Goal: Task Accomplishment & Management: Use online tool/utility

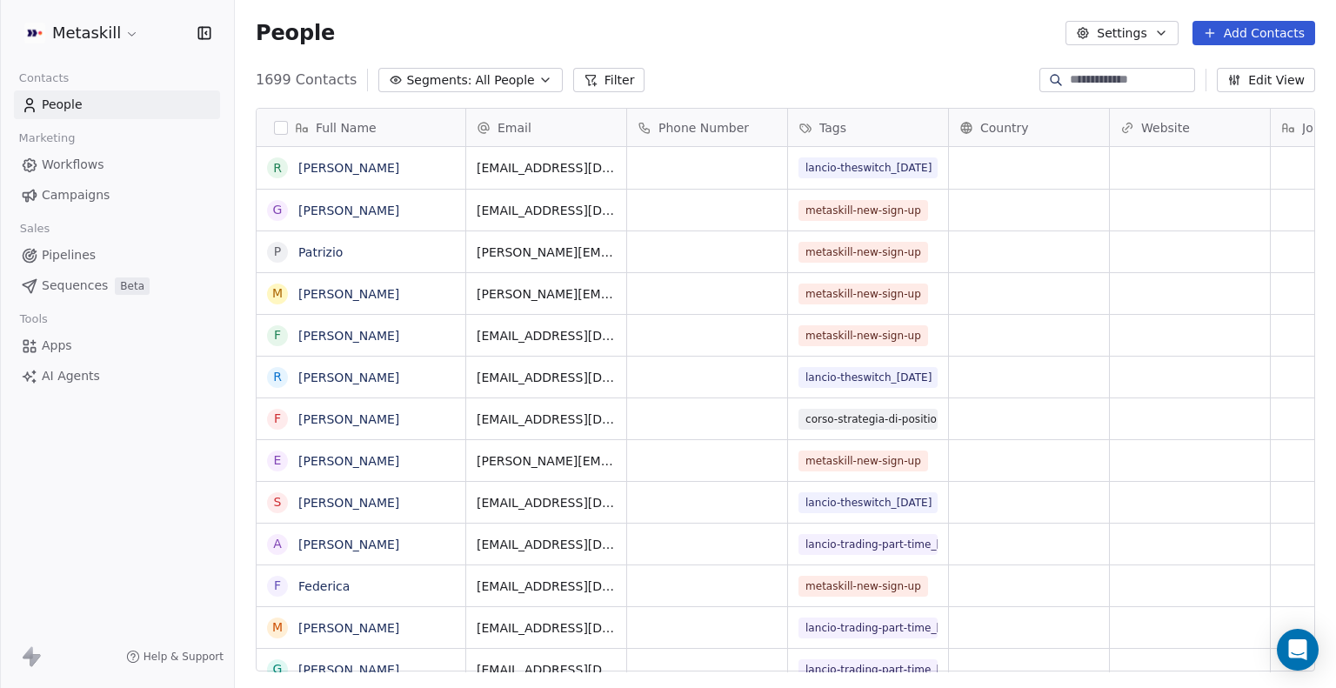
scroll to position [592, 1088]
click at [590, 90] on button "Filter" at bounding box center [609, 80] width 72 height 24
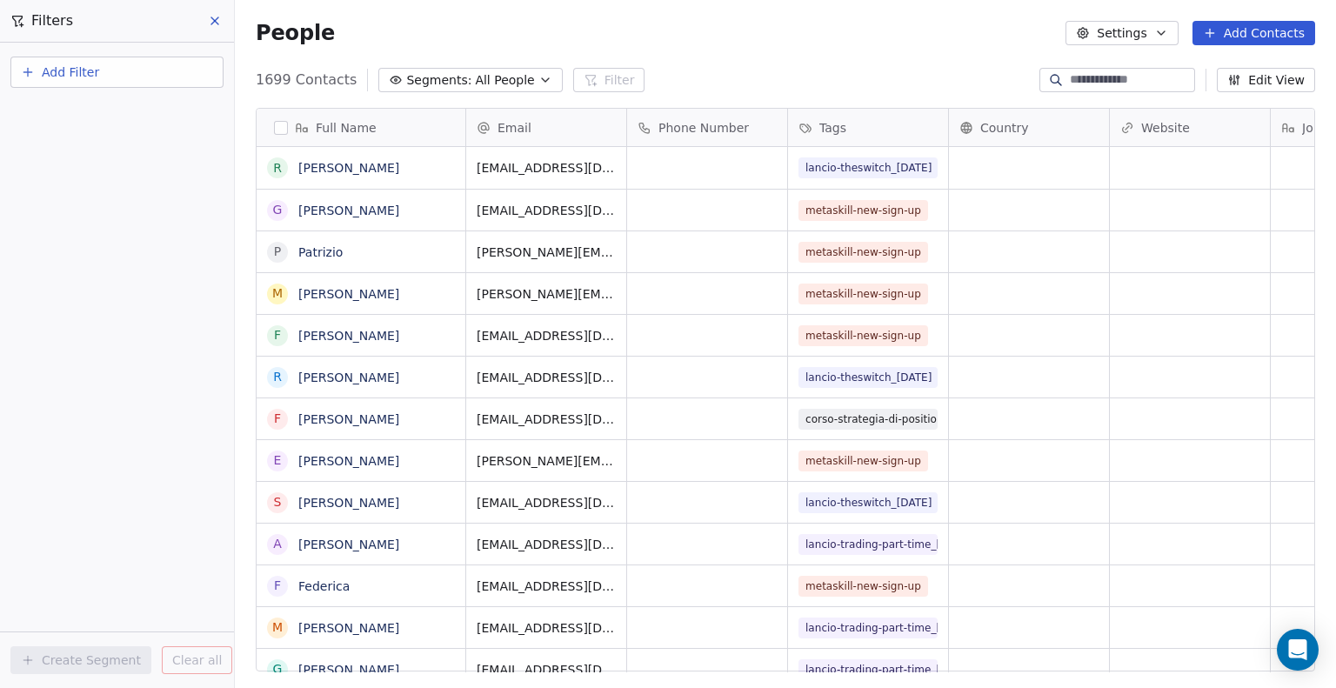
click at [115, 76] on button "Add Filter" at bounding box center [116, 72] width 213 height 31
click at [136, 115] on div "Contact properties" at bounding box center [117, 113] width 177 height 18
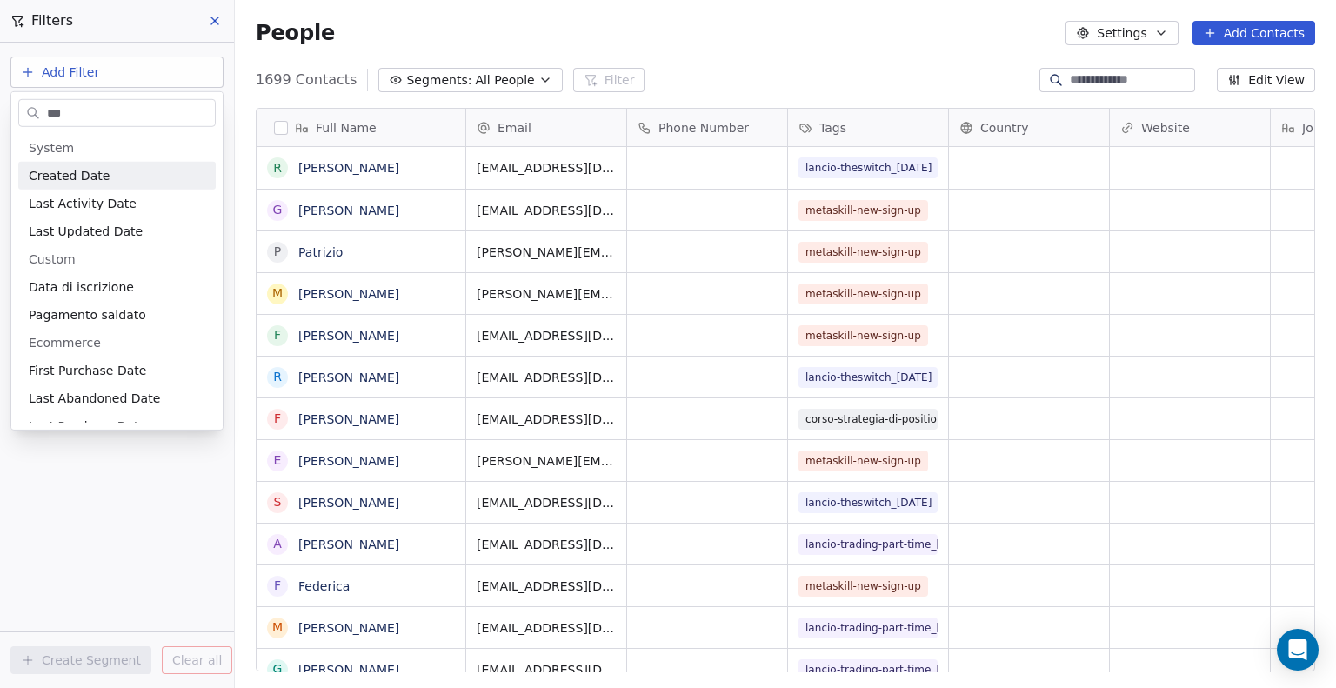
type input "***"
click at [100, 173] on span "Created Date" at bounding box center [69, 175] width 81 height 17
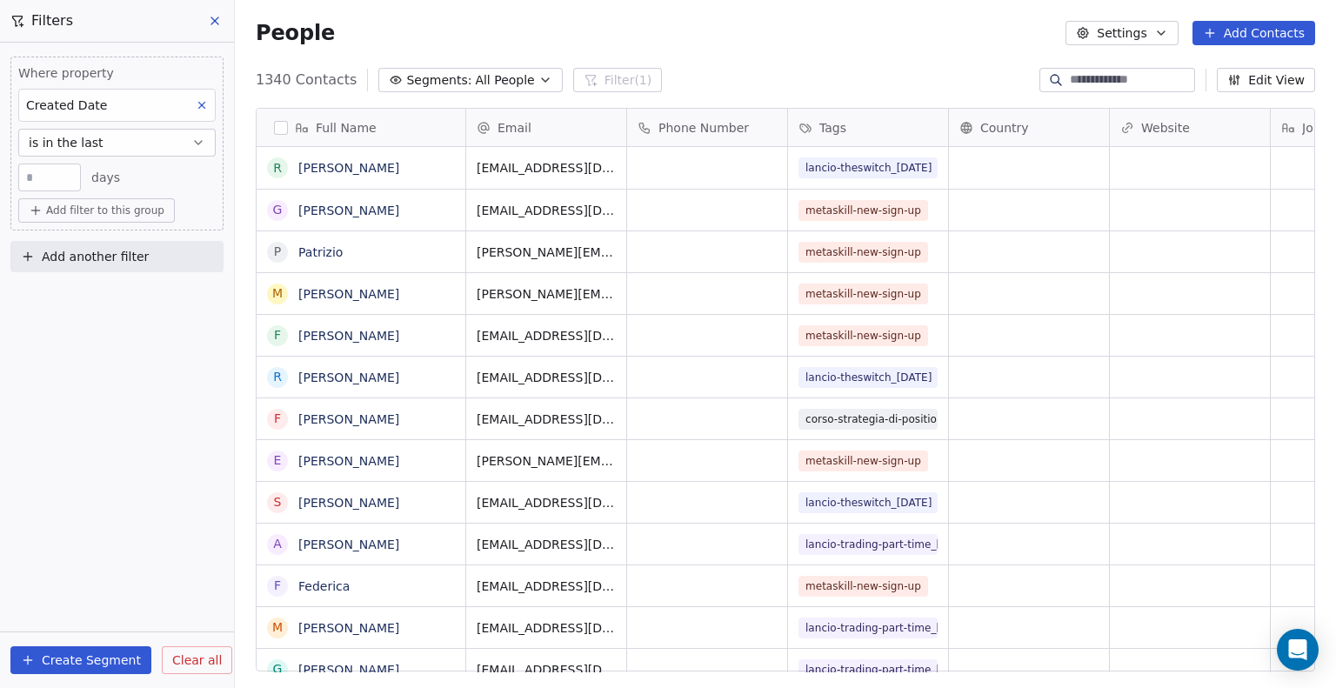
click at [57, 177] on input "**" at bounding box center [50, 177] width 54 height 13
click at [92, 137] on span "is in the last" at bounding box center [66, 142] width 75 height 17
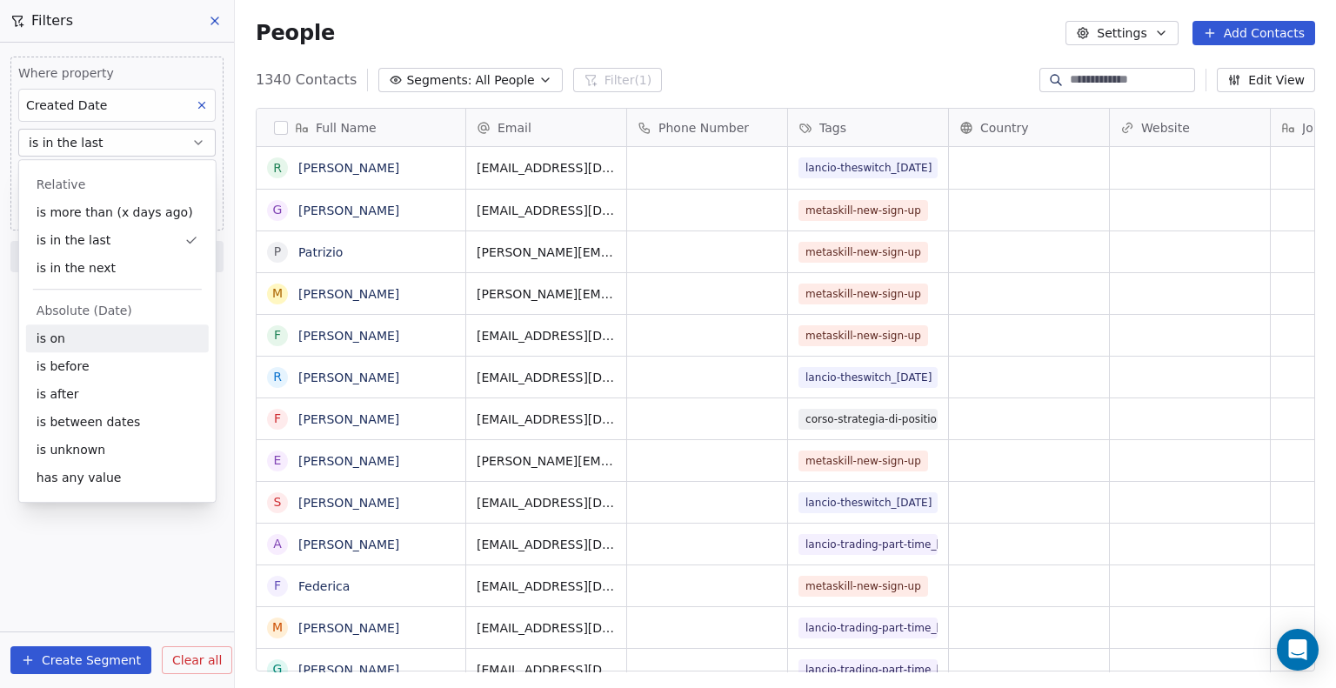
click at [108, 330] on div "is on" at bounding box center [117, 339] width 183 height 28
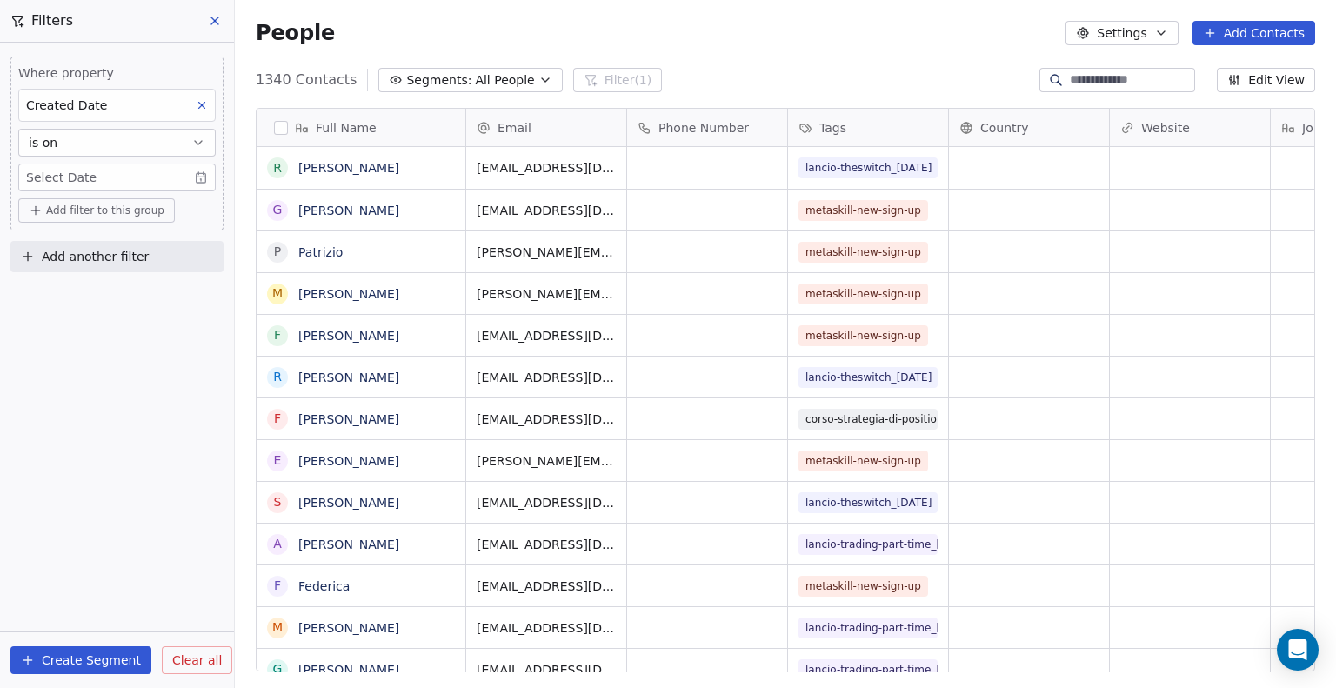
click at [204, 173] on body "Metaskill Contacts People Marketing Workflows Campaigns Sales Pipelines Sequenc…" at bounding box center [668, 344] width 1336 height 688
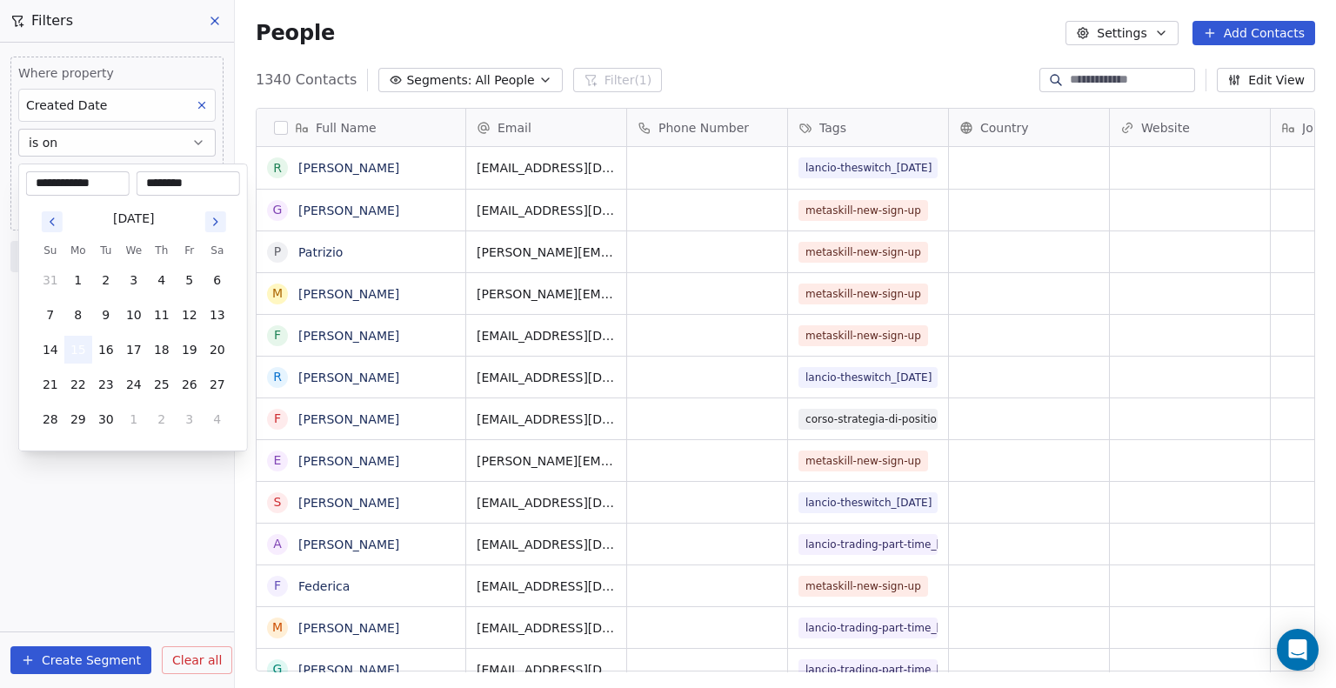
click at [87, 351] on button "15" at bounding box center [78, 350] width 28 height 28
click at [77, 340] on button "15" at bounding box center [78, 350] width 28 height 28
click at [203, 162] on html "Metaskill Contacts People Marketing Workflows Campaigns Sales Pipelines Sequenc…" at bounding box center [668, 344] width 1336 height 688
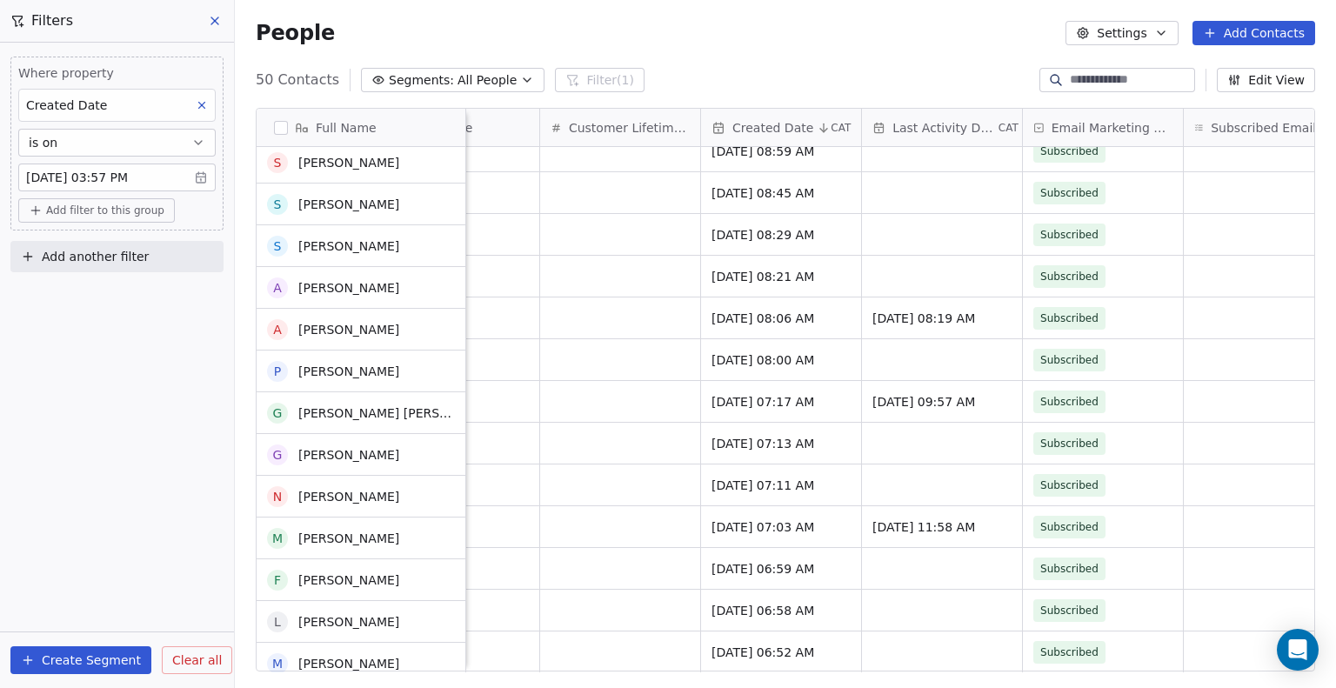
scroll to position [0, 0]
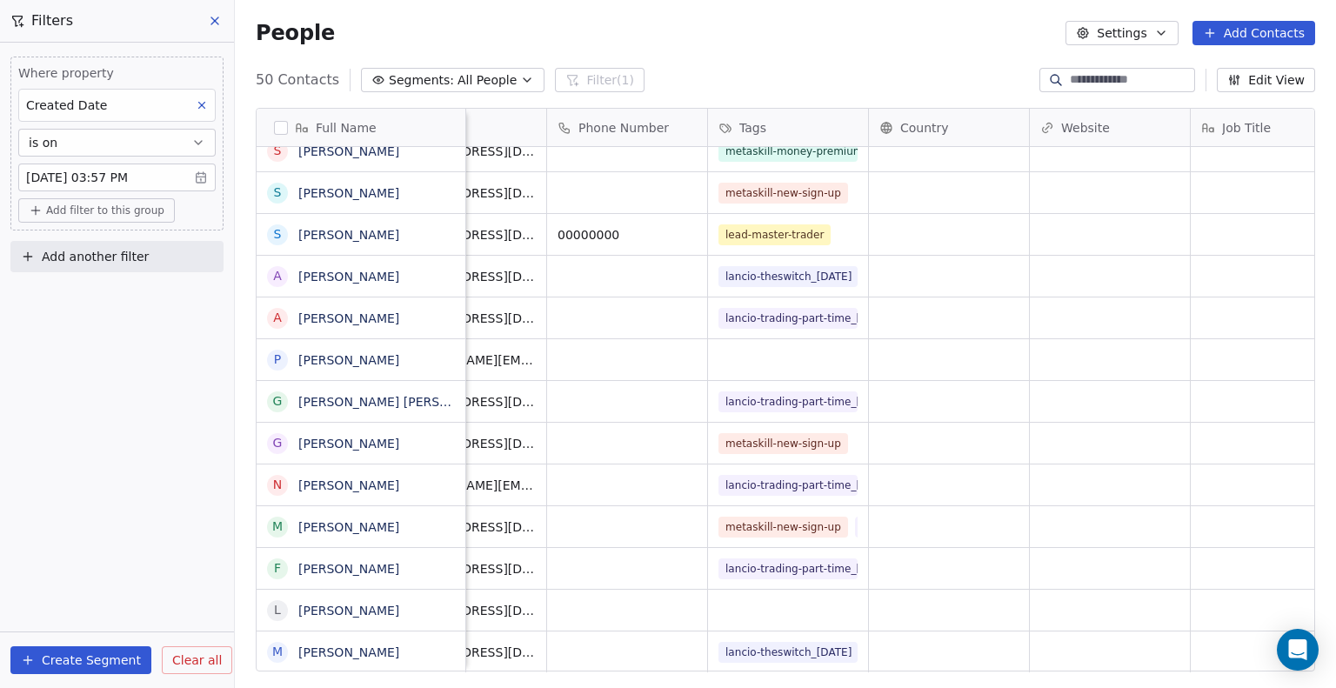
click at [103, 205] on span "Add filter to this group" at bounding box center [105, 211] width 118 height 14
click at [89, 251] on span "Contact properties" at bounding box center [93, 247] width 113 height 18
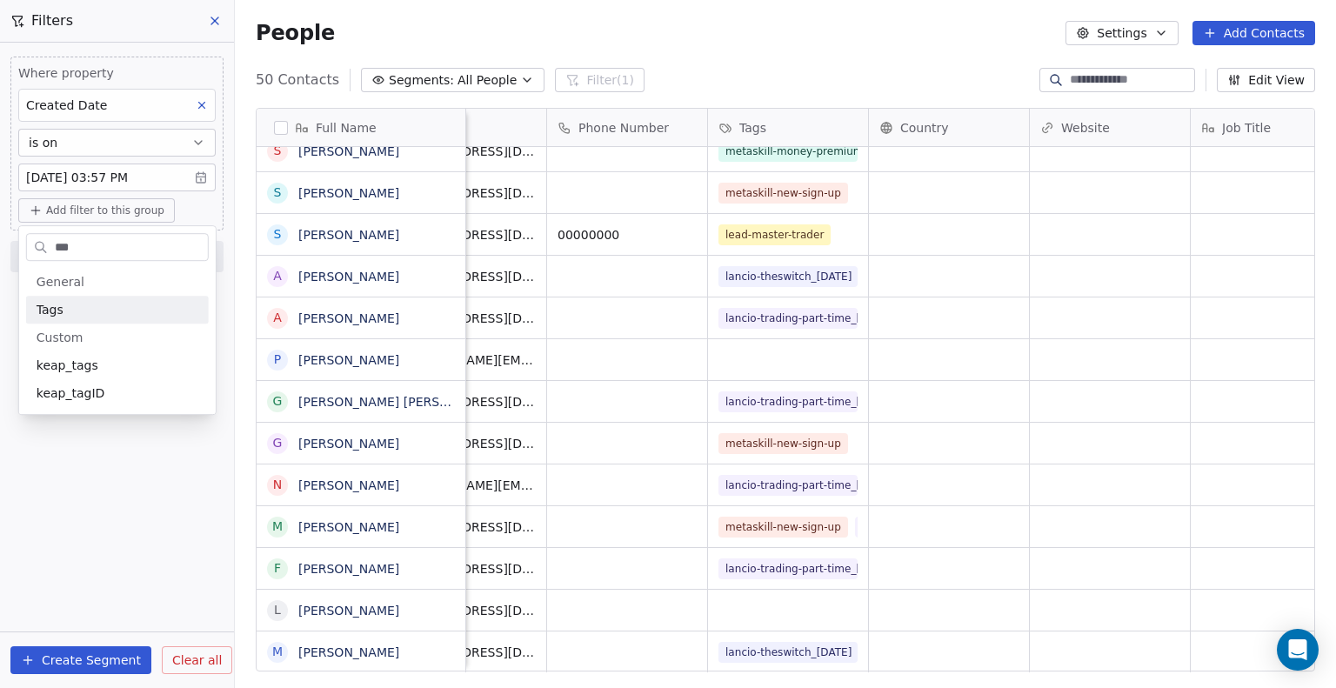
type input "***"
click at [89, 307] on div "Tags" at bounding box center [118, 309] width 162 height 17
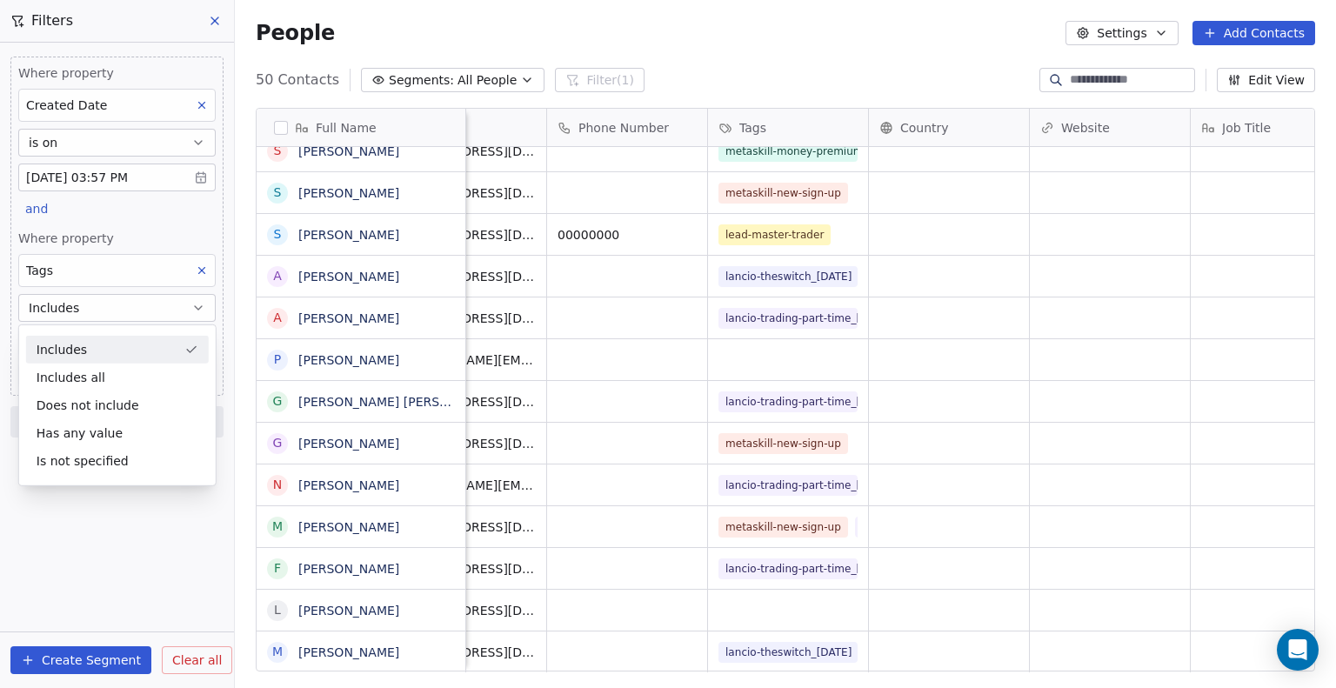
click at [97, 348] on div "Includes" at bounding box center [117, 350] width 183 height 28
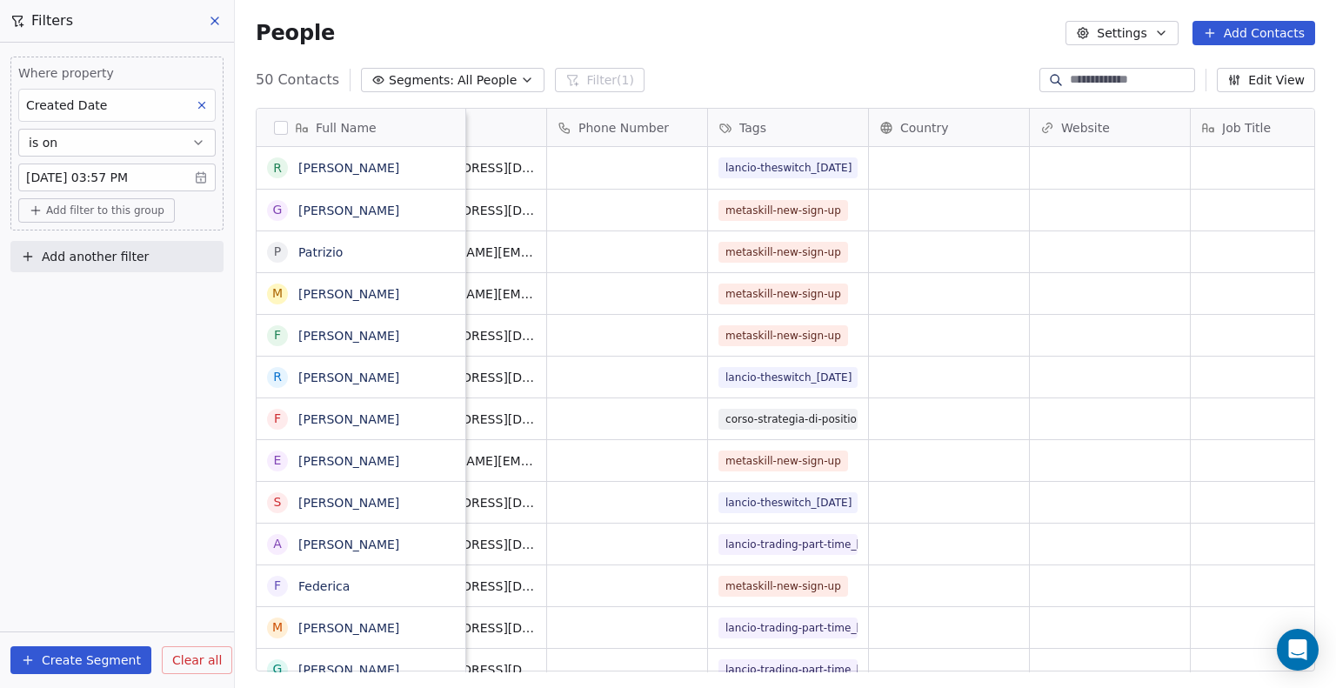
click at [90, 215] on span "Add filter to this group" at bounding box center [105, 211] width 118 height 14
click at [86, 251] on span "Contact properties" at bounding box center [93, 247] width 113 height 18
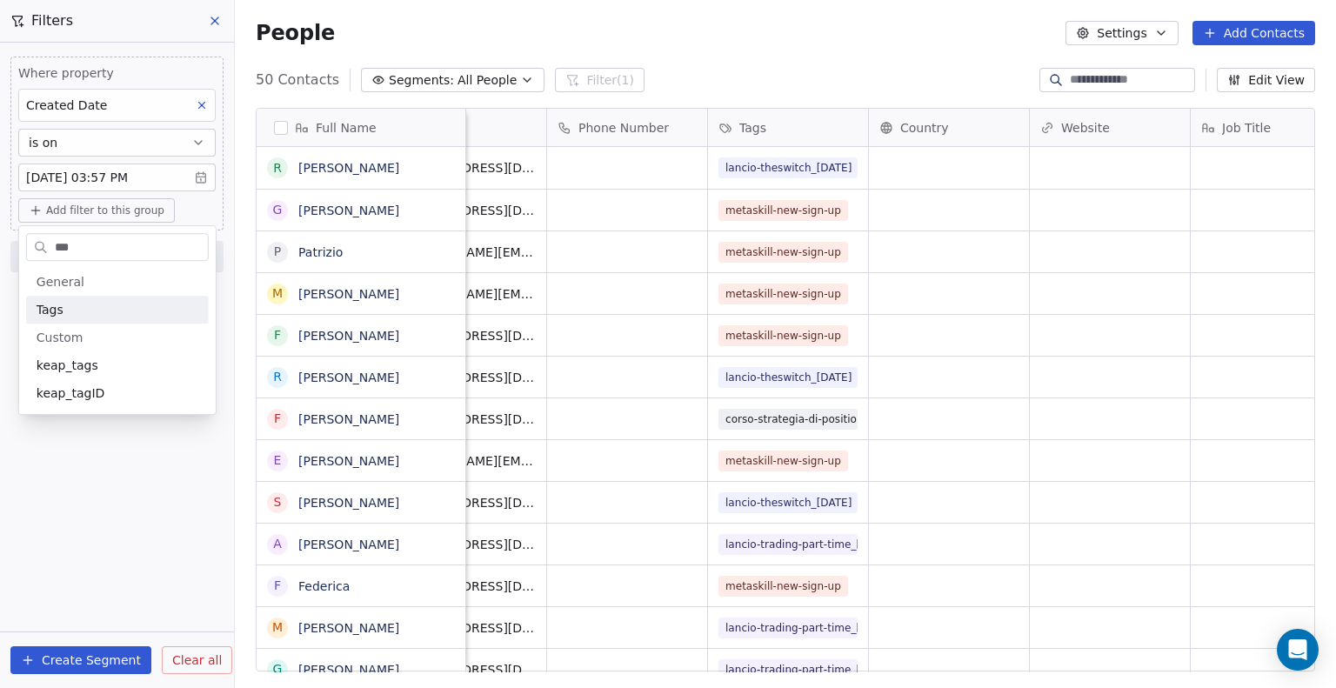
type input "***"
click at [74, 323] on div "Tags" at bounding box center [117, 310] width 183 height 28
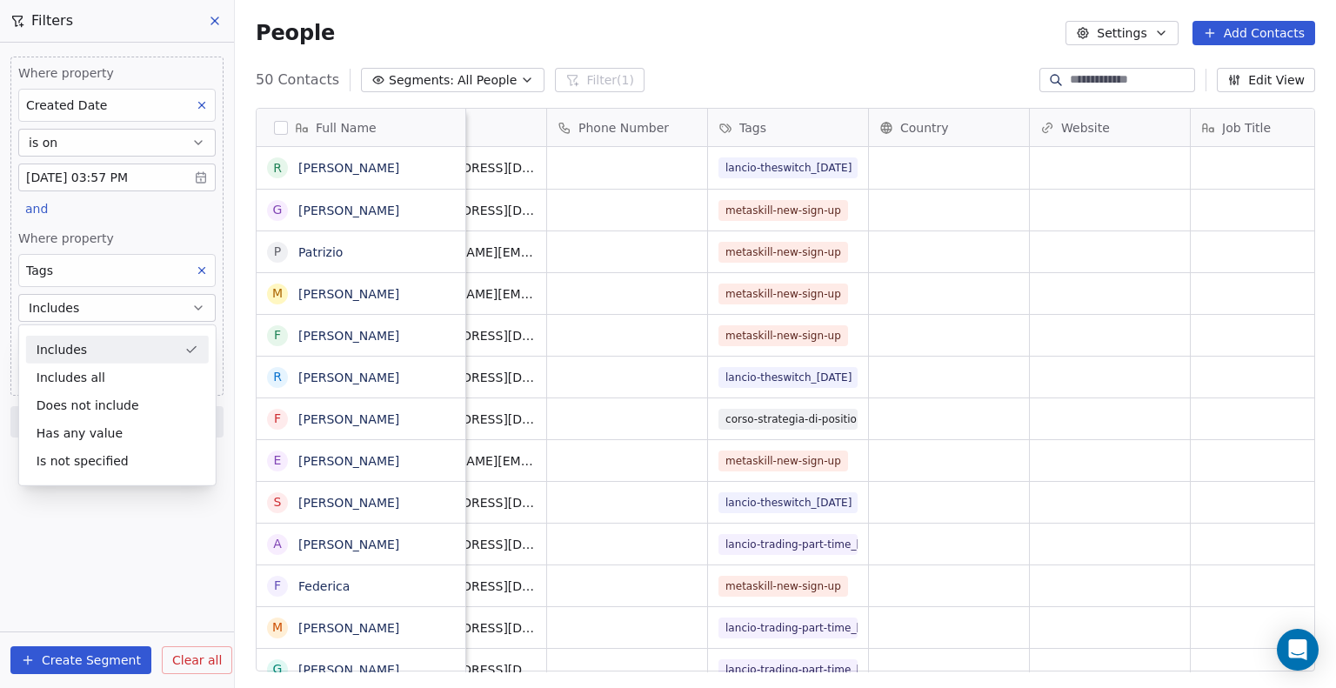
click at [86, 351] on div "Includes" at bounding box center [117, 350] width 183 height 28
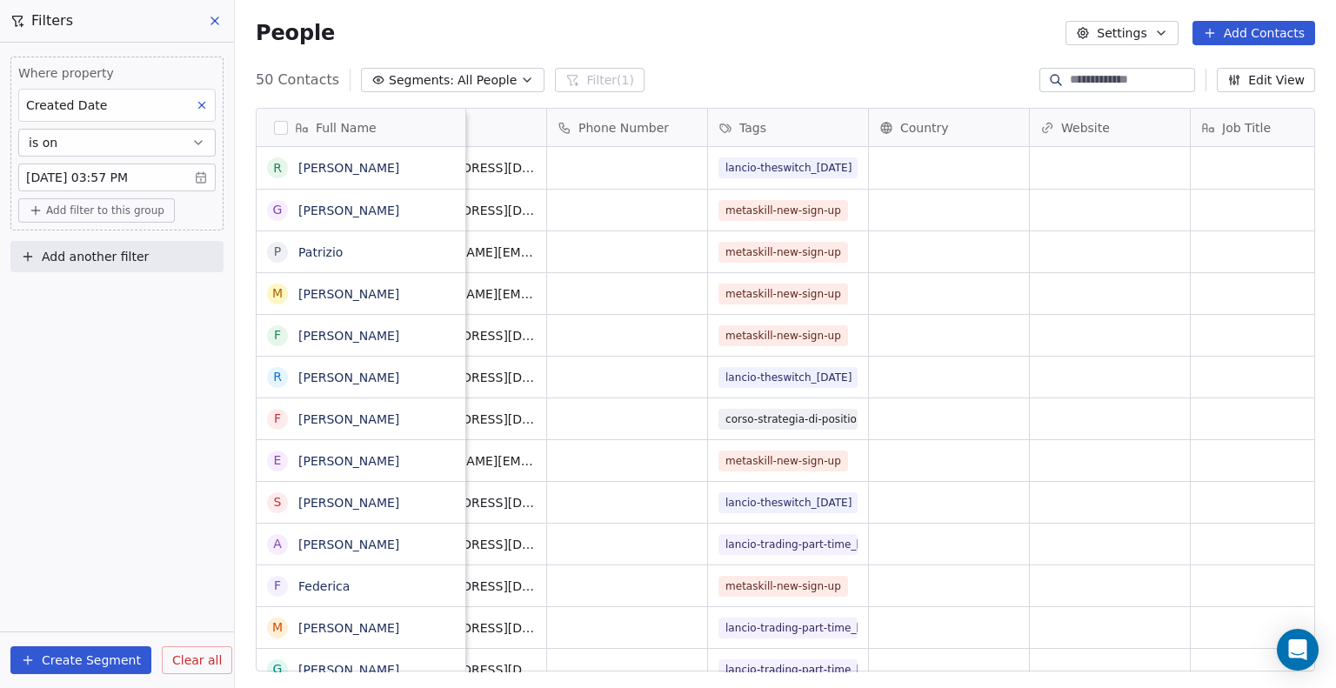
click at [76, 213] on span "Add filter to this group" at bounding box center [105, 211] width 118 height 14
click at [66, 267] on span "Contact activity" at bounding box center [85, 275] width 97 height 18
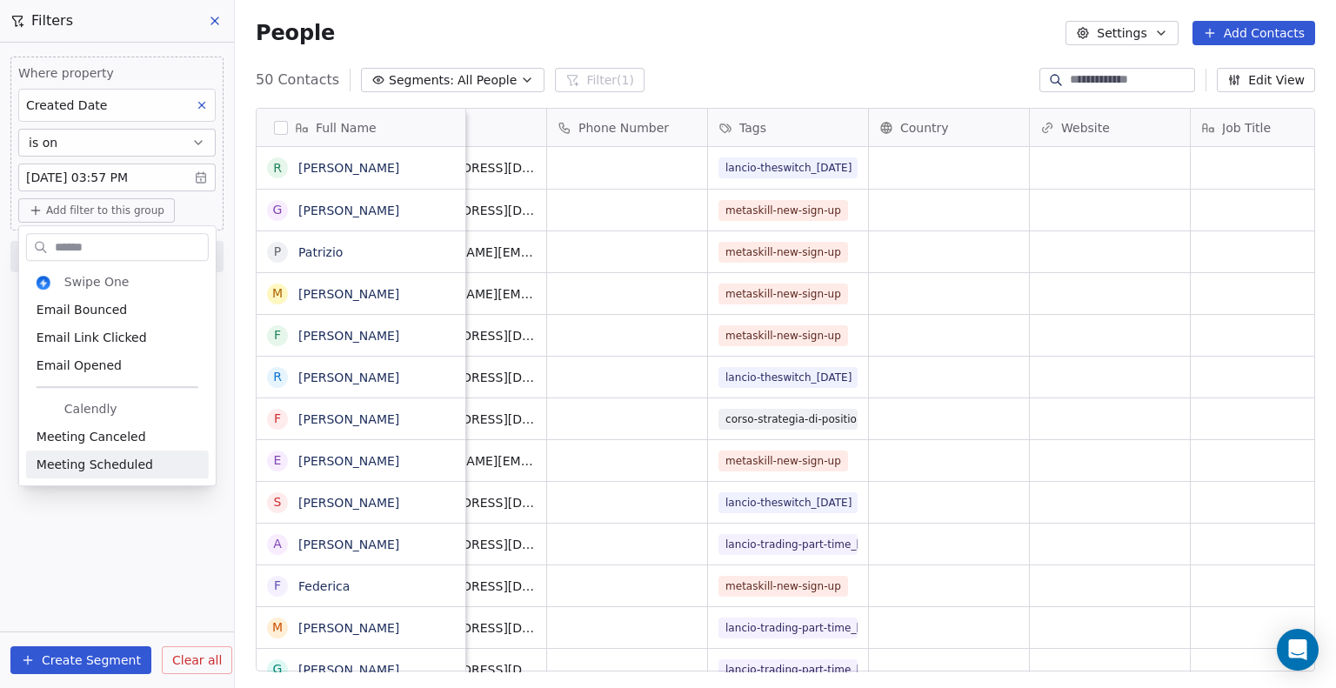
click at [100, 535] on html "Metaskill Contacts People Marketing Workflows Campaigns Sales Pipelines Sequenc…" at bounding box center [668, 344] width 1336 height 688
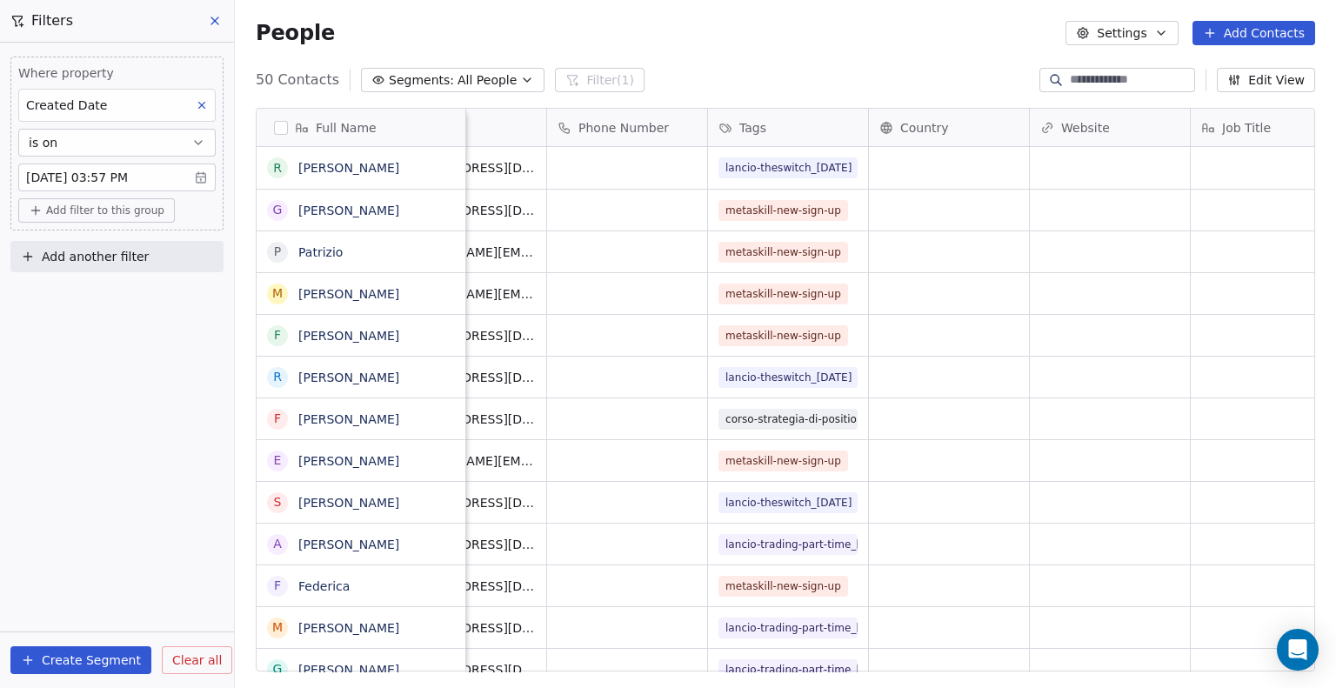
click at [77, 207] on span "Add filter to this group" at bounding box center [105, 211] width 118 height 14
click at [79, 234] on div "Contact properties" at bounding box center [117, 247] width 183 height 28
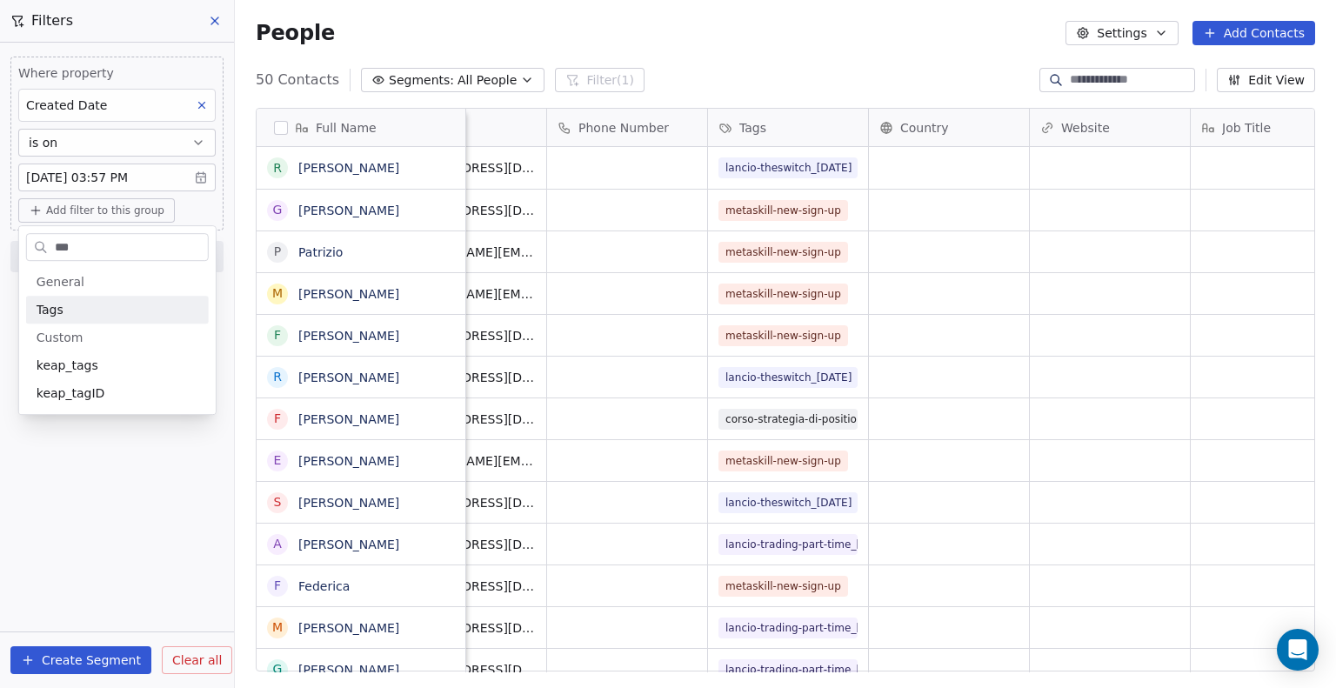
type input "***"
click at [81, 311] on div "Tags" at bounding box center [118, 309] width 162 height 17
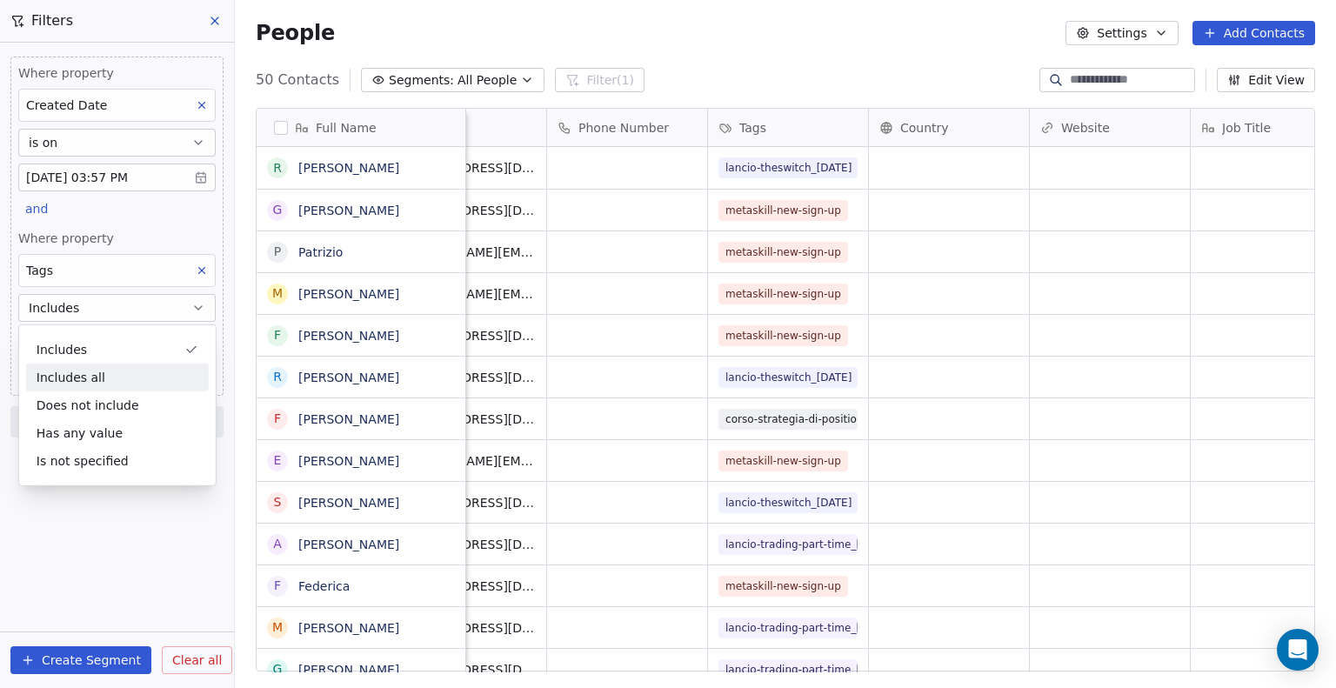
click at [90, 351] on div "Includes" at bounding box center [117, 350] width 183 height 28
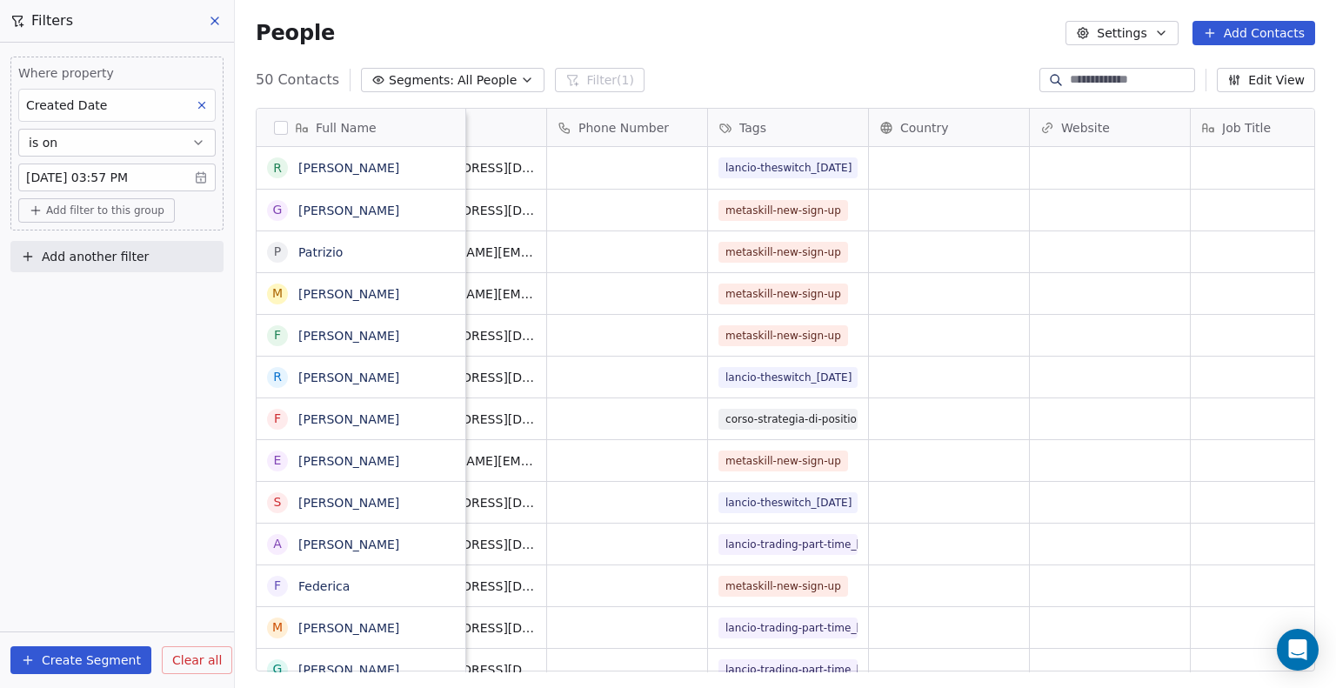
click at [101, 244] on button "Add another filter" at bounding box center [116, 256] width 213 height 31
click at [92, 295] on span "Contact properties" at bounding box center [85, 297] width 113 height 18
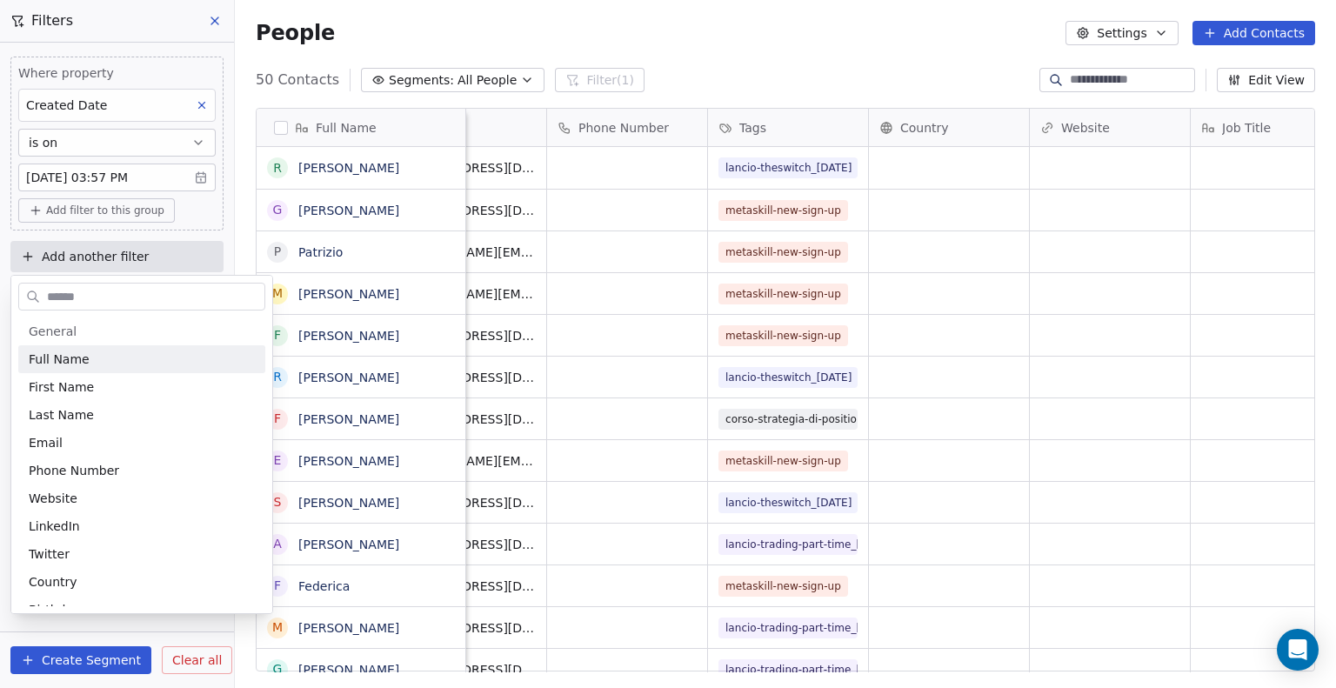
type input "*"
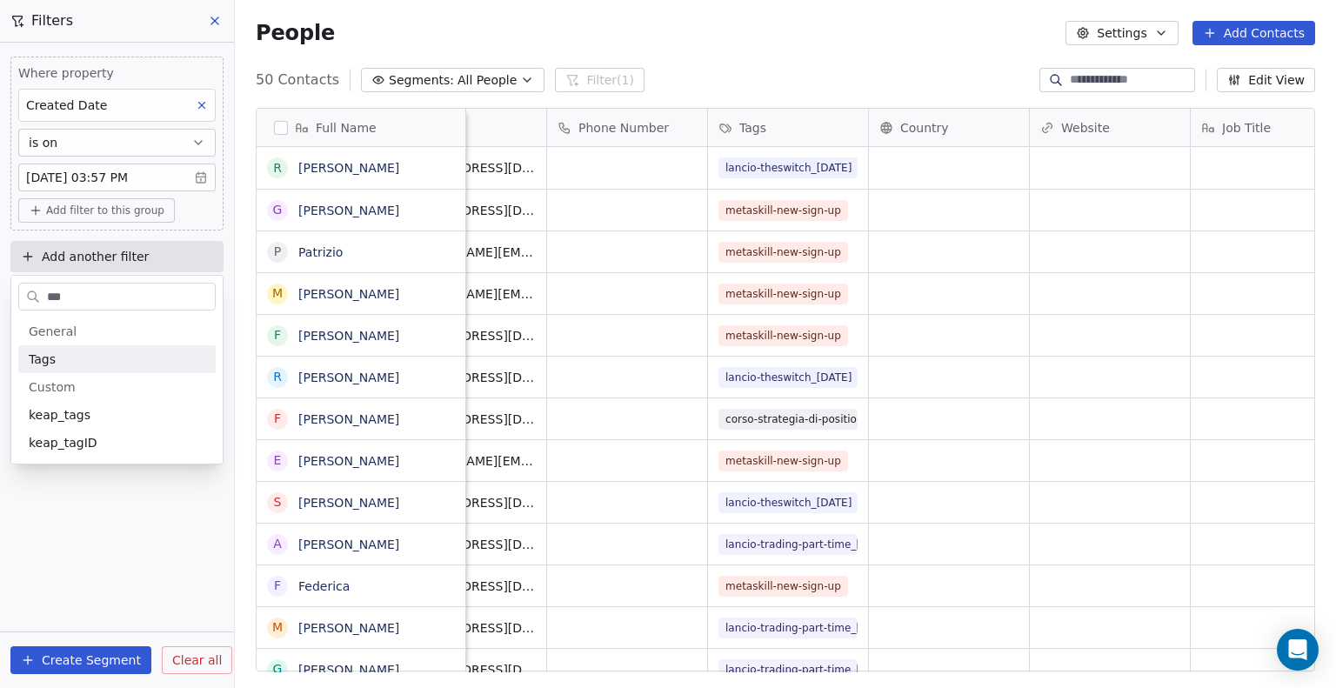
type input "***"
click at [90, 361] on div "Tags" at bounding box center [117, 359] width 177 height 17
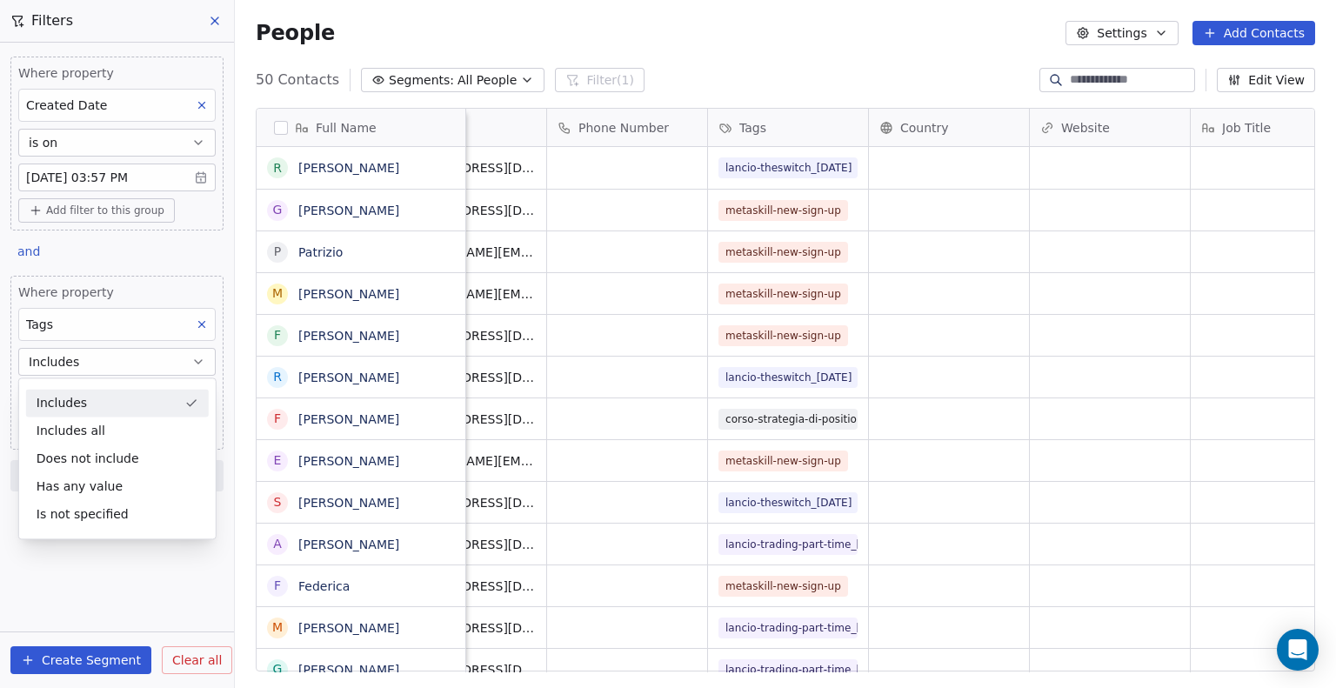
click at [90, 398] on div "Includes" at bounding box center [117, 403] width 183 height 28
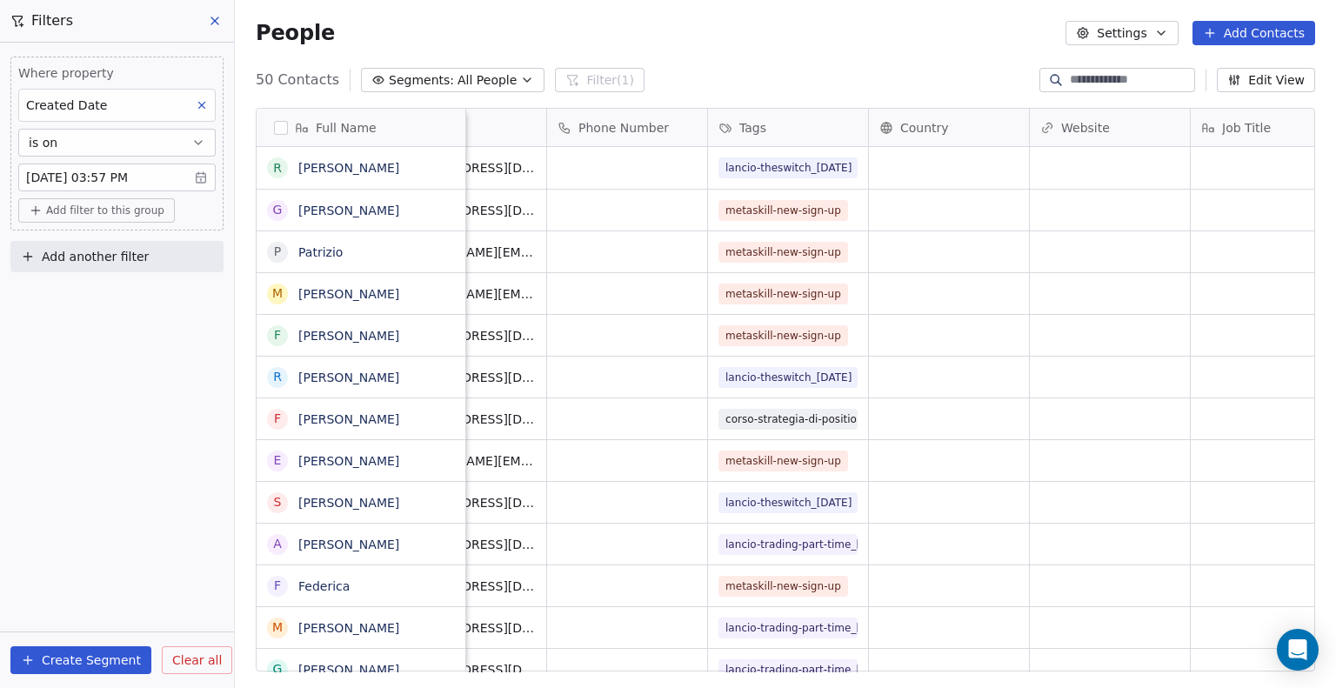
click at [75, 248] on span "Add another filter" at bounding box center [95, 257] width 107 height 18
click at [79, 293] on span "Contact properties" at bounding box center [85, 297] width 113 height 18
type input "***"
click at [73, 364] on div "Tags" at bounding box center [117, 359] width 177 height 17
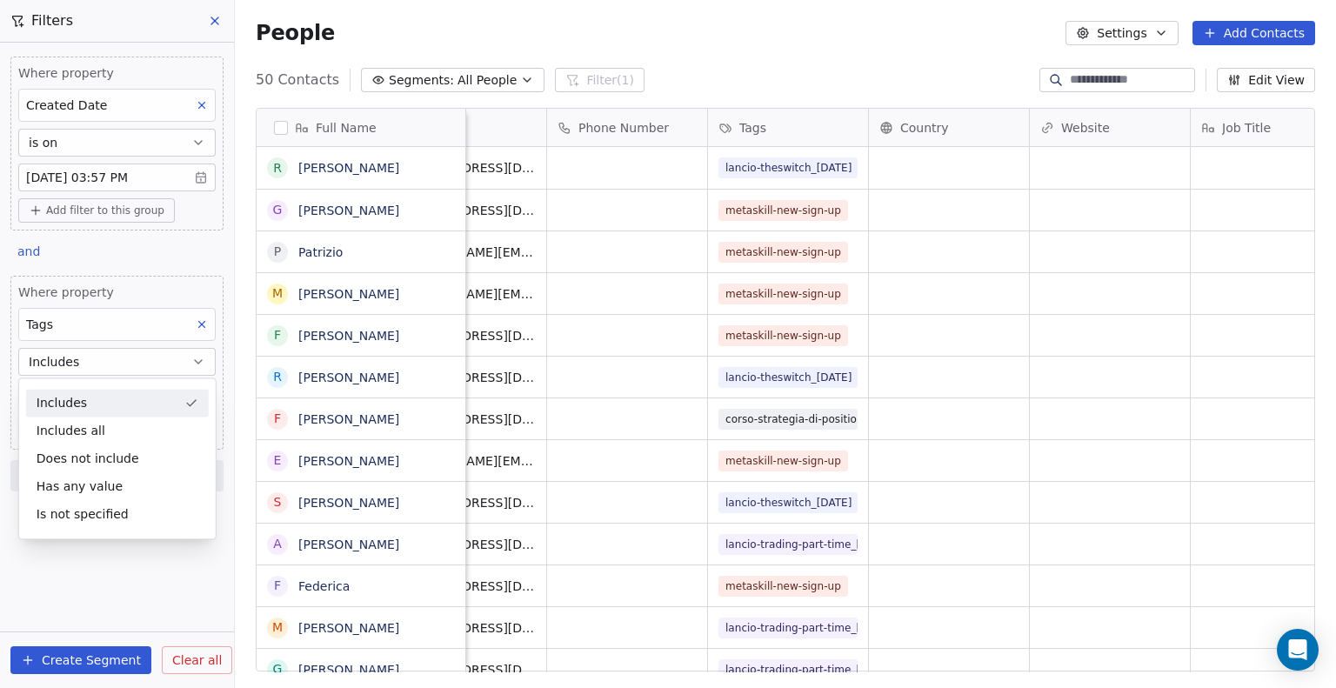
click at [188, 355] on button "Includes" at bounding box center [116, 362] width 197 height 28
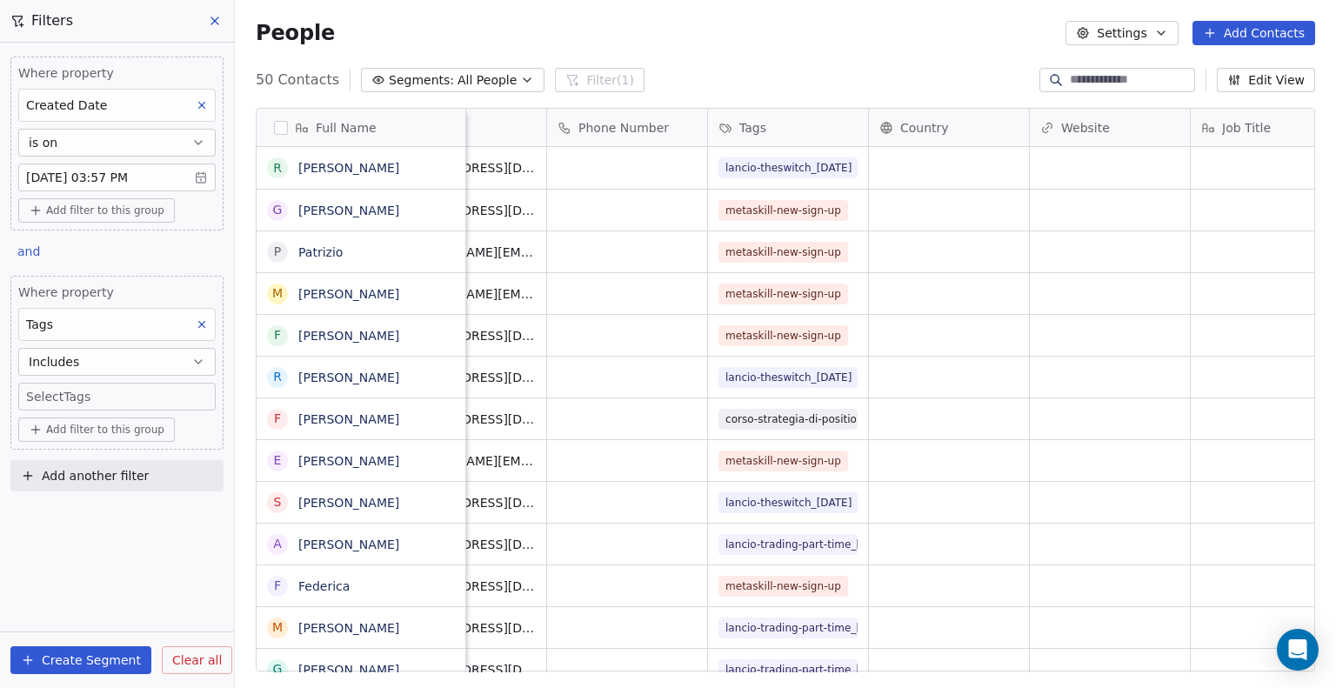
click at [184, 396] on body "Metaskill Contacts People Marketing Workflows Campaigns Sales Pipelines Sequenc…" at bounding box center [668, 344] width 1336 height 688
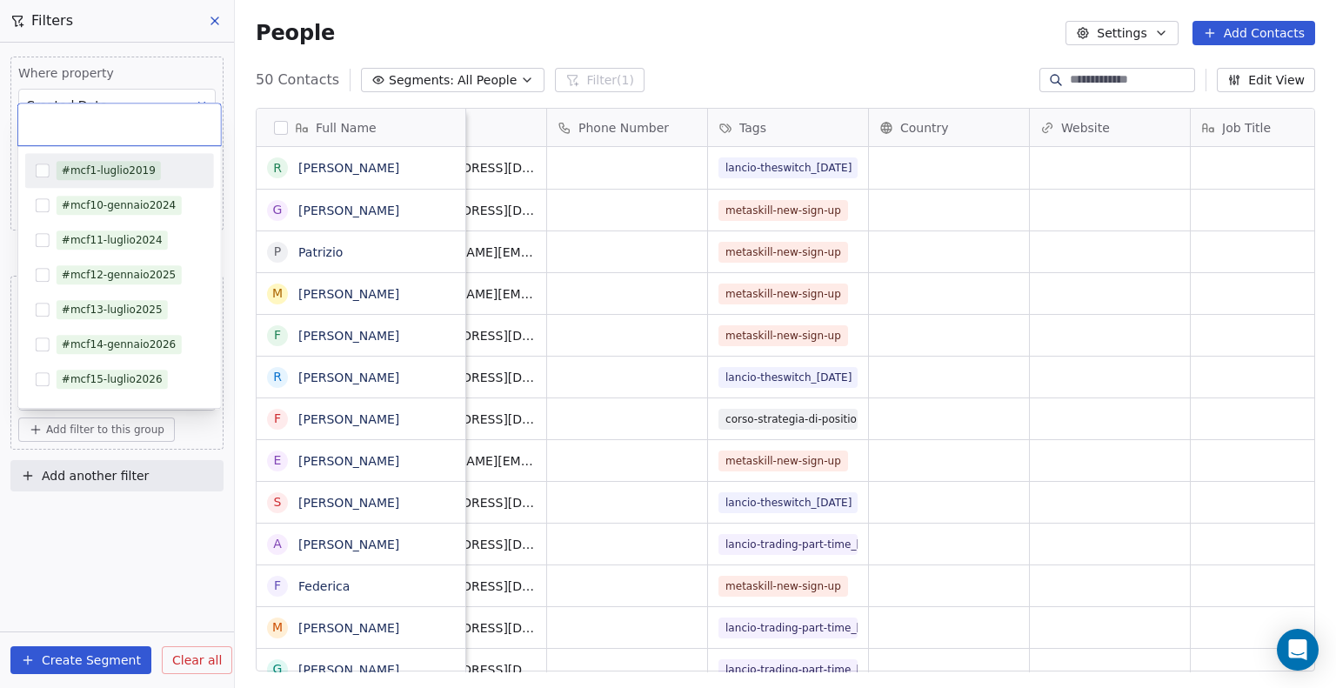
click at [86, 124] on input "text" at bounding box center [120, 124] width 182 height 19
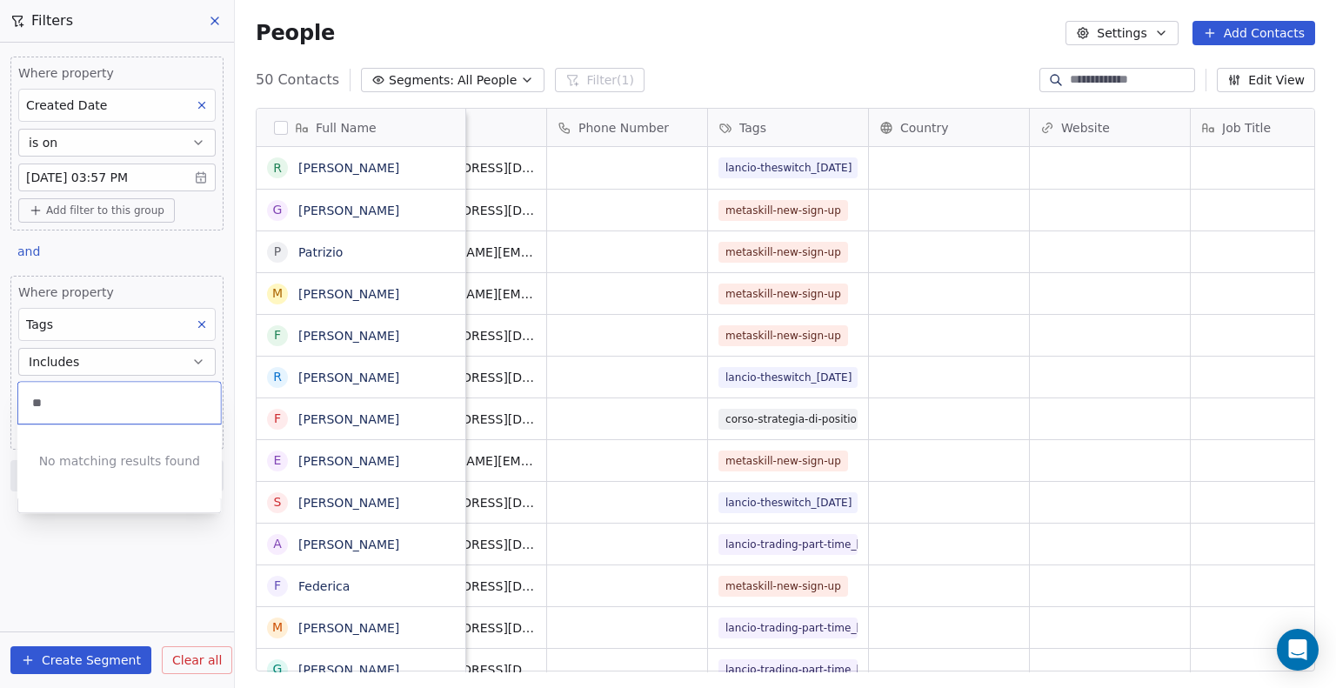
type input "*"
type input "****"
click at [46, 452] on button "Suggestions" at bounding box center [43, 449] width 14 height 14
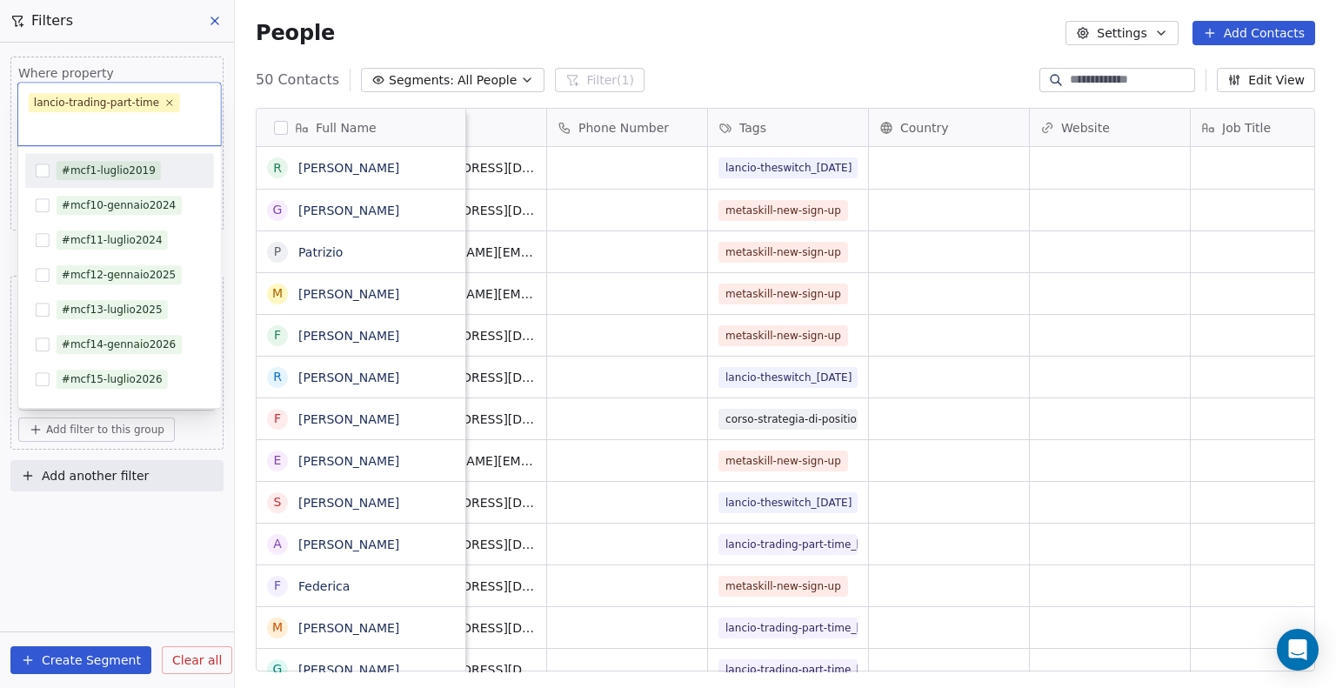
click at [44, 493] on html "Metaskill Contacts People Marketing Workflows Campaigns Sales Pipelines Sequenc…" at bounding box center [668, 344] width 1336 height 688
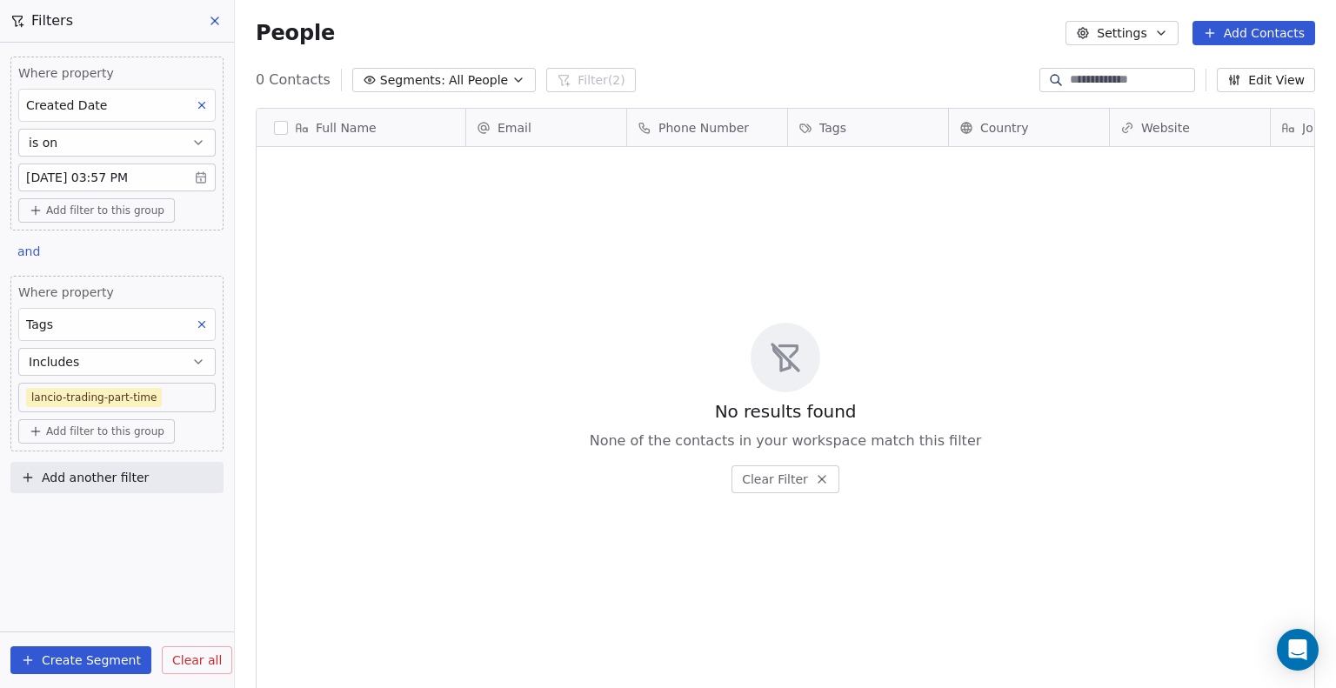
scroll to position [592, 1088]
click at [110, 426] on span "Add filter to this group" at bounding box center [105, 432] width 118 height 14
click at [181, 397] on html "Metaskill Contacts People Marketing Workflows Campaigns Sales Pipelines Sequenc…" at bounding box center [668, 344] width 1336 height 688
click at [155, 390] on body "Metaskill Contacts People Marketing Workflows Campaigns Sales Pipelines Sequenc…" at bounding box center [668, 344] width 1336 height 688
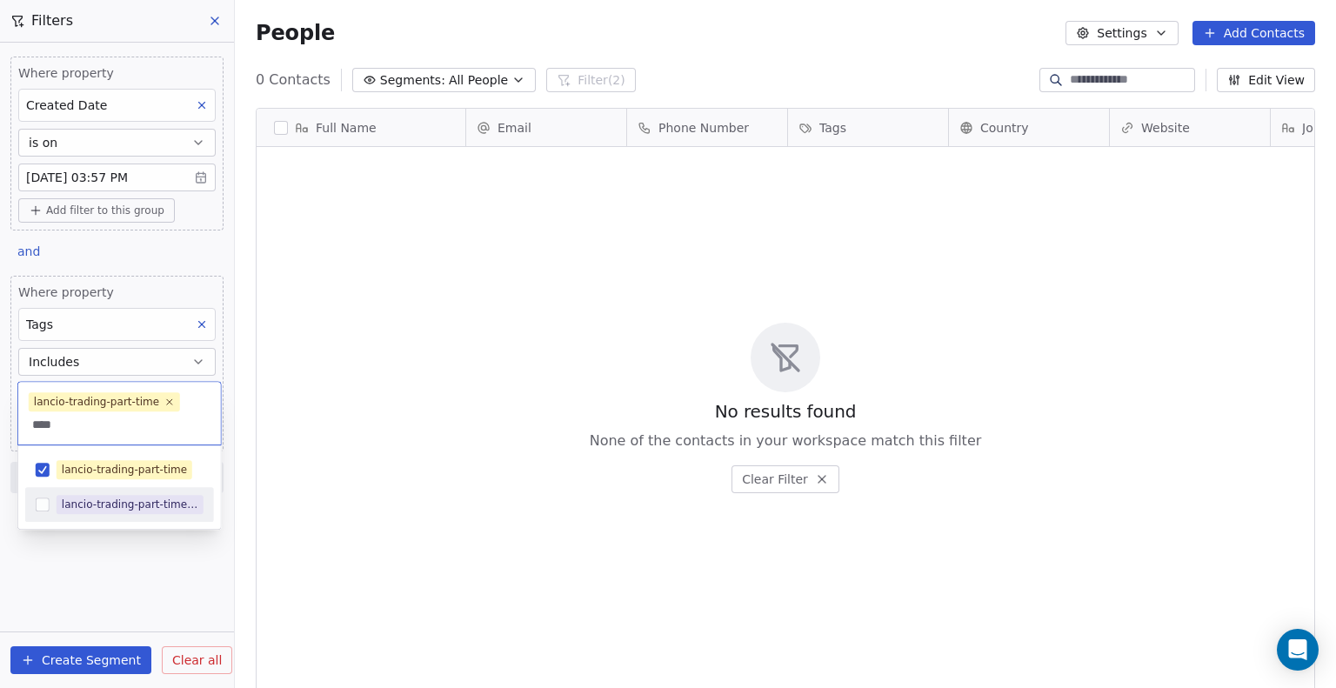
type input "****"
click at [50, 505] on div "lancio-trading-part-time_2025-09-17" at bounding box center [119, 505] width 189 height 28
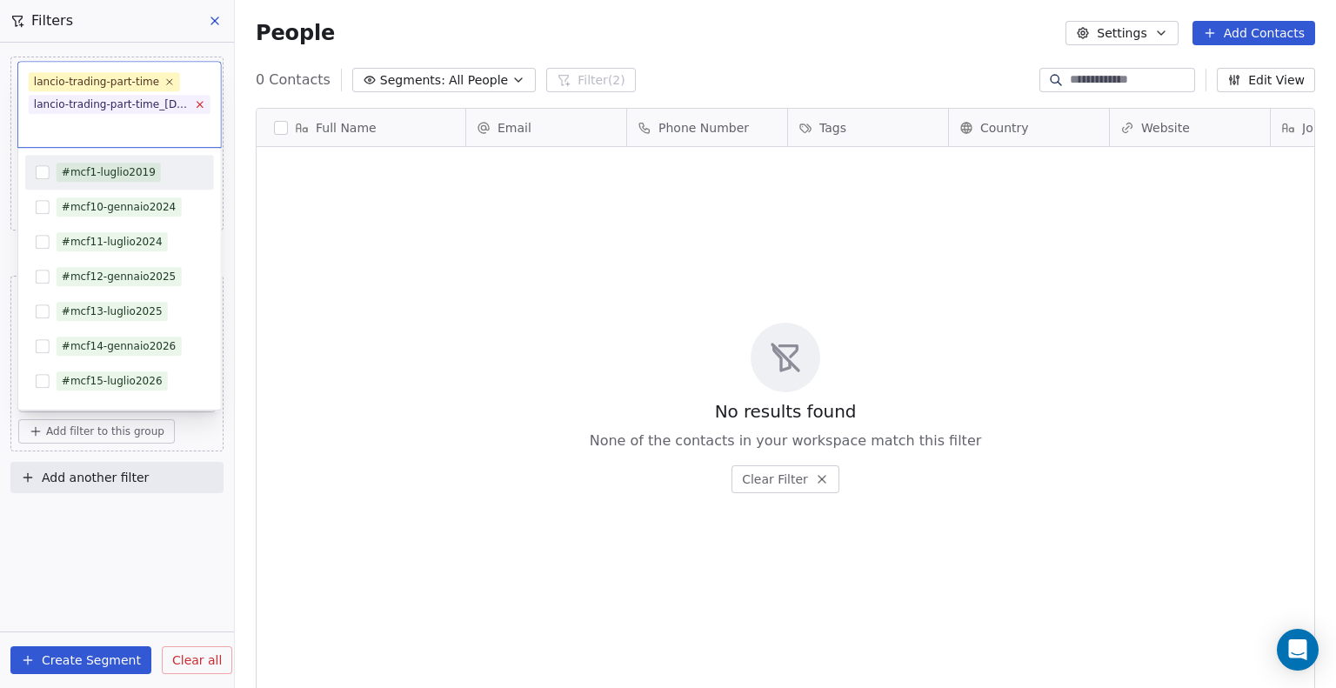
click at [202, 104] on icon at bounding box center [199, 104] width 11 height 11
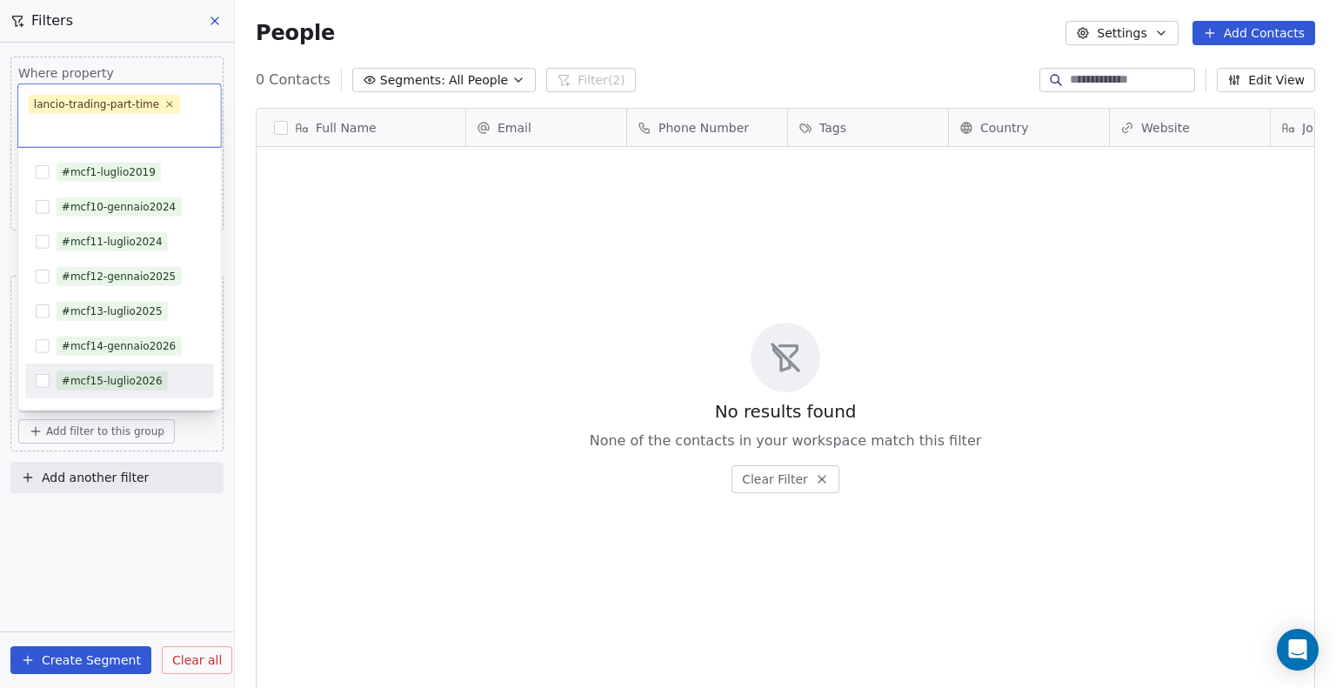
click at [126, 546] on html "Metaskill Contacts People Marketing Workflows Campaigns Sales Pipelines Sequenc…" at bounding box center [668, 344] width 1336 height 688
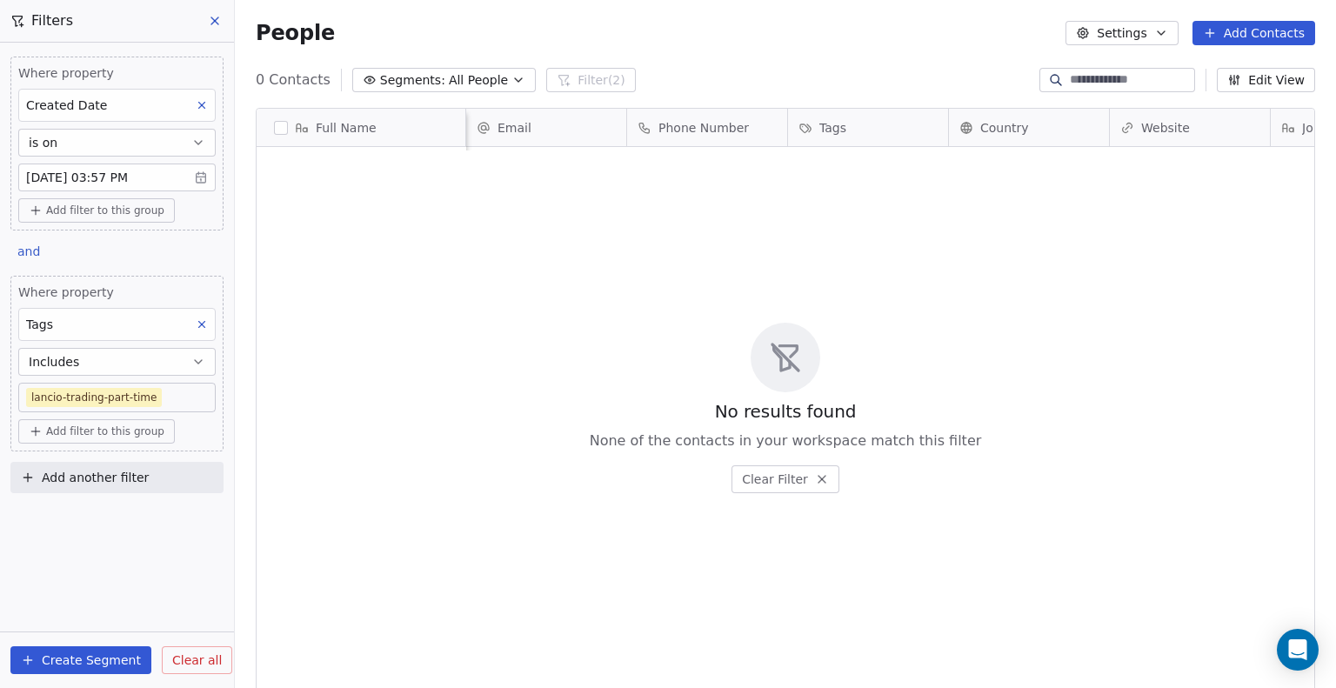
scroll to position [0, 291]
click at [180, 399] on body "Metaskill Contacts People Marketing Workflows Campaigns Sales Pipelines Sequenc…" at bounding box center [668, 344] width 1336 height 688
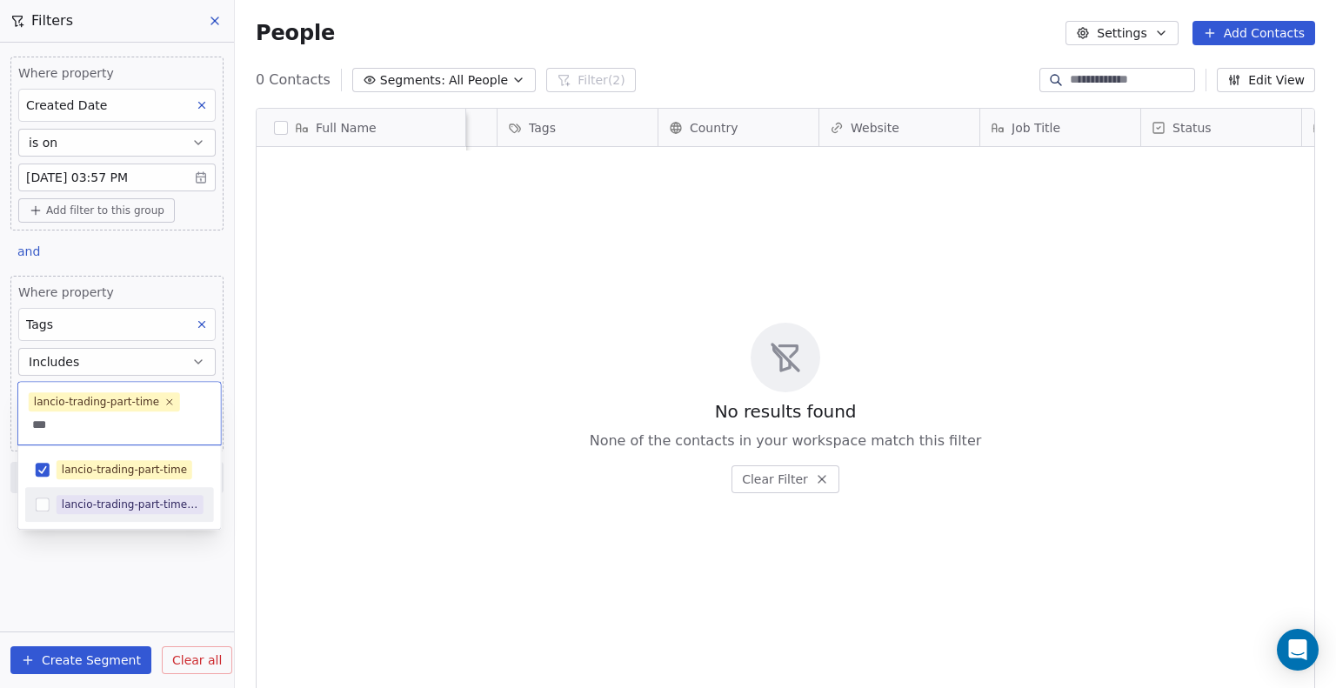
type input "***"
click at [48, 503] on button "Suggestions" at bounding box center [43, 505] width 14 height 14
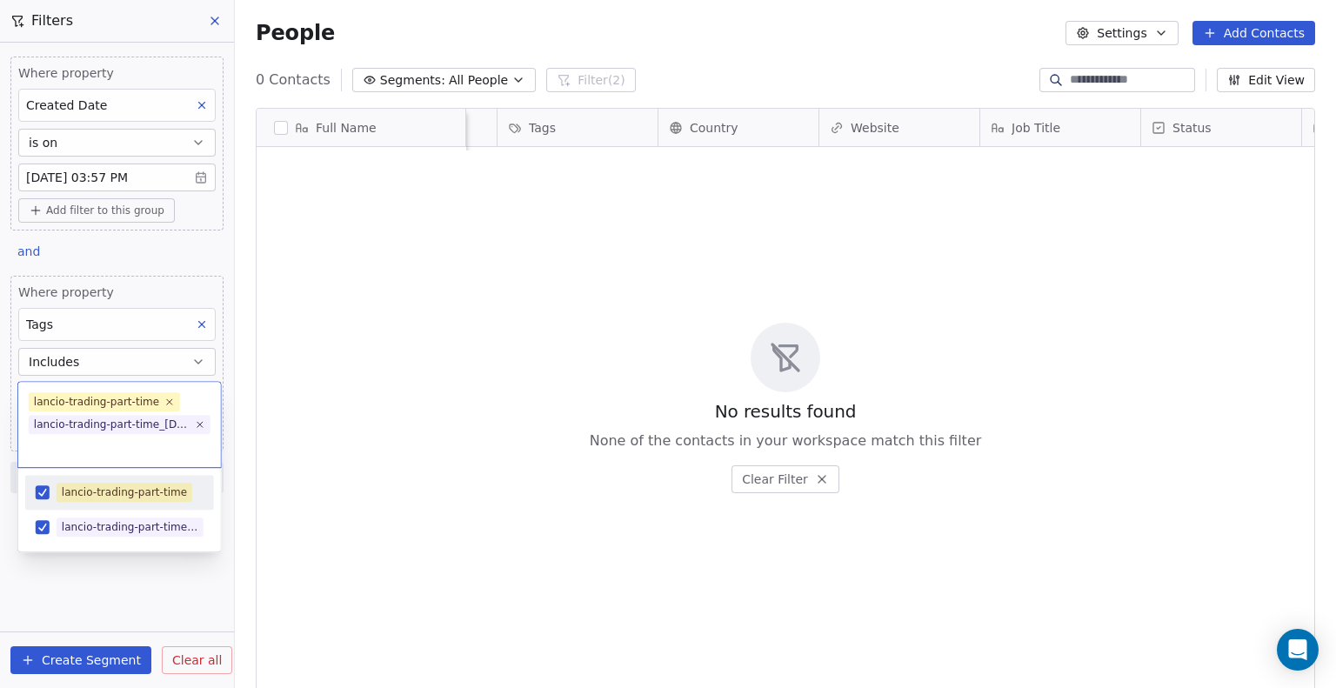
click at [44, 478] on html "Metaskill Contacts People Marketing Workflows Campaigns Sales Pipelines Sequenc…" at bounding box center [668, 344] width 1336 height 688
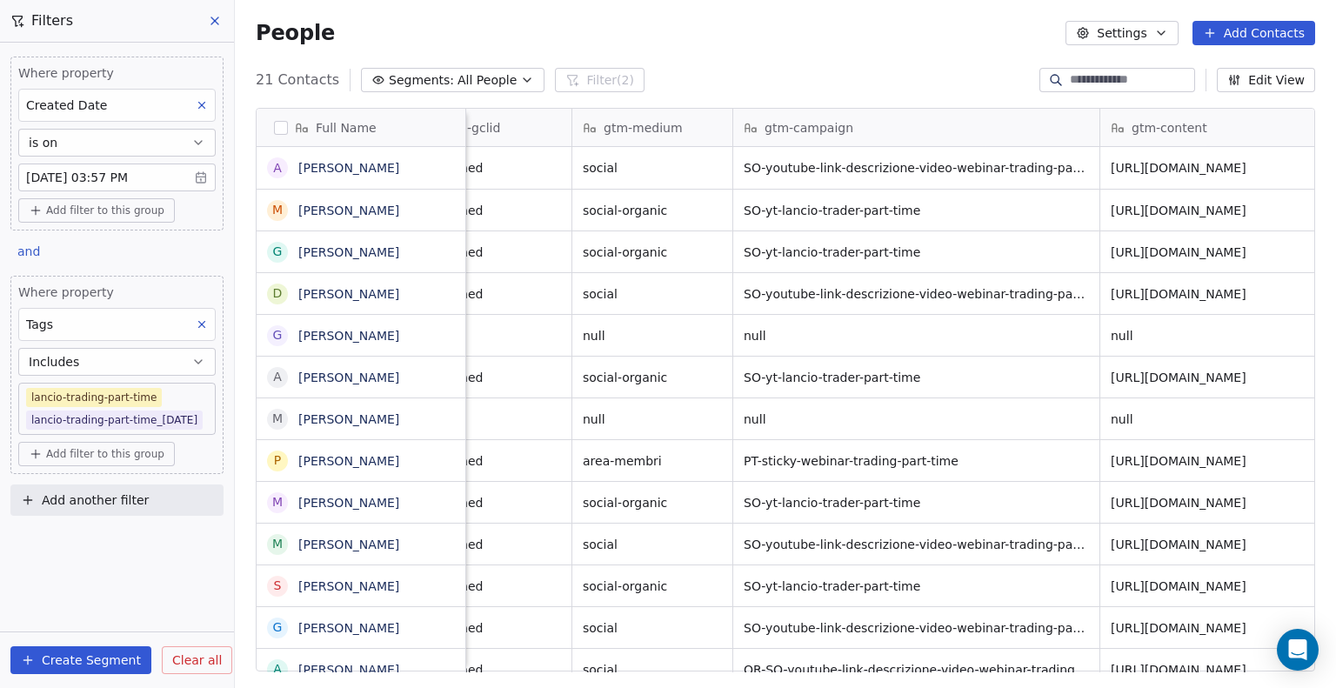
scroll to position [351, 0]
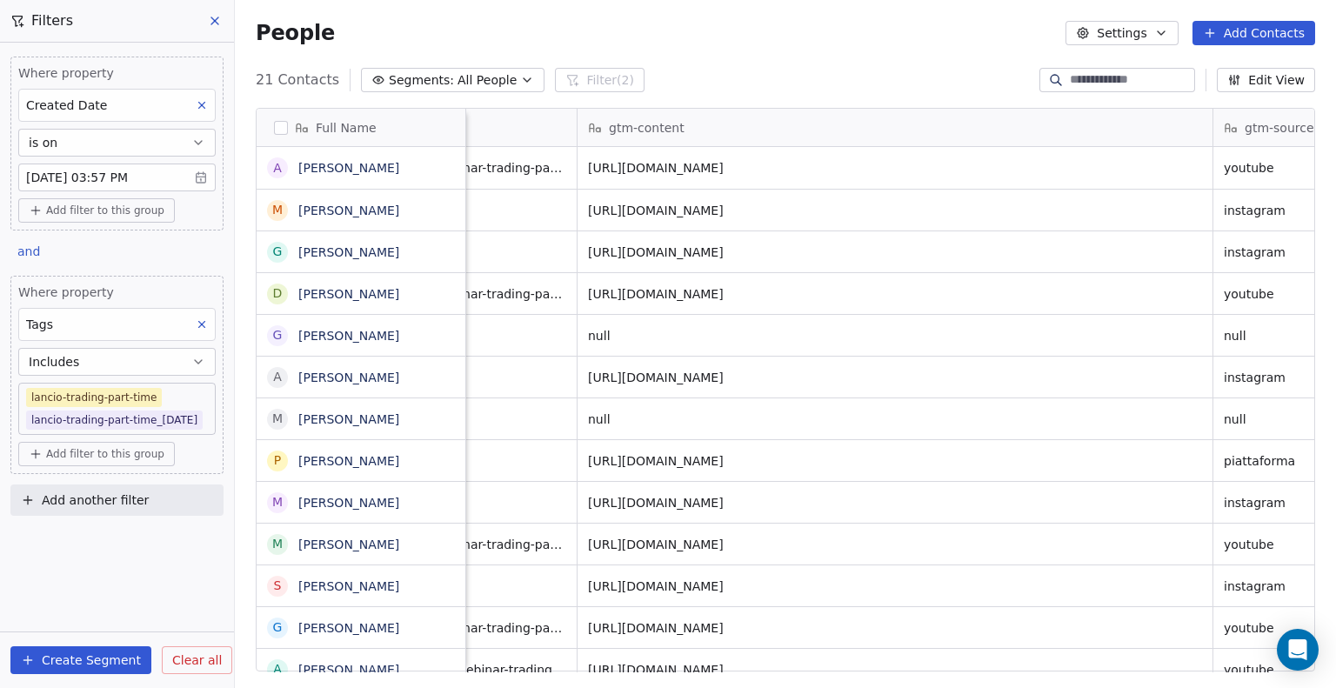
click at [186, 396] on body "Metaskill Contacts People Marketing Workflows Campaigns Sales Pipelines Sequenc…" at bounding box center [668, 344] width 1336 height 688
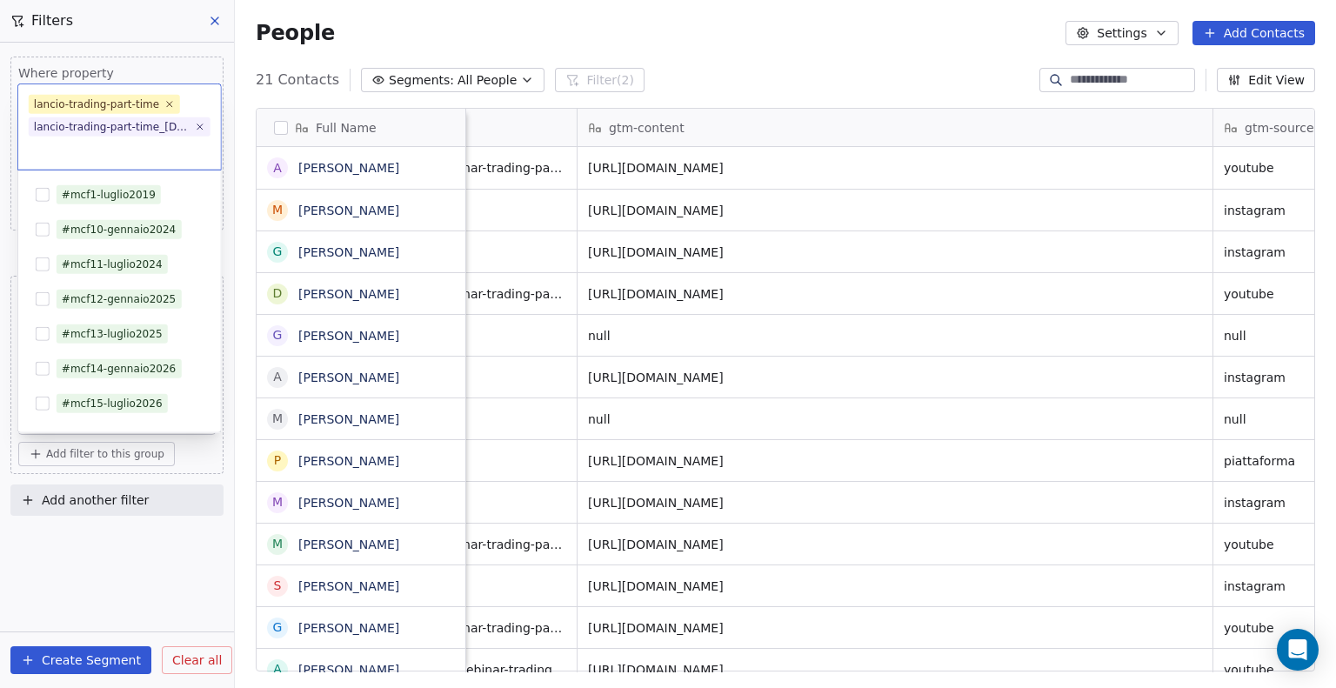
click at [149, 58] on html "Metaskill Contacts People Marketing Workflows Campaigns Sales Pipelines Sequenc…" at bounding box center [668, 344] width 1336 height 688
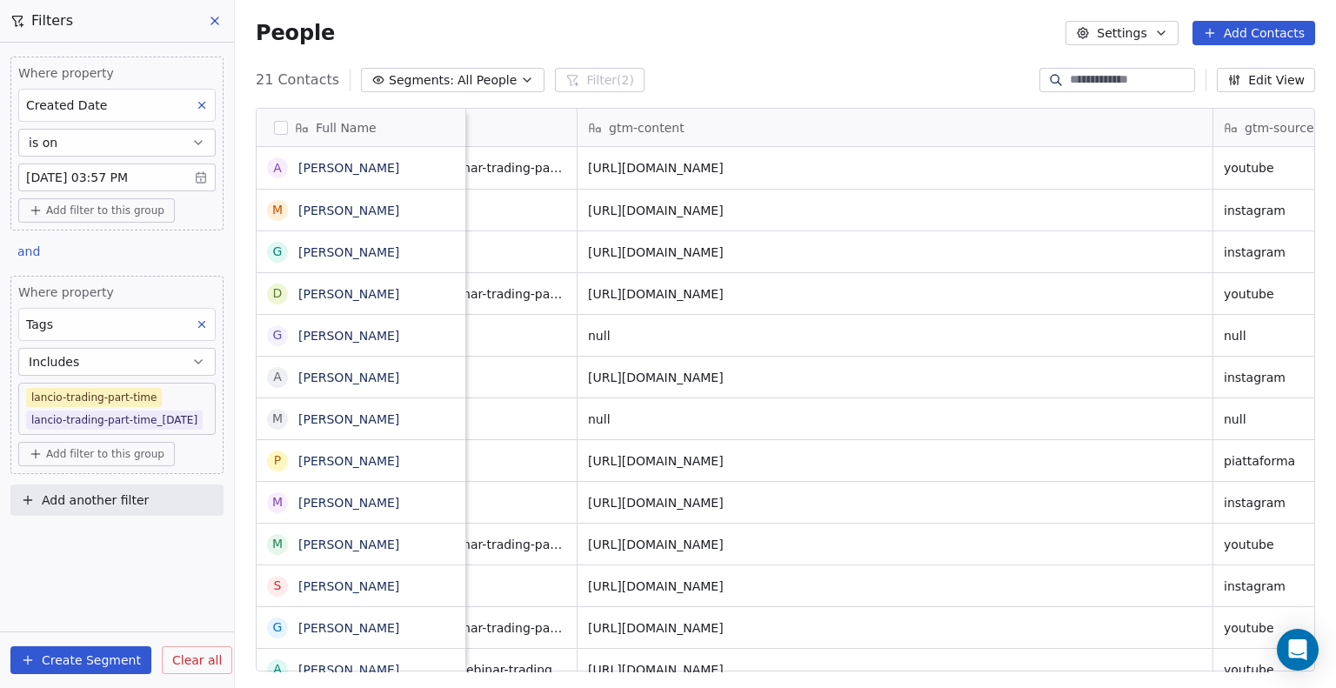
click at [119, 179] on body "Metaskill Contacts People Marketing Workflows Campaigns Sales Pipelines Sequenc…" at bounding box center [668, 344] width 1336 height 688
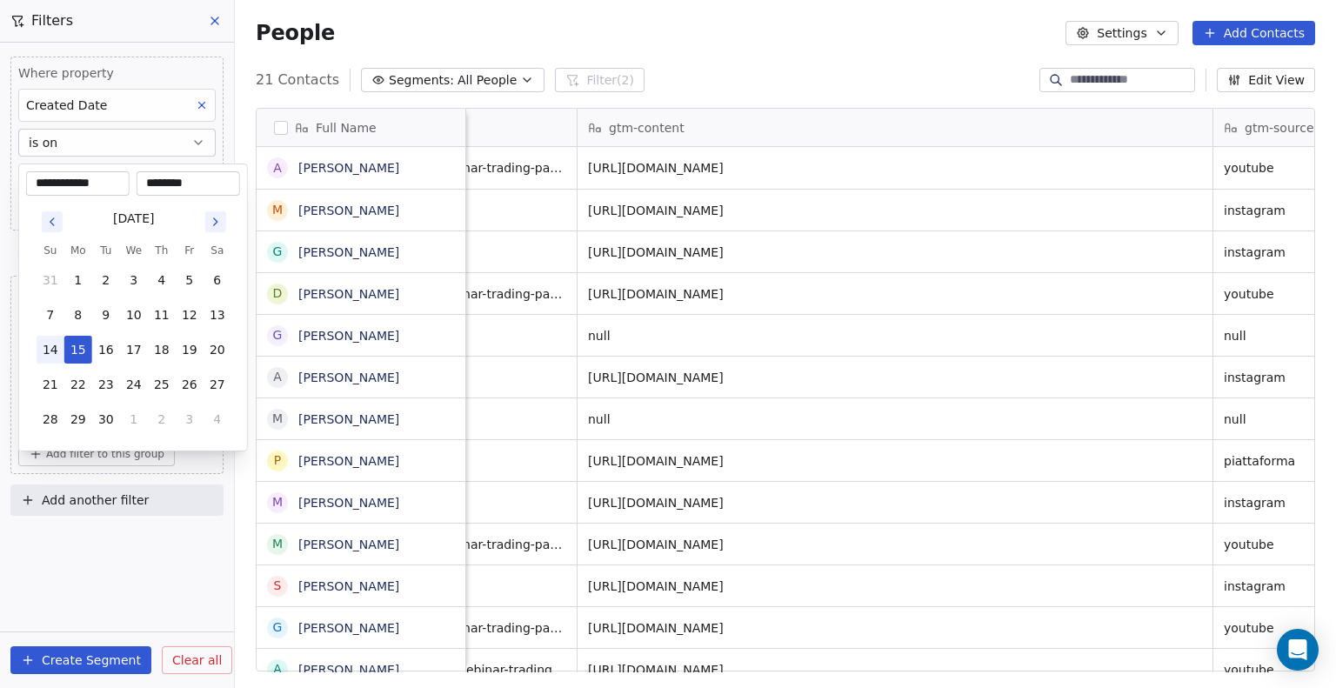
click at [51, 347] on button "14" at bounding box center [51, 350] width 28 height 28
type input "**********"
click at [48, 358] on button "14" at bounding box center [51, 350] width 28 height 28
click at [76, 646] on html "Metaskill Contacts People Marketing Workflows Campaigns Sales Pipelines Sequenc…" at bounding box center [668, 344] width 1336 height 688
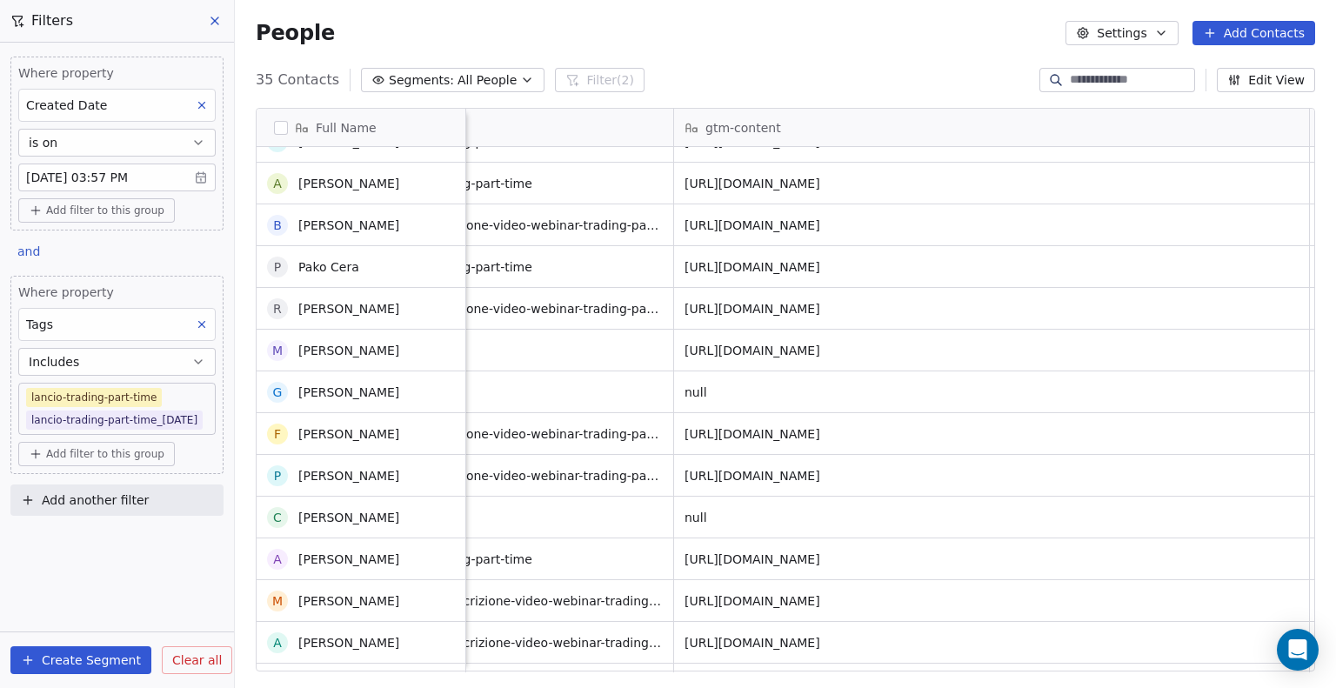
scroll to position [936, 0]
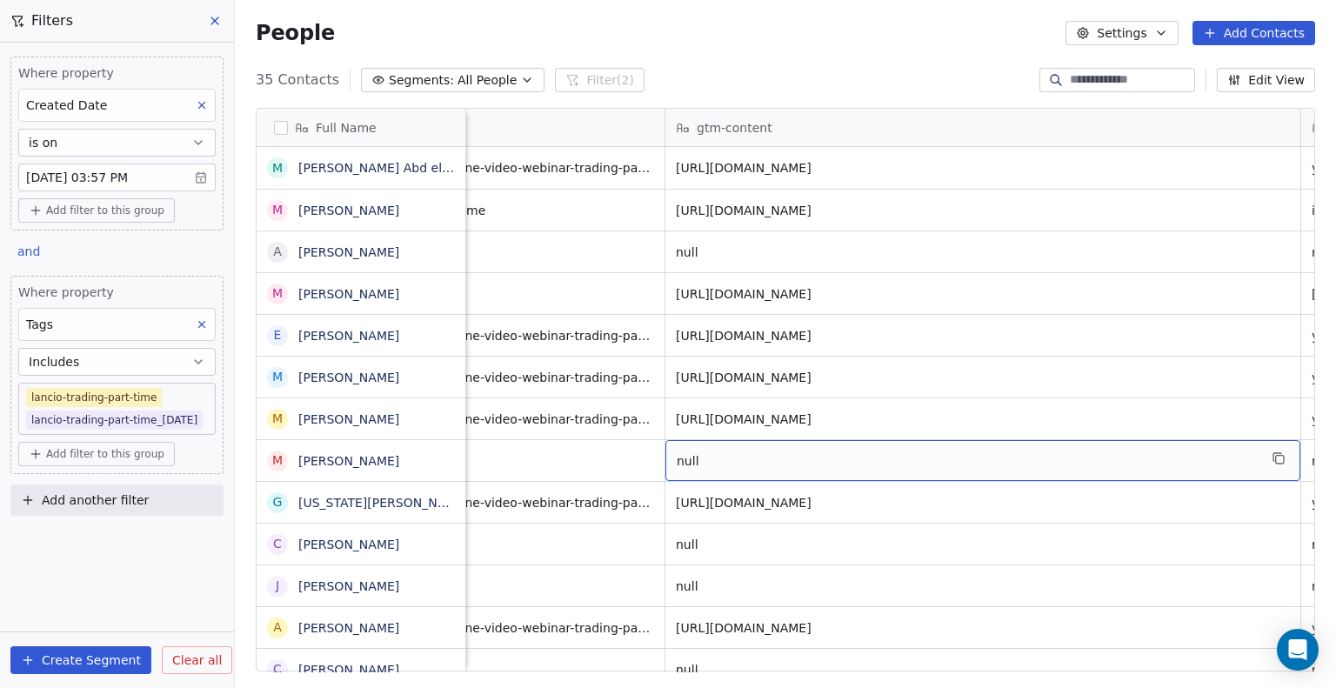
drag, startPoint x: 738, startPoint y: 448, endPoint x: 800, endPoint y: 465, distance: 65.0
drag, startPoint x: 741, startPoint y: 462, endPoint x: 653, endPoint y: 469, distance: 89.0
click at [386, 457] on link "Marcello Manfredonia" at bounding box center [348, 461] width 101 height 14
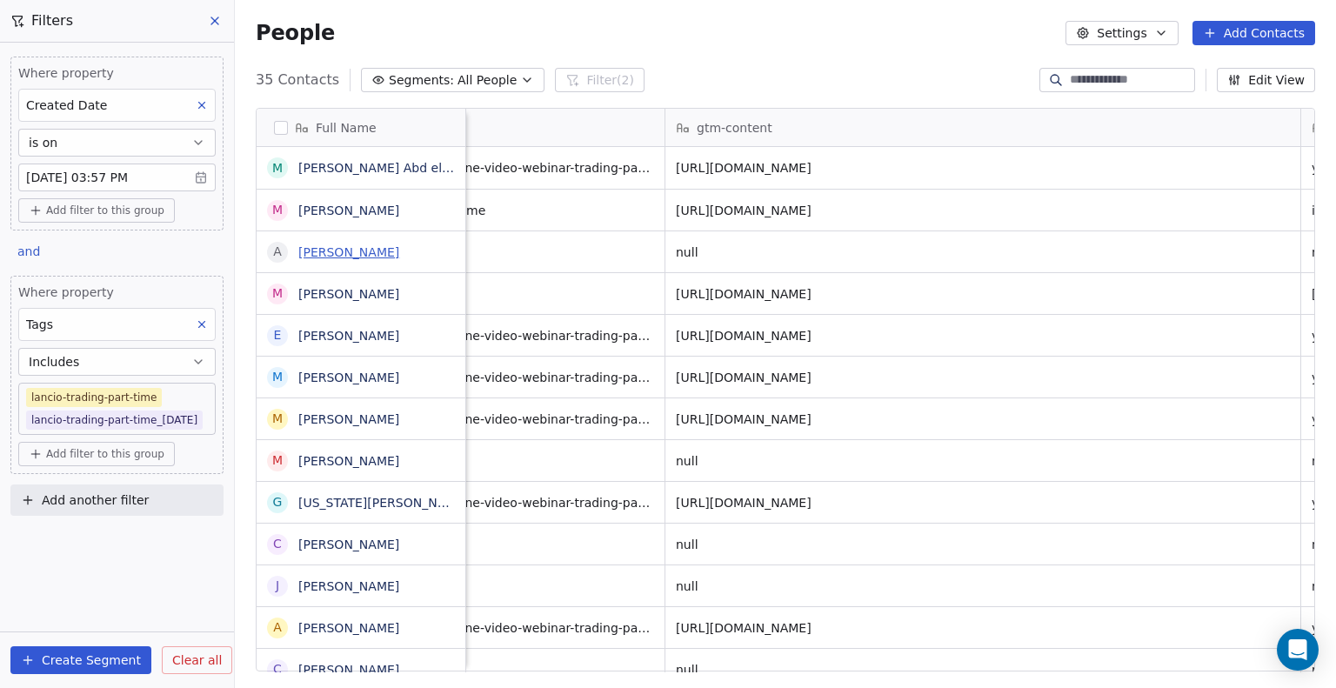
click at [351, 251] on link "Andrea Alioto" at bounding box center [348, 252] width 101 height 14
click at [325, 254] on link "Andrea Alioto" at bounding box center [348, 252] width 101 height 14
click at [355, 456] on link "Marcello Manfredonia" at bounding box center [348, 461] width 101 height 14
click at [342, 546] on link "Cristian Rossi" at bounding box center [348, 545] width 101 height 14
click at [357, 584] on link "Jonathan Gomez" at bounding box center [348, 586] width 101 height 14
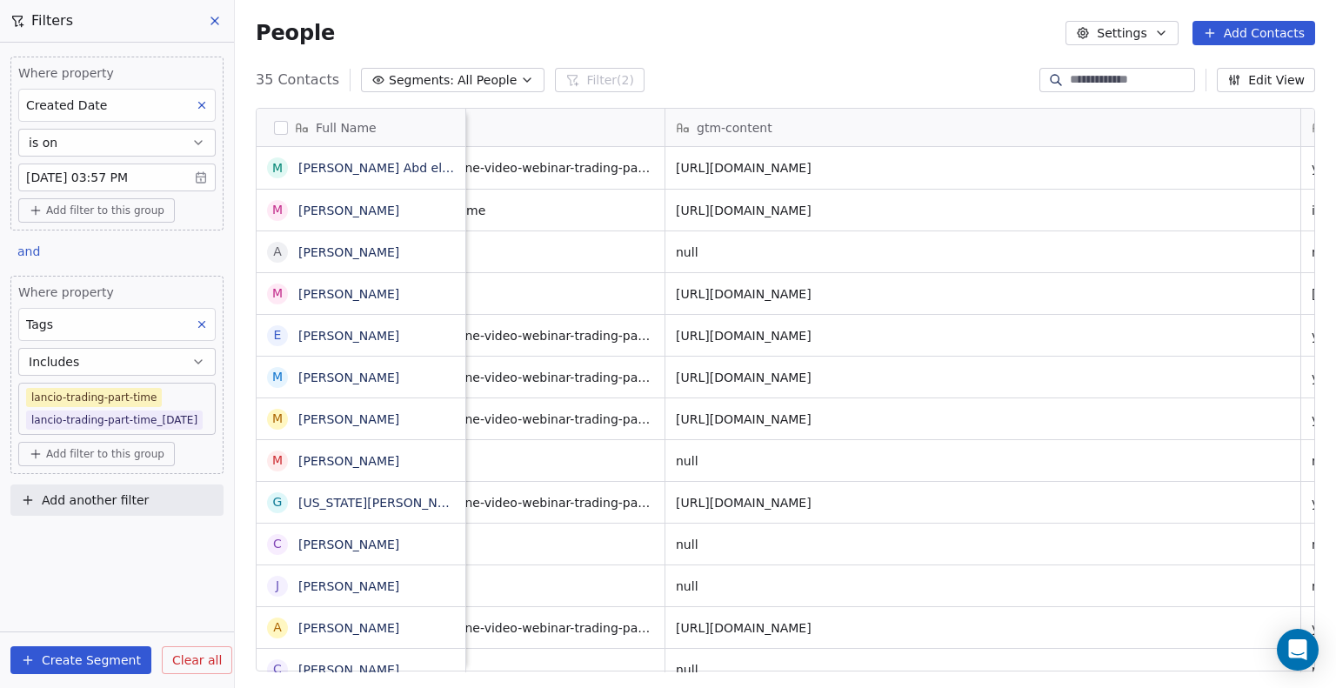
click at [122, 180] on body "Metaskill Contacts People Marketing Workflows Campaigns Sales Pipelines Sequenc…" at bounding box center [668, 344] width 1336 height 688
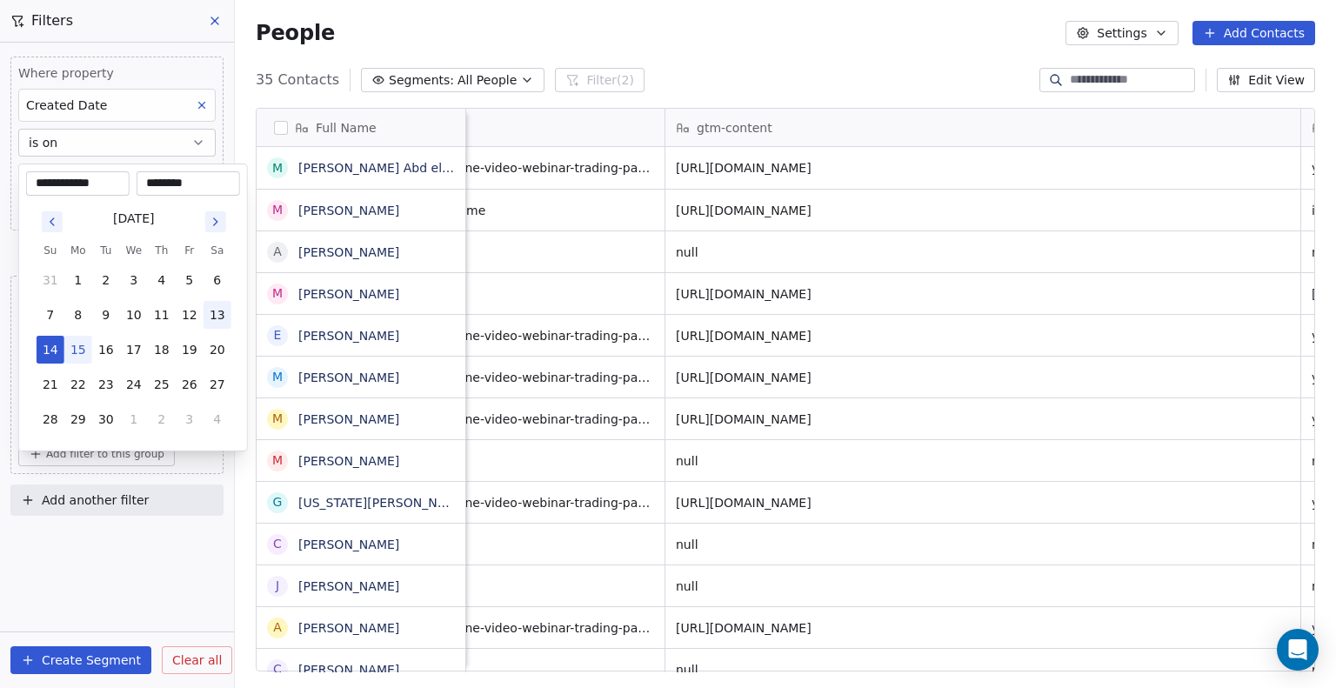
click at [218, 323] on button "13" at bounding box center [218, 315] width 28 height 28
type input "**********"
click at [209, 315] on button "13" at bounding box center [218, 315] width 28 height 28
click at [83, 618] on html "Metaskill Contacts People Marketing Workflows Campaigns Sales Pipelines Sequenc…" at bounding box center [668, 344] width 1336 height 688
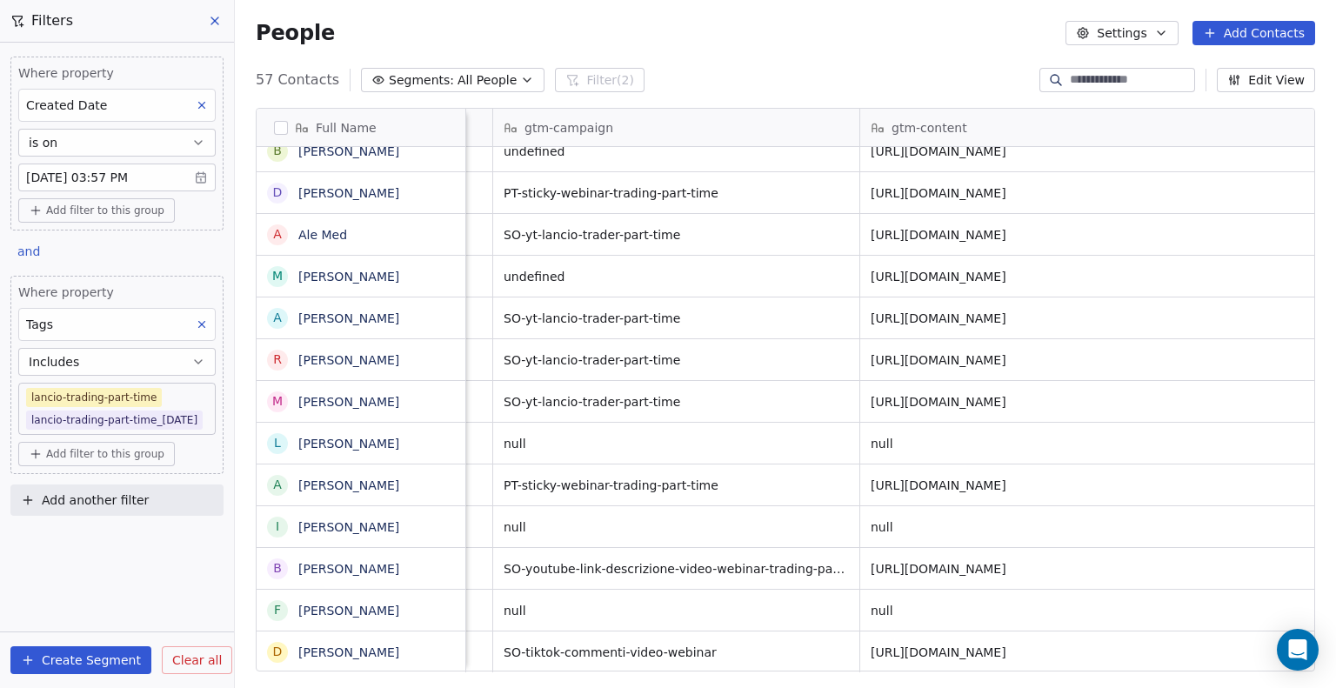
click at [104, 204] on span "Add filter to this group" at bounding box center [105, 211] width 118 height 14
click at [101, 179] on html "Metaskill Contacts People Marketing Workflows Campaigns Sales Pipelines Sequenc…" at bounding box center [668, 344] width 1336 height 688
click at [197, 168] on body "Metaskill Contacts People Marketing Workflows Campaigns Sales Pipelines Sequenc…" at bounding box center [668, 344] width 1336 height 688
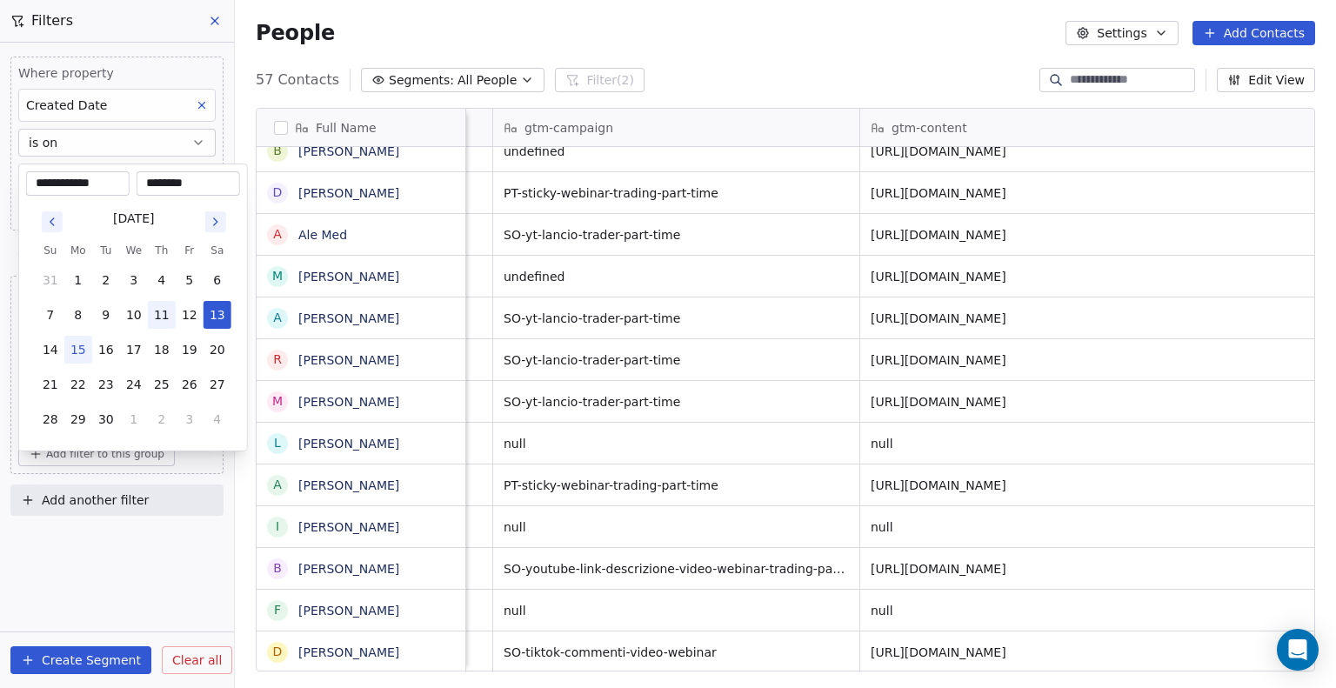
click at [160, 312] on button "11" at bounding box center [162, 315] width 28 height 28
type input "**********"
click at [160, 312] on button "11" at bounding box center [162, 315] width 28 height 28
click at [128, 614] on html "Metaskill Contacts People Marketing Workflows Campaigns Sales Pipelines Sequenc…" at bounding box center [668, 344] width 1336 height 688
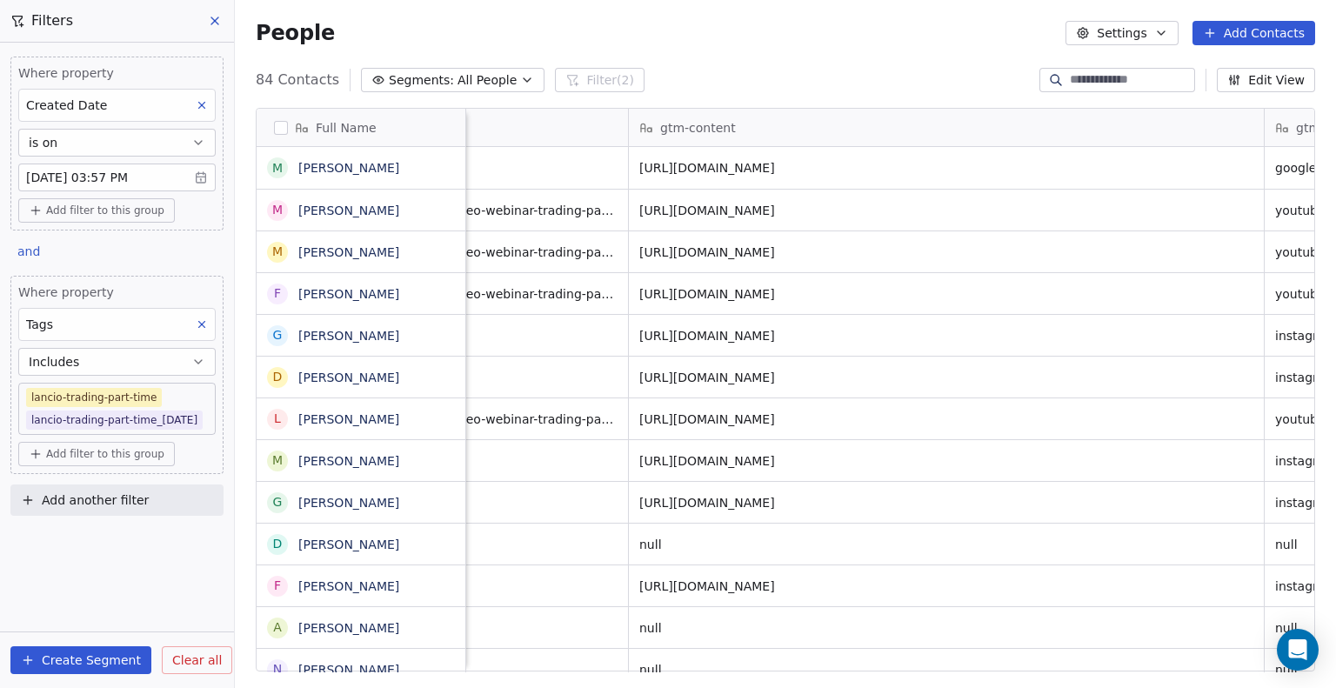
click at [173, 395] on body "Metaskill Contacts People Marketing Workflows Campaigns Sales Pipelines Sequenc…" at bounding box center [668, 344] width 1336 height 688
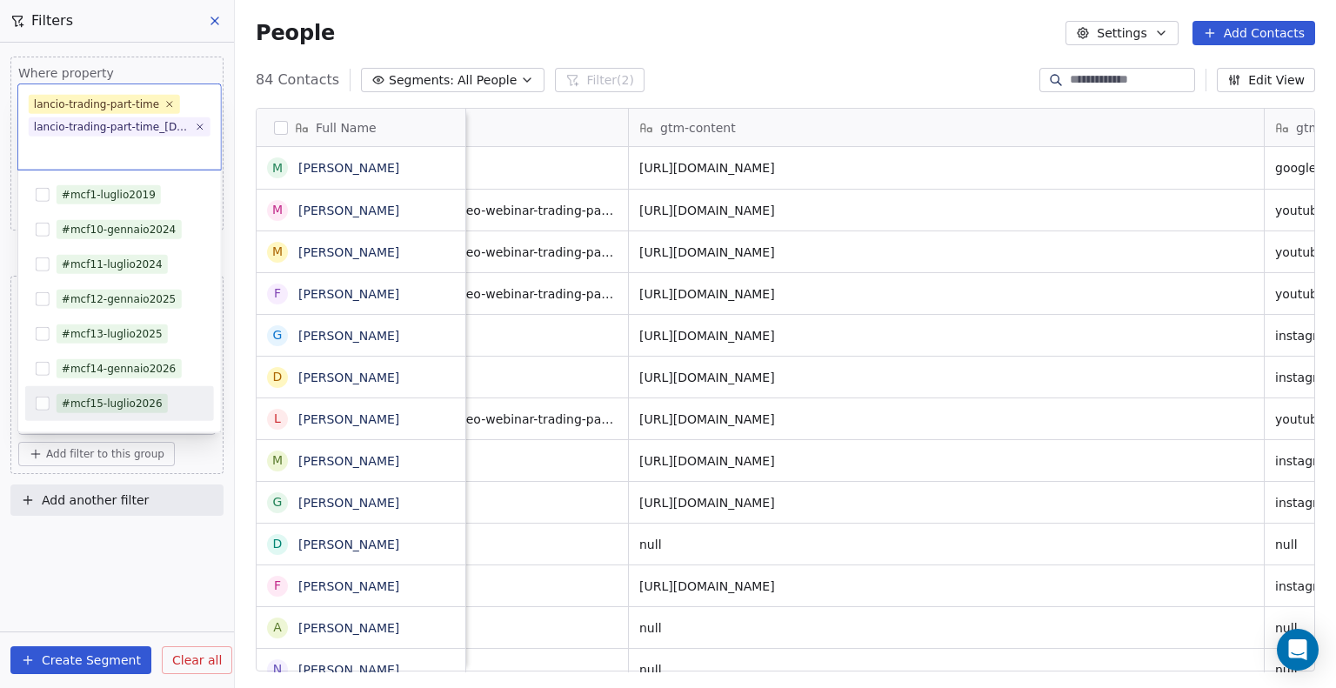
click at [146, 400] on div "#mcf15-luglio2026" at bounding box center [112, 404] width 101 height 16
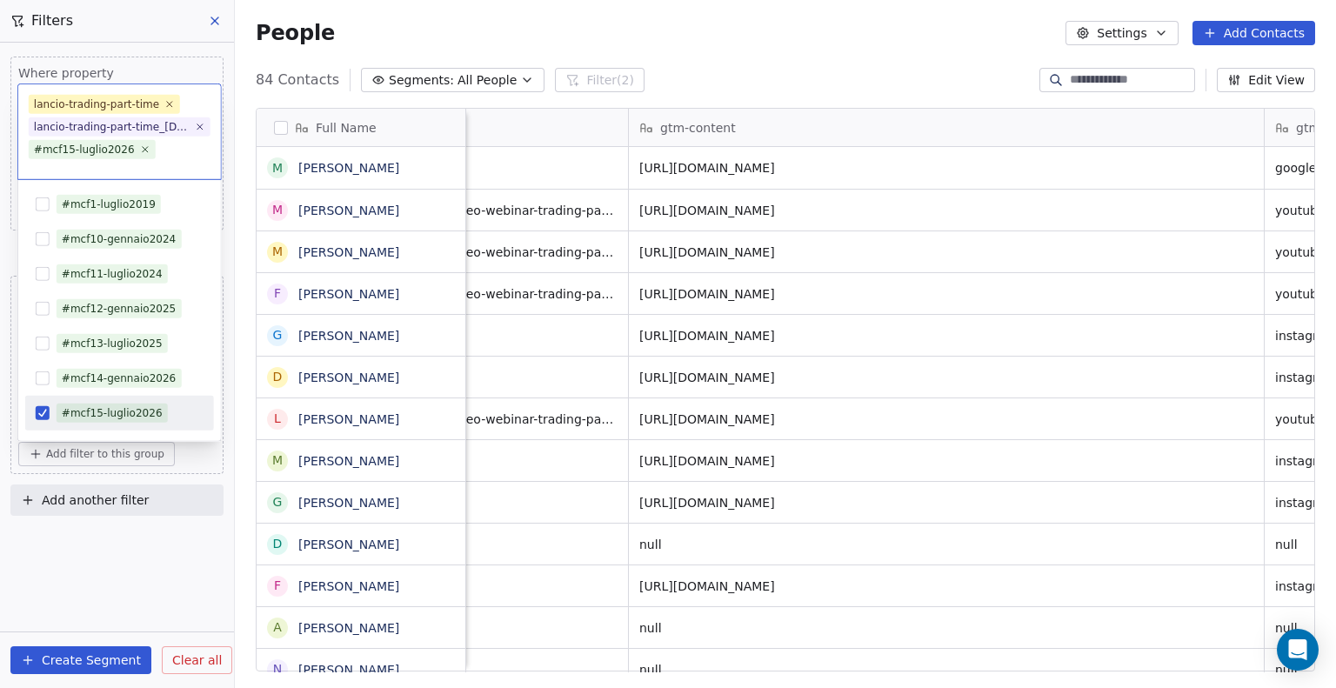
click at [146, 405] on div "#mcf15-luglio2026" at bounding box center [112, 413] width 101 height 16
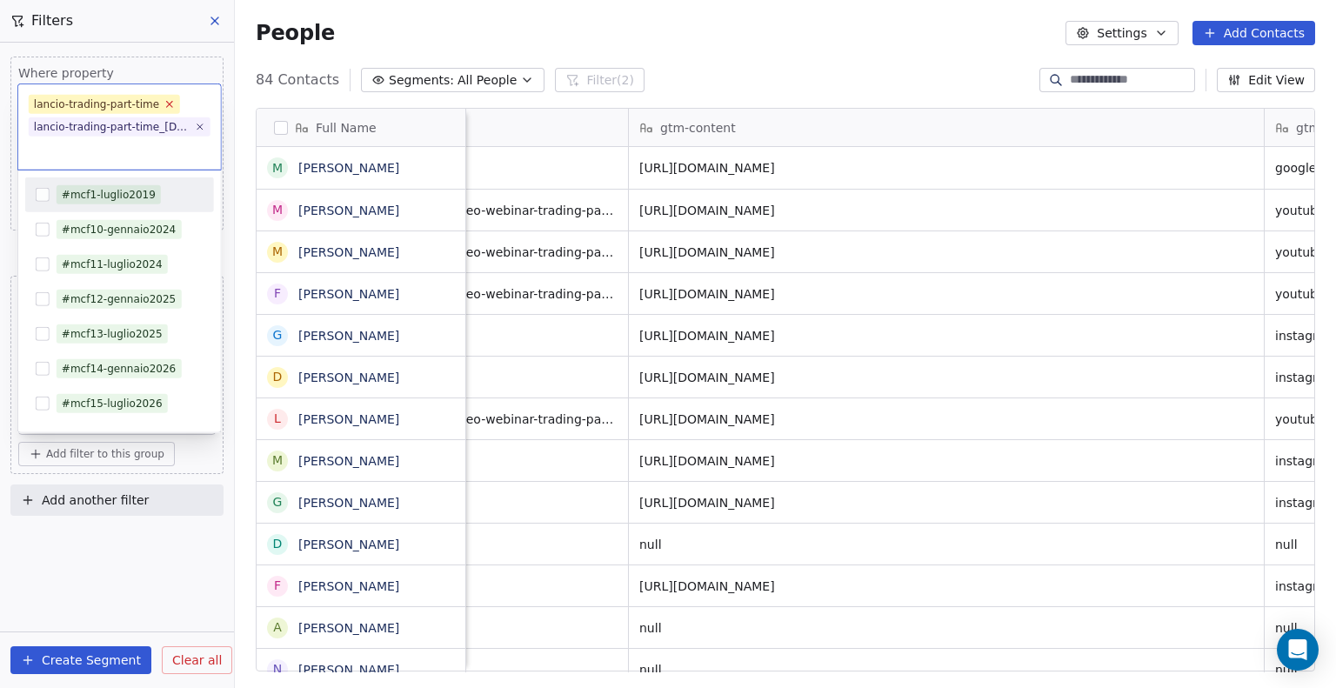
click at [164, 98] on icon at bounding box center [169, 103] width 11 height 11
click at [198, 131] on icon at bounding box center [199, 127] width 11 height 11
click at [204, 110] on html "Metaskill Contacts People Marketing Workflows Campaigns Sales Pipelines Sequenc…" at bounding box center [668, 344] width 1336 height 688
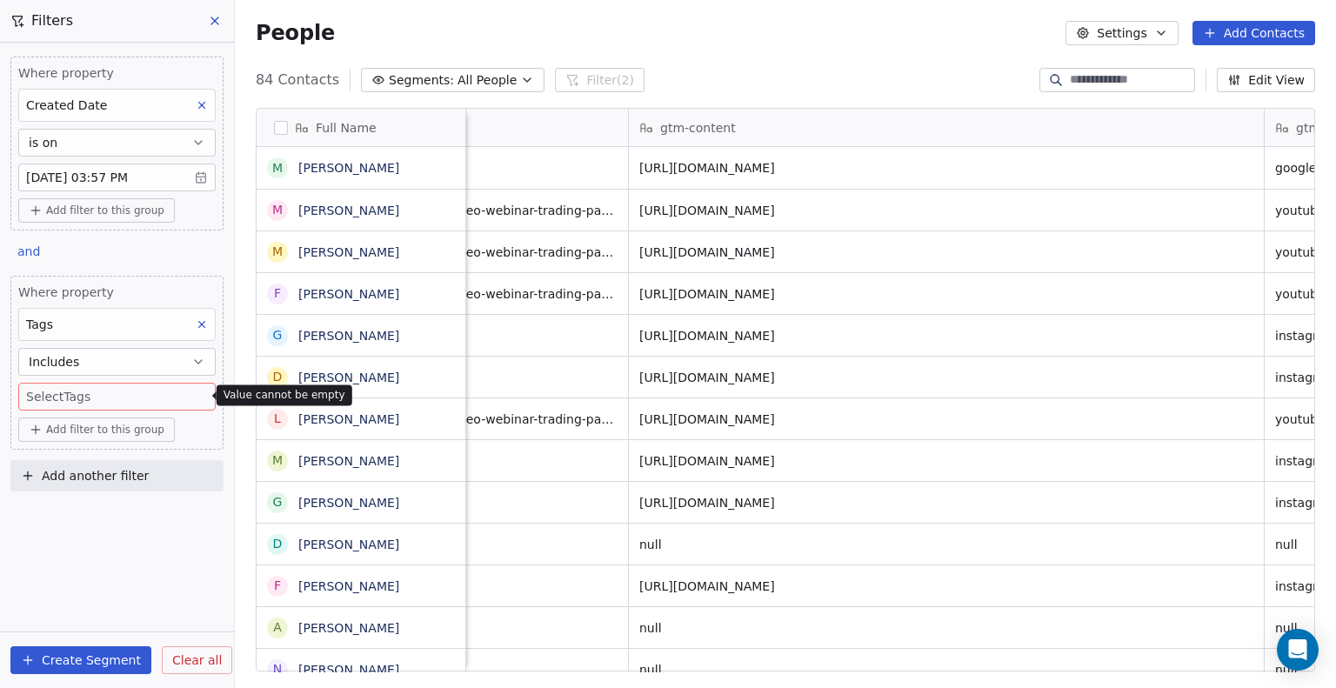
click at [215, 13] on button at bounding box center [216, 21] width 26 height 24
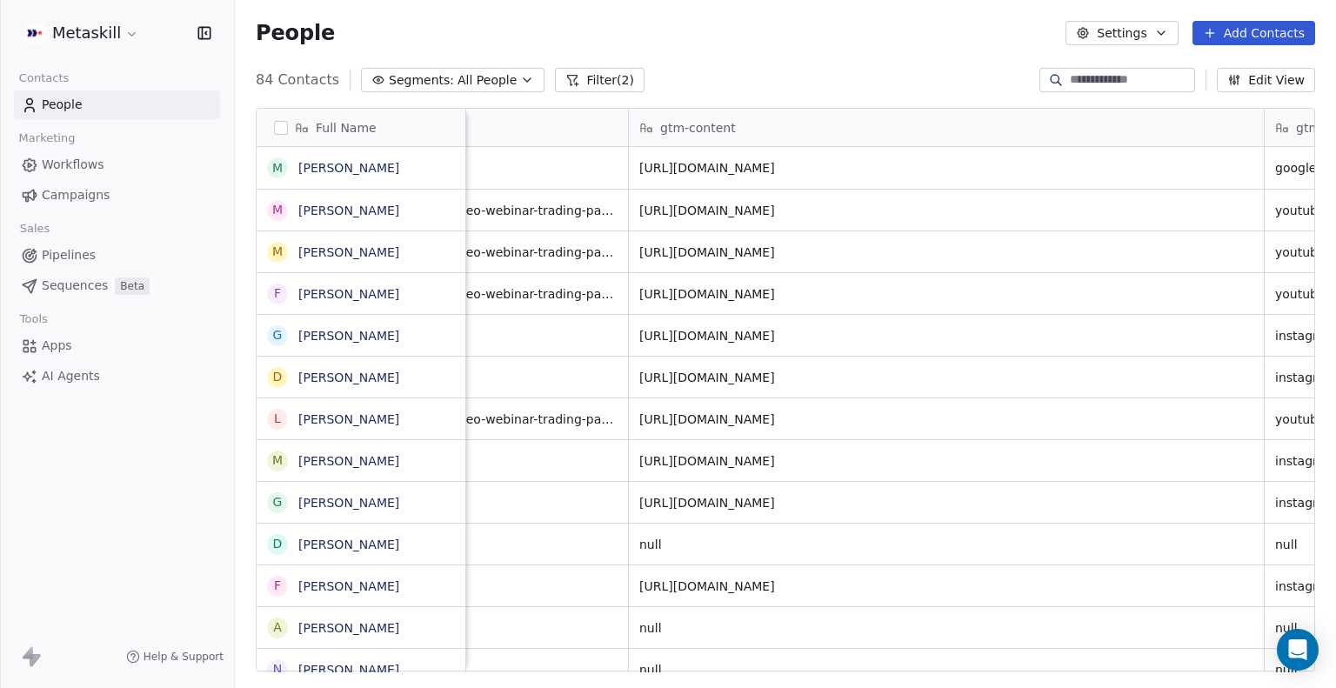
click at [555, 77] on button "Filter (2)" at bounding box center [600, 80] width 90 height 24
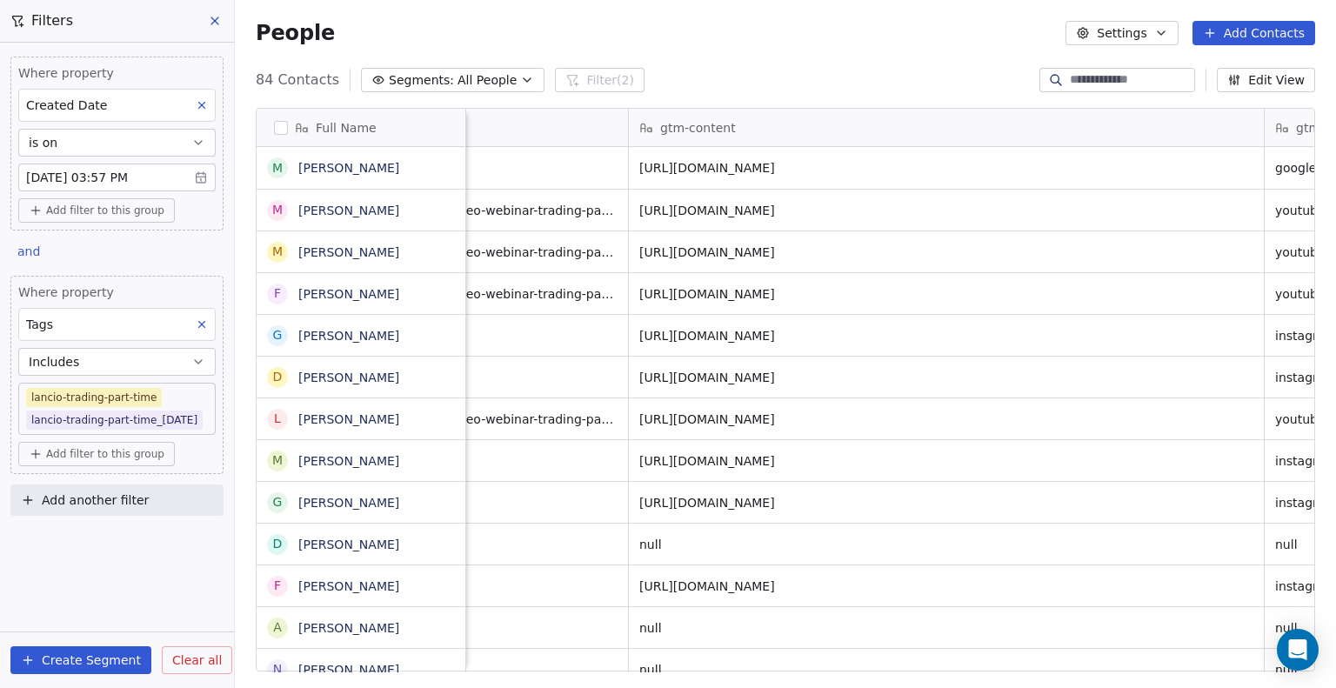
click at [201, 323] on icon at bounding box center [202, 324] width 12 height 12
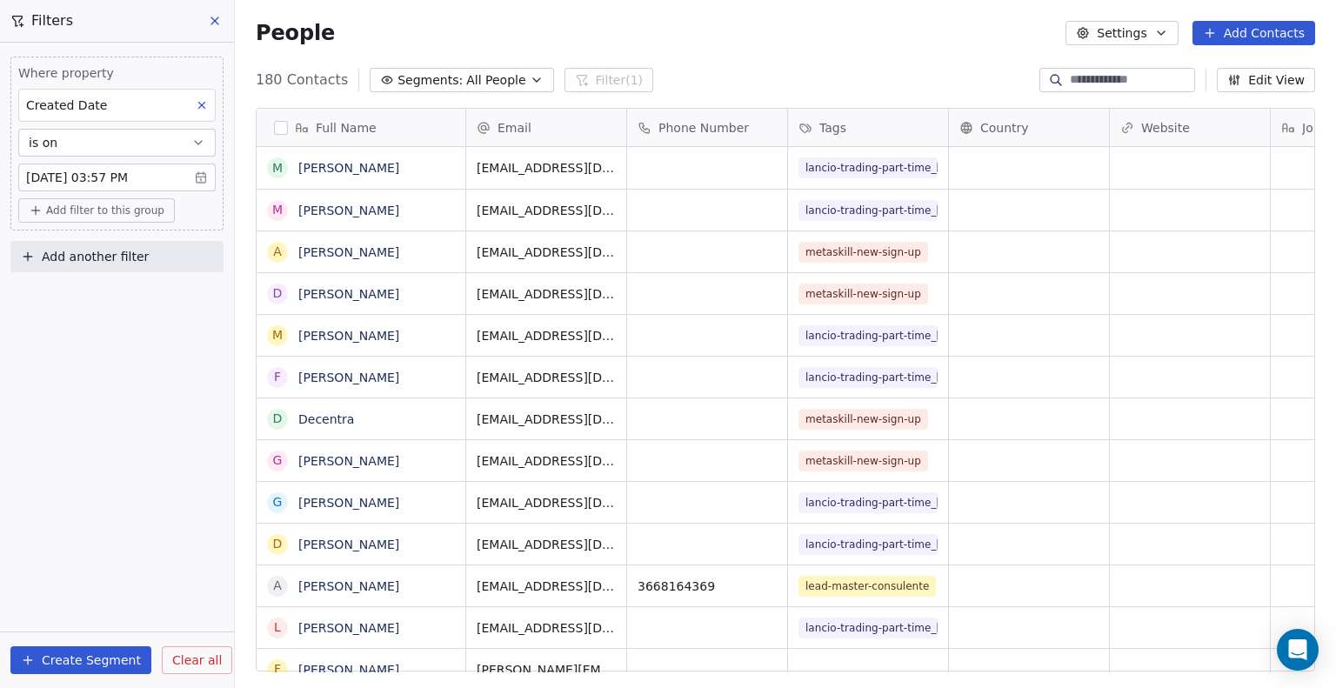
click at [206, 100] on icon at bounding box center [202, 105] width 12 height 12
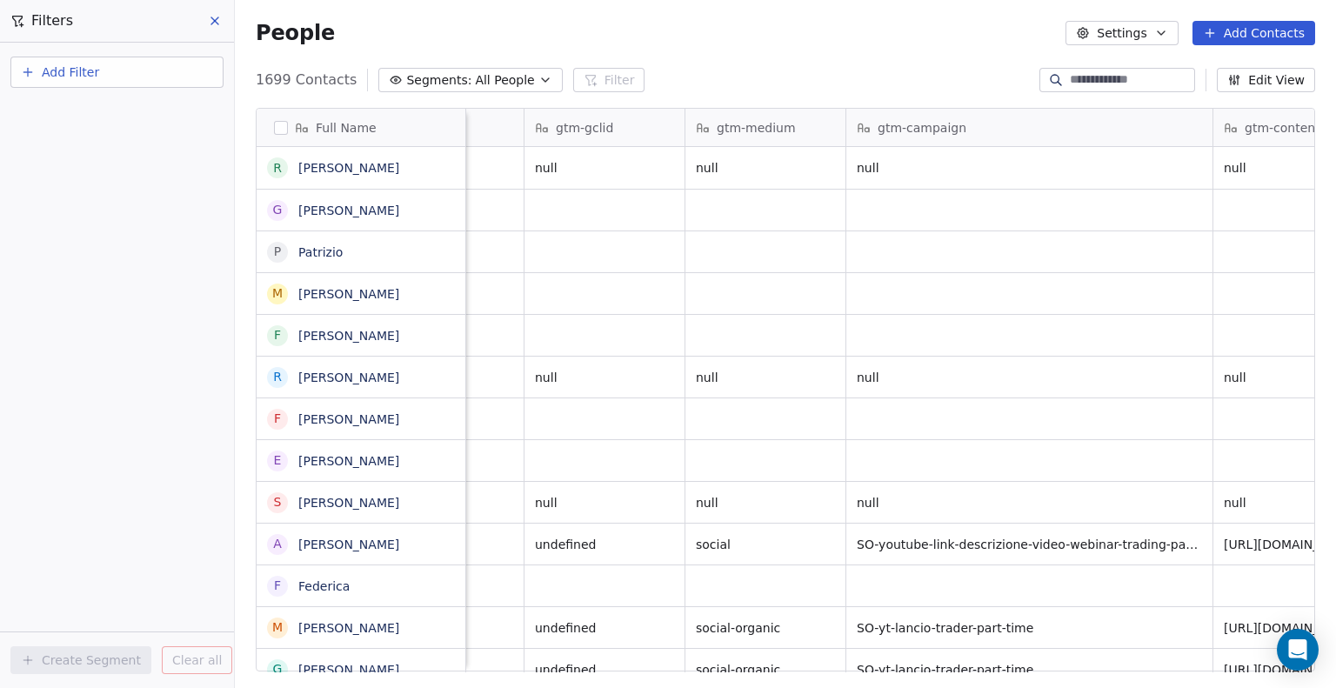
click at [776, 137] on div "gtm-medium" at bounding box center [766, 127] width 160 height 37
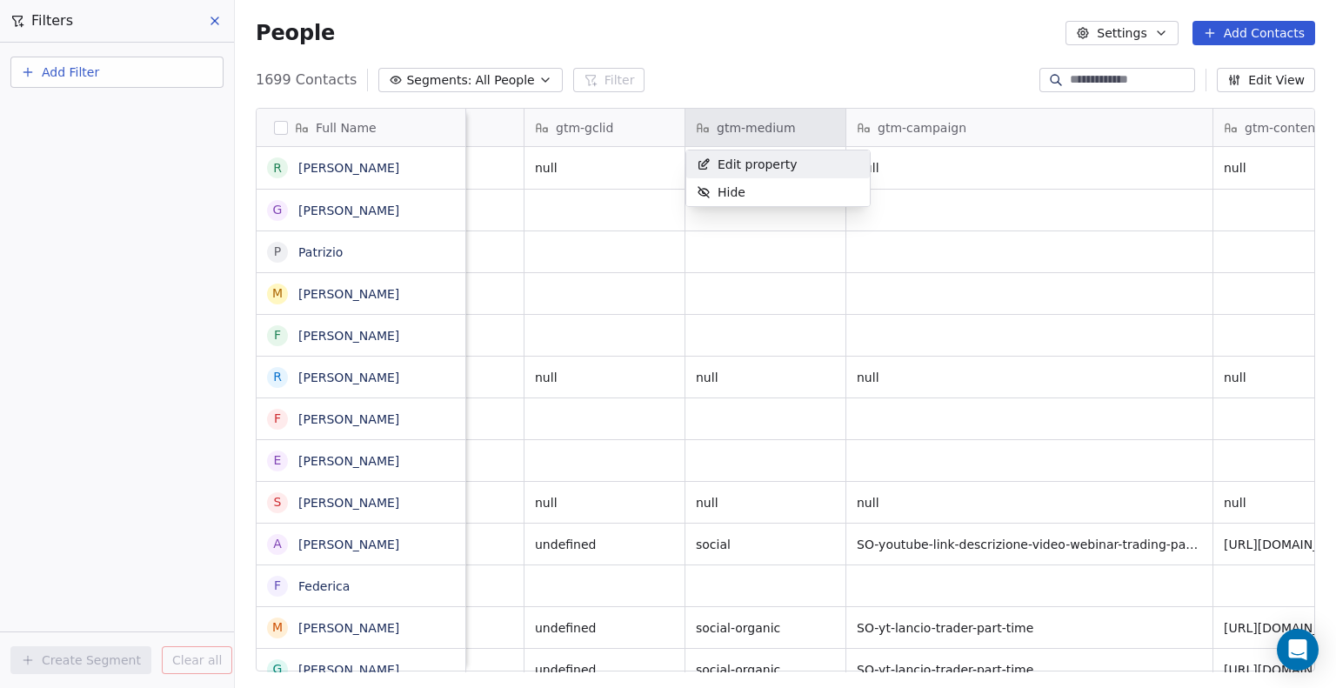
click at [760, 126] on html "Metaskill Contacts People Marketing Workflows Campaigns Sales Pipelines Sequenc…" at bounding box center [668, 344] width 1336 height 688
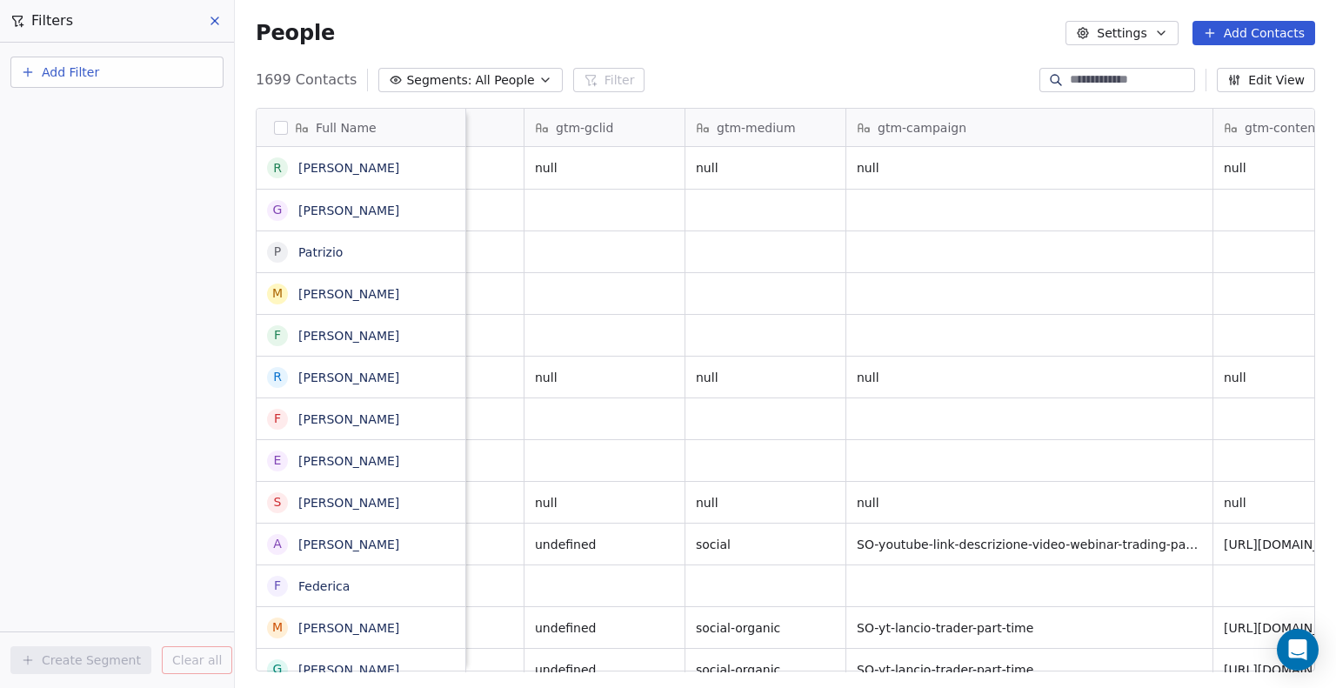
click at [168, 72] on button "Add Filter" at bounding box center [116, 72] width 213 height 31
click at [116, 110] on span "Contact properties" at bounding box center [85, 113] width 113 height 18
type input "****"
click at [104, 169] on div "gtm-medium" at bounding box center [117, 175] width 177 height 17
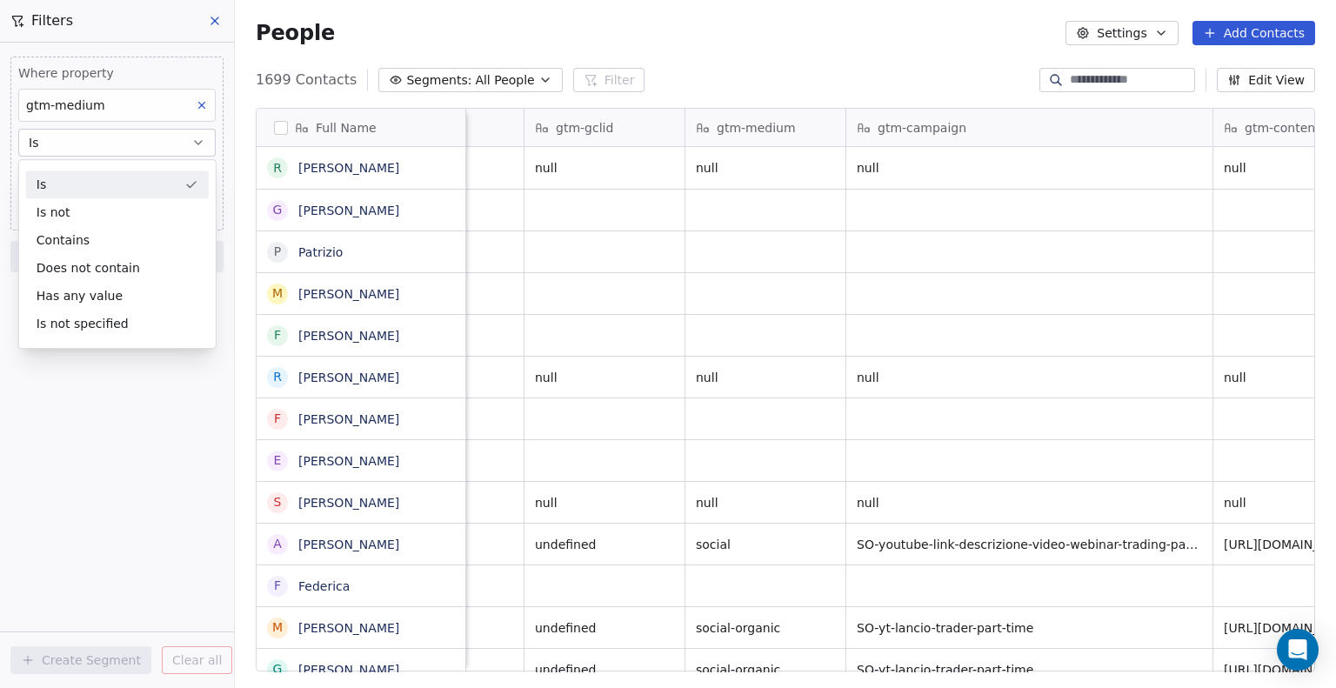
click at [76, 173] on div "Is" at bounding box center [117, 185] width 183 height 28
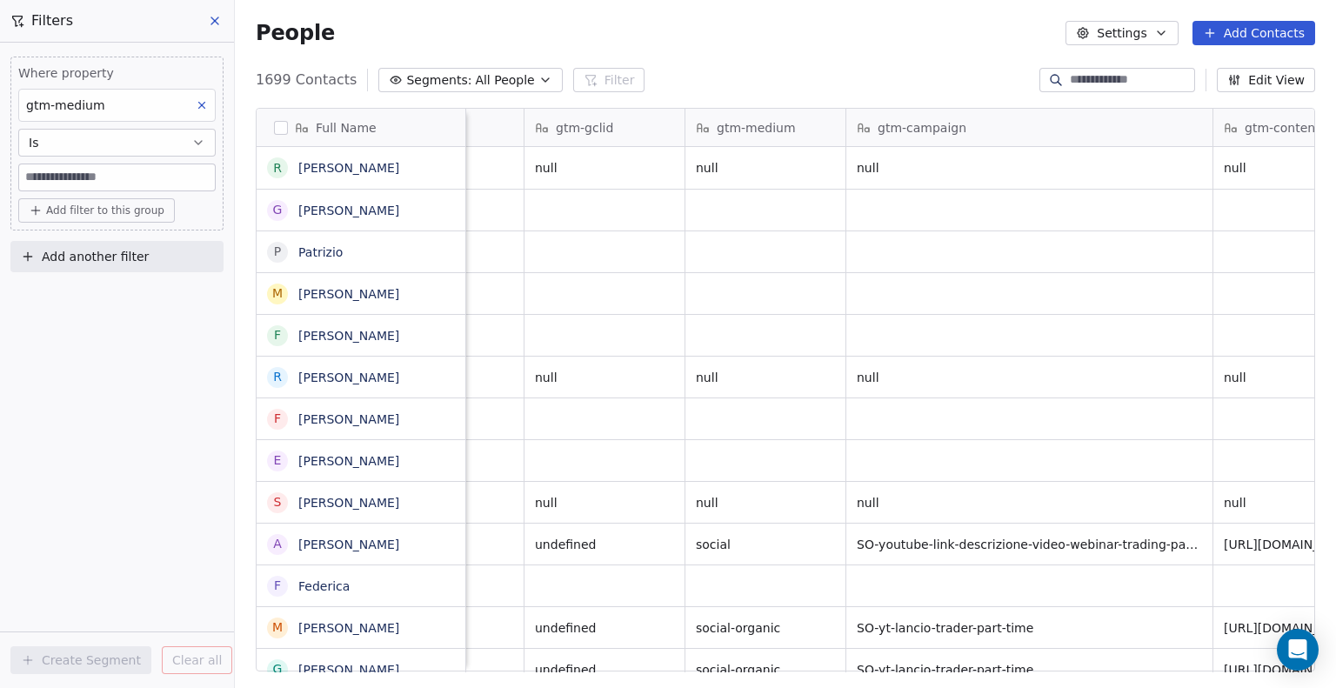
click at [71, 175] on input at bounding box center [117, 177] width 196 height 26
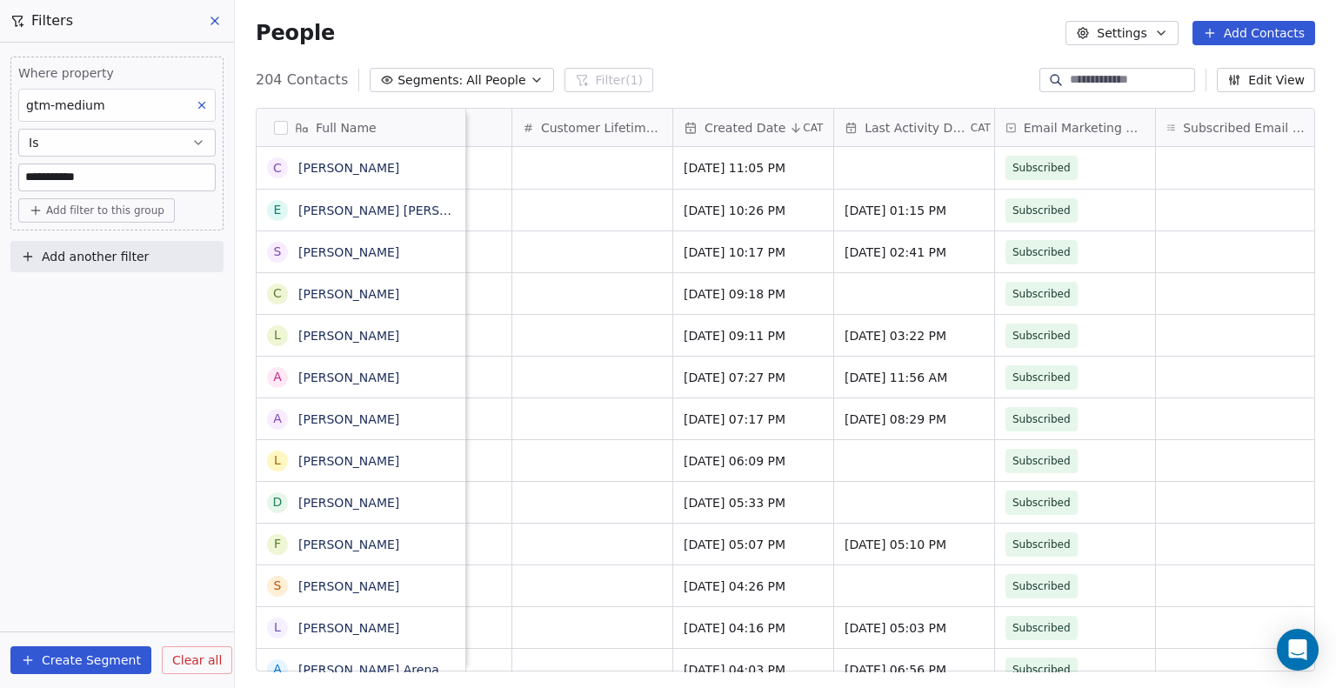
click at [755, 119] on span "Created Date" at bounding box center [745, 127] width 81 height 17
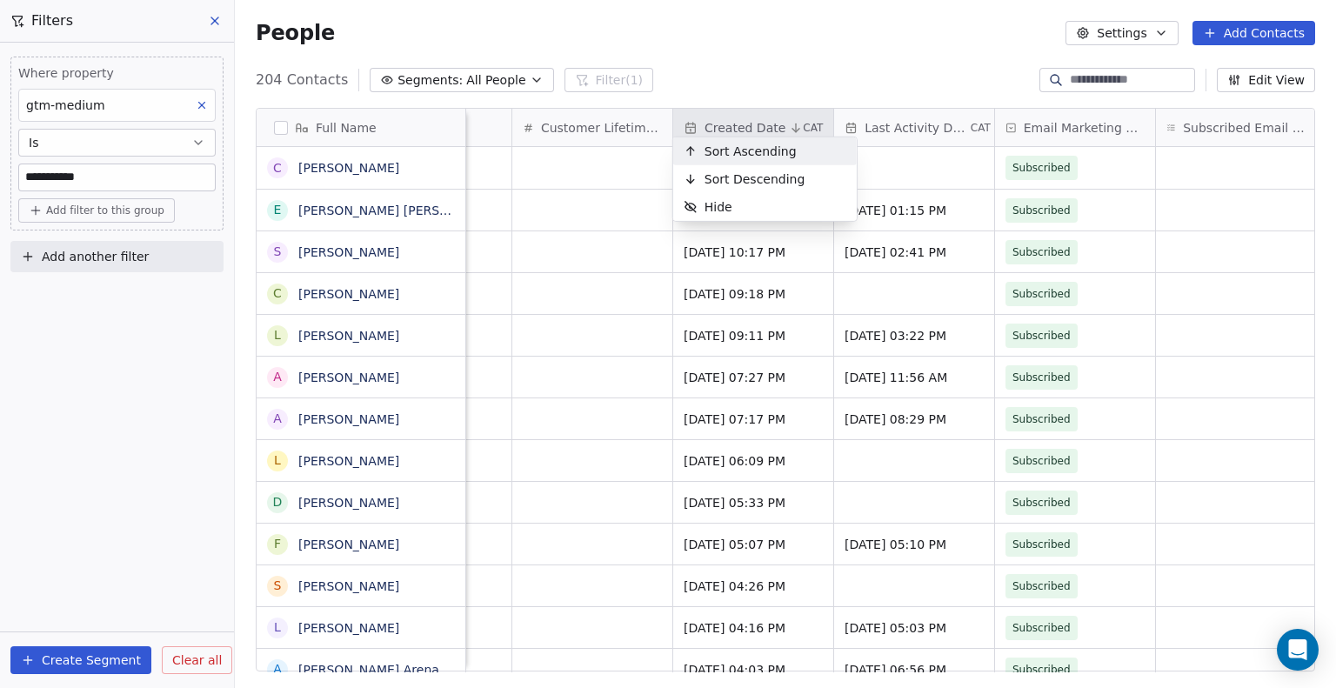
click at [753, 146] on span "Sort Ascending" at bounding box center [751, 151] width 92 height 17
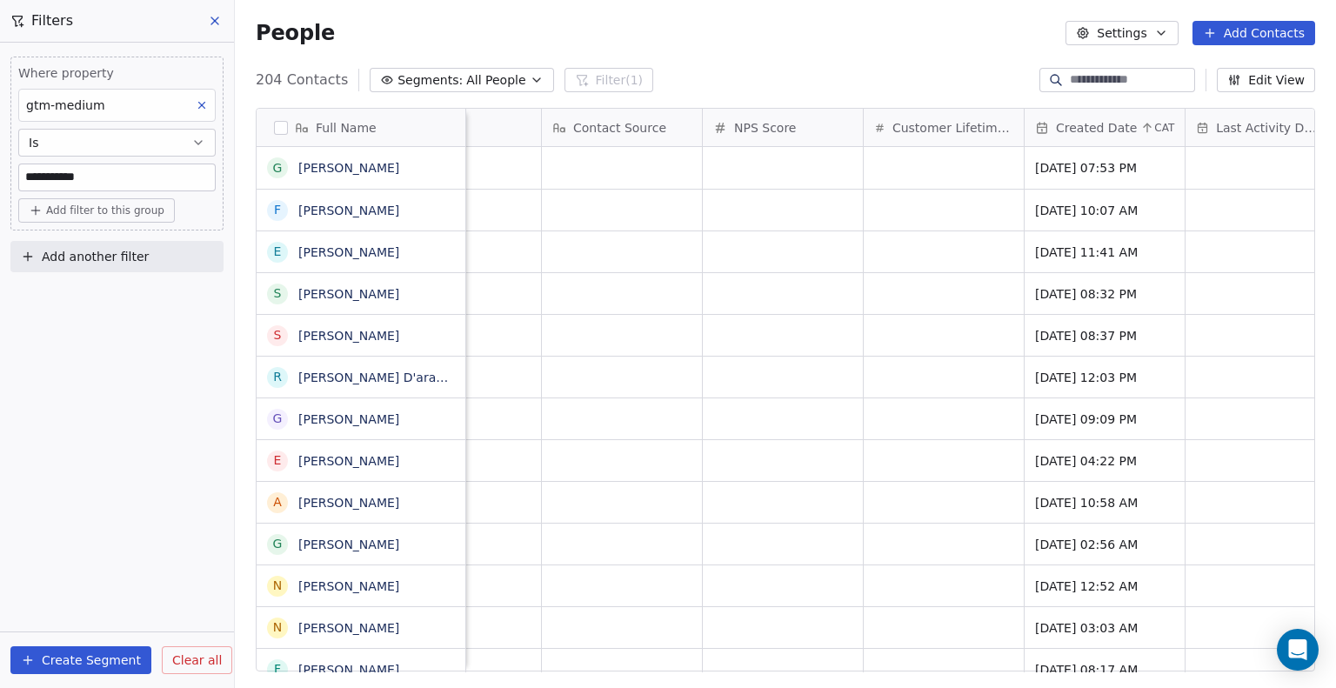
click at [1073, 121] on span "Created Date" at bounding box center [1096, 127] width 81 height 17
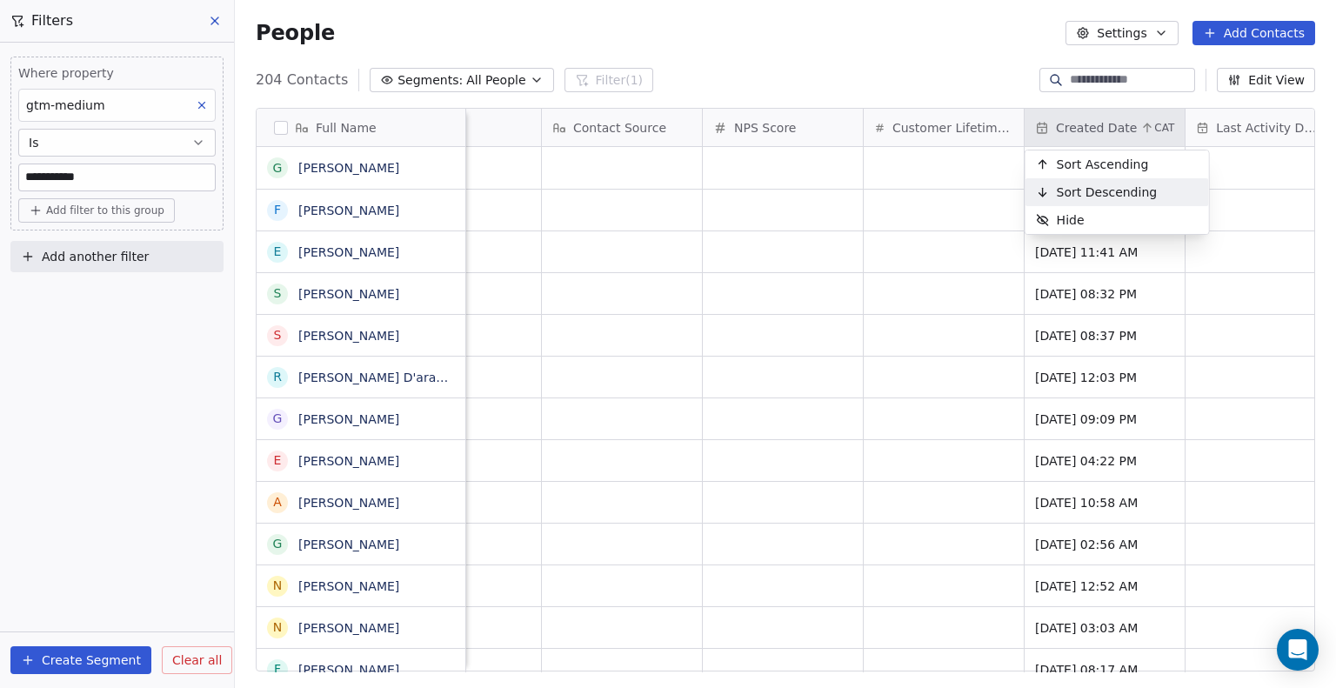
click at [1061, 191] on span "Sort Descending" at bounding box center [1107, 192] width 101 height 17
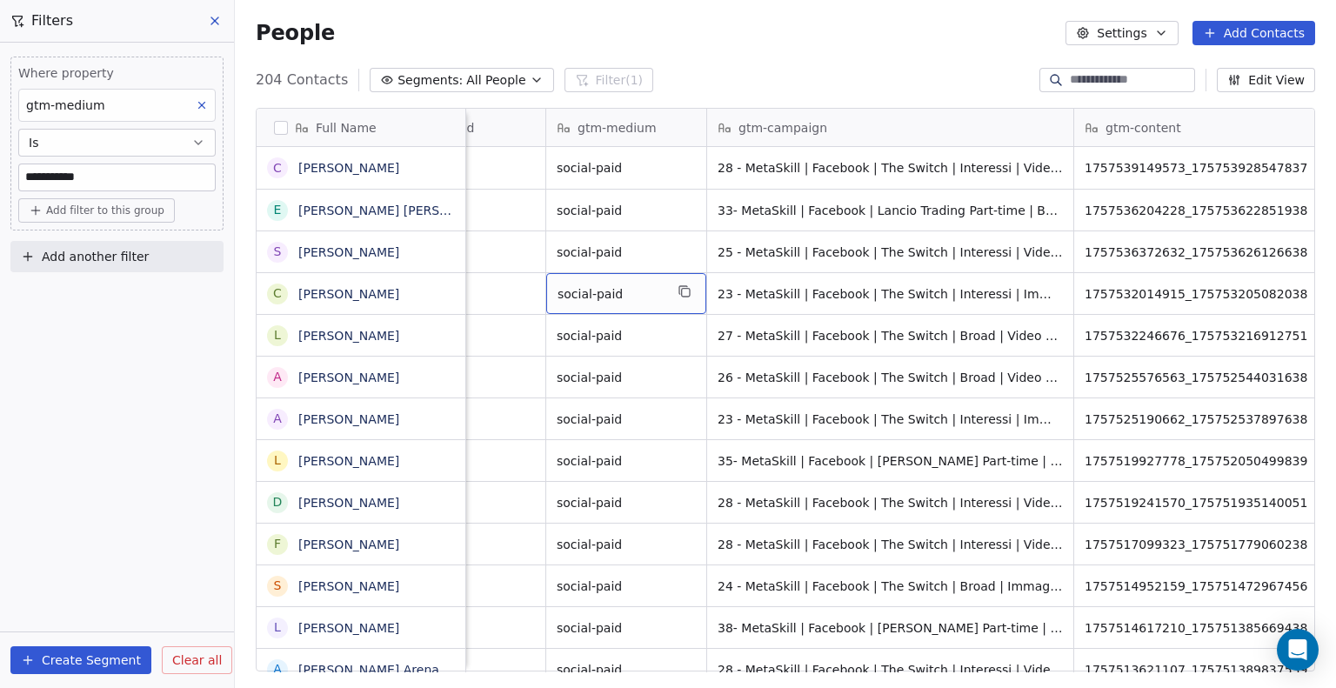
scroll to position [0, 2492]
click at [188, 131] on button "Is" at bounding box center [116, 143] width 197 height 28
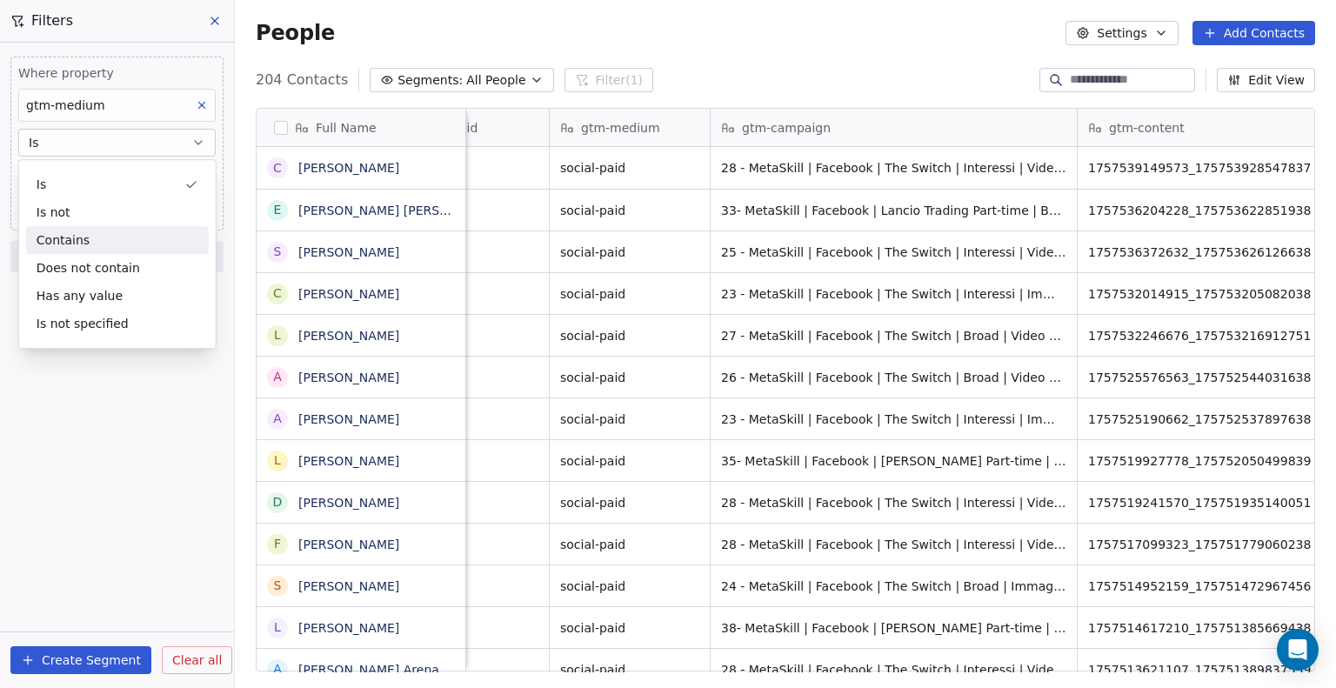
click at [110, 233] on div "Contains" at bounding box center [117, 240] width 183 height 28
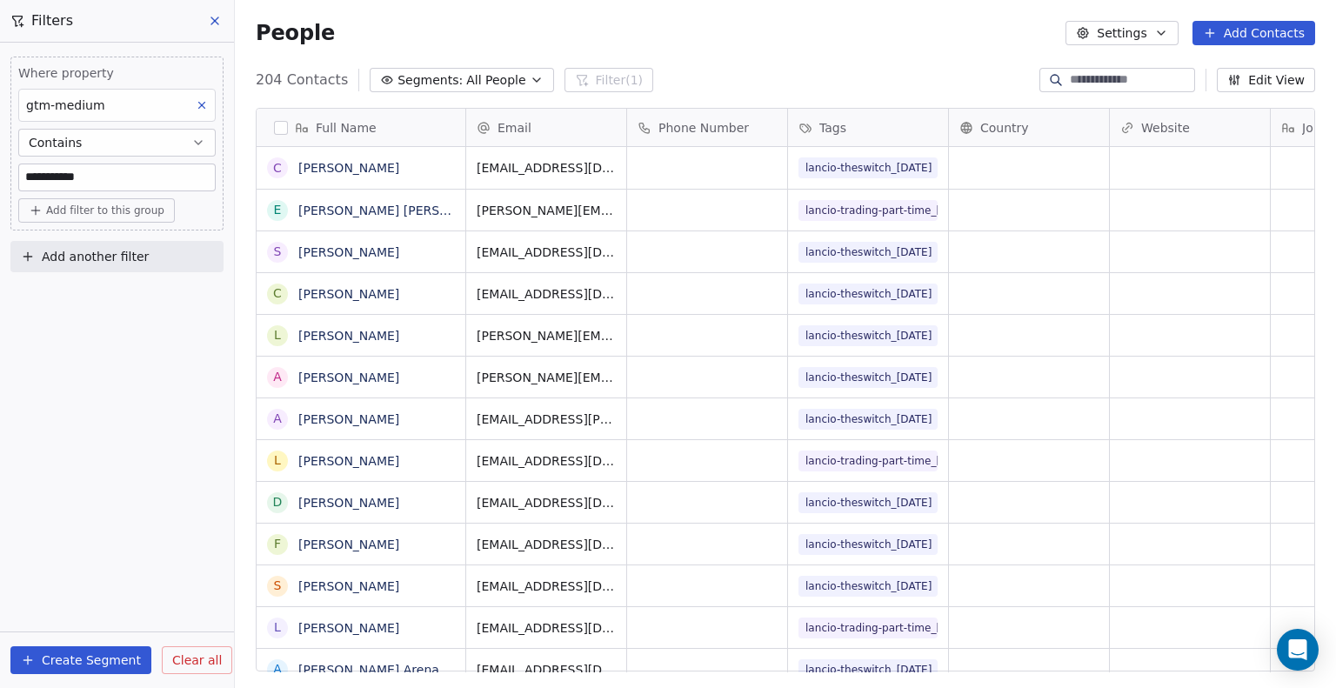
scroll to position [592, 1088]
drag, startPoint x: 554, startPoint y: 357, endPoint x: 59, endPoint y: 170, distance: 529.2
click at [59, 170] on input "**********" at bounding box center [117, 177] width 196 height 26
click at [63, 174] on input "**********" at bounding box center [117, 177] width 196 height 26
type input "****"
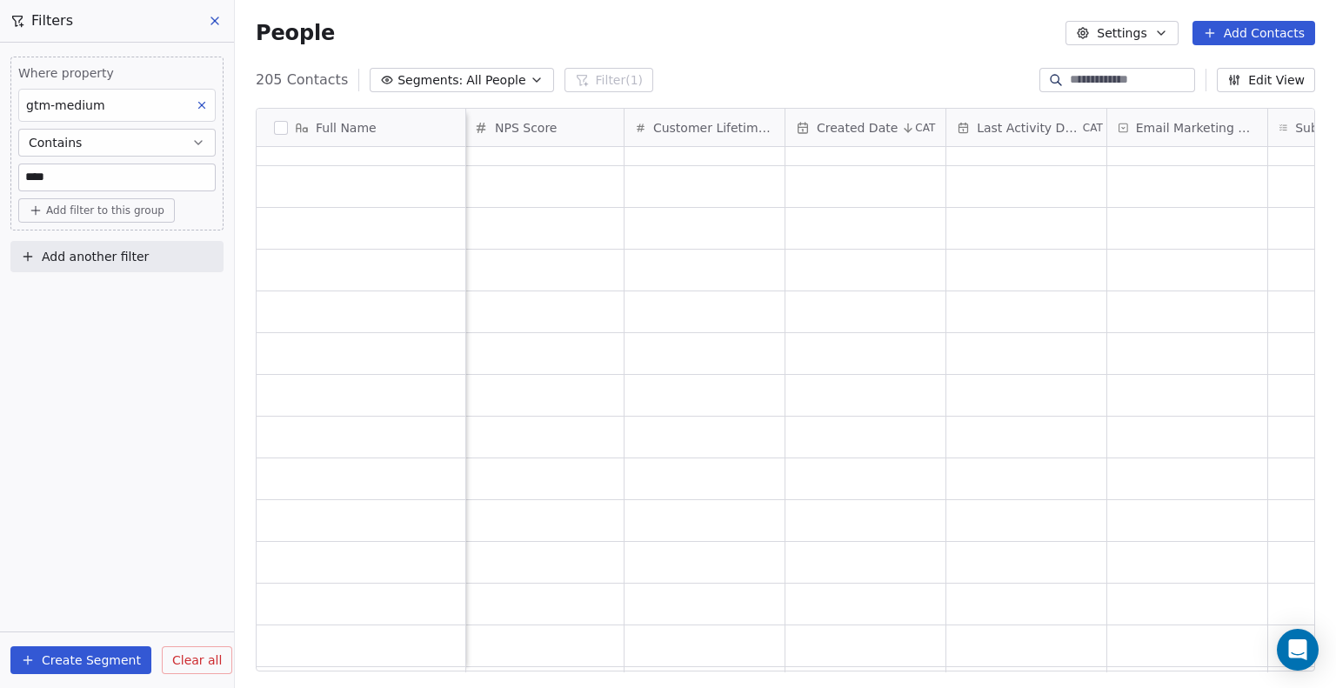
scroll to position [8036, 0]
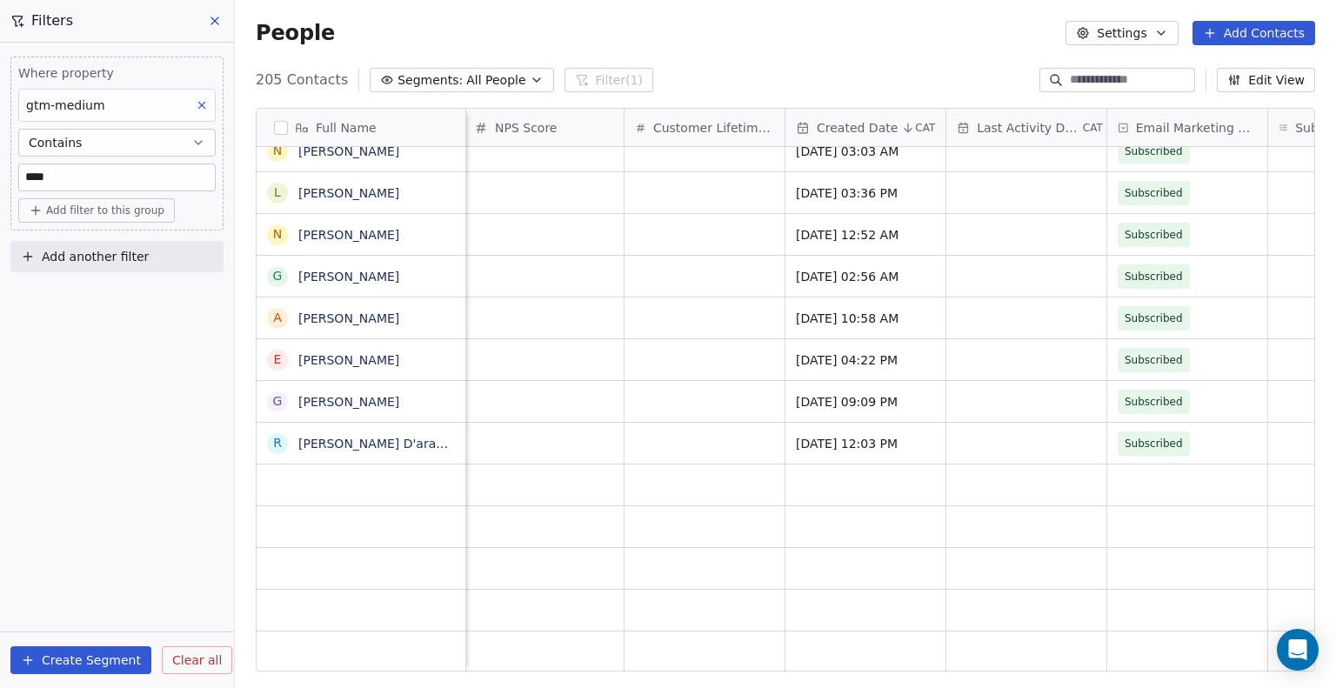
click at [204, 23] on button at bounding box center [216, 21] width 26 height 24
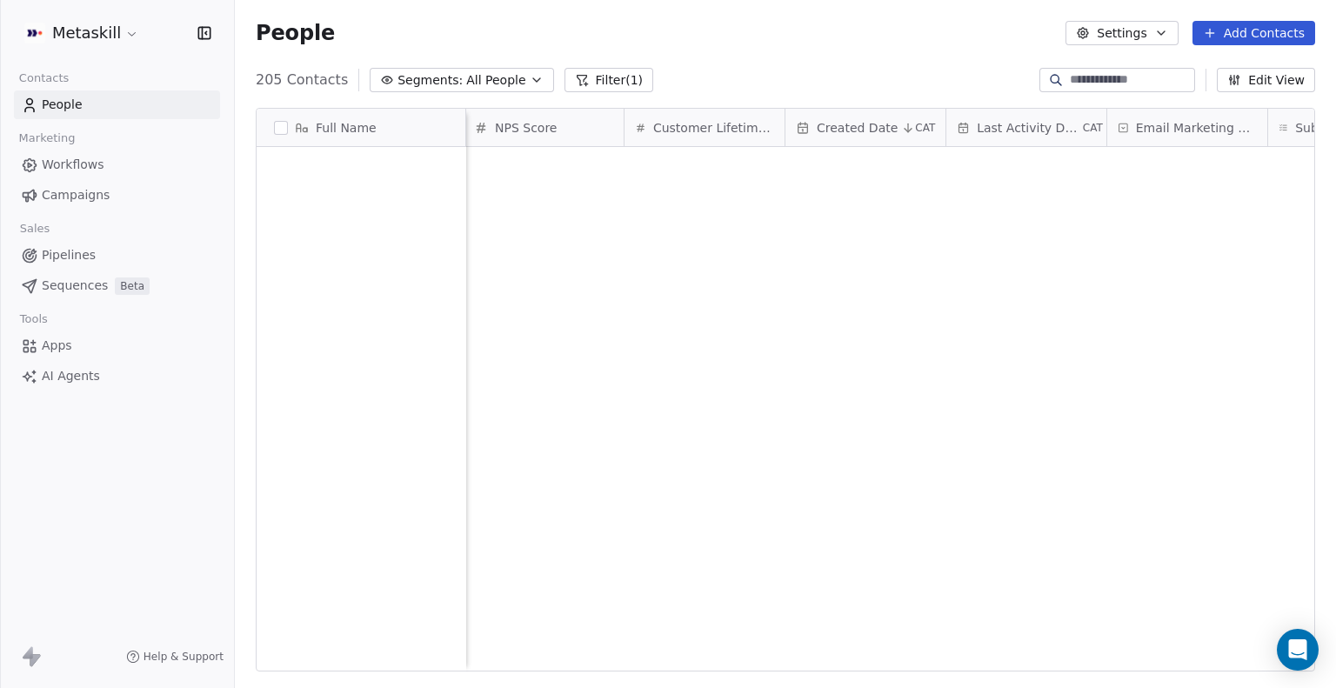
scroll to position [0, 0]
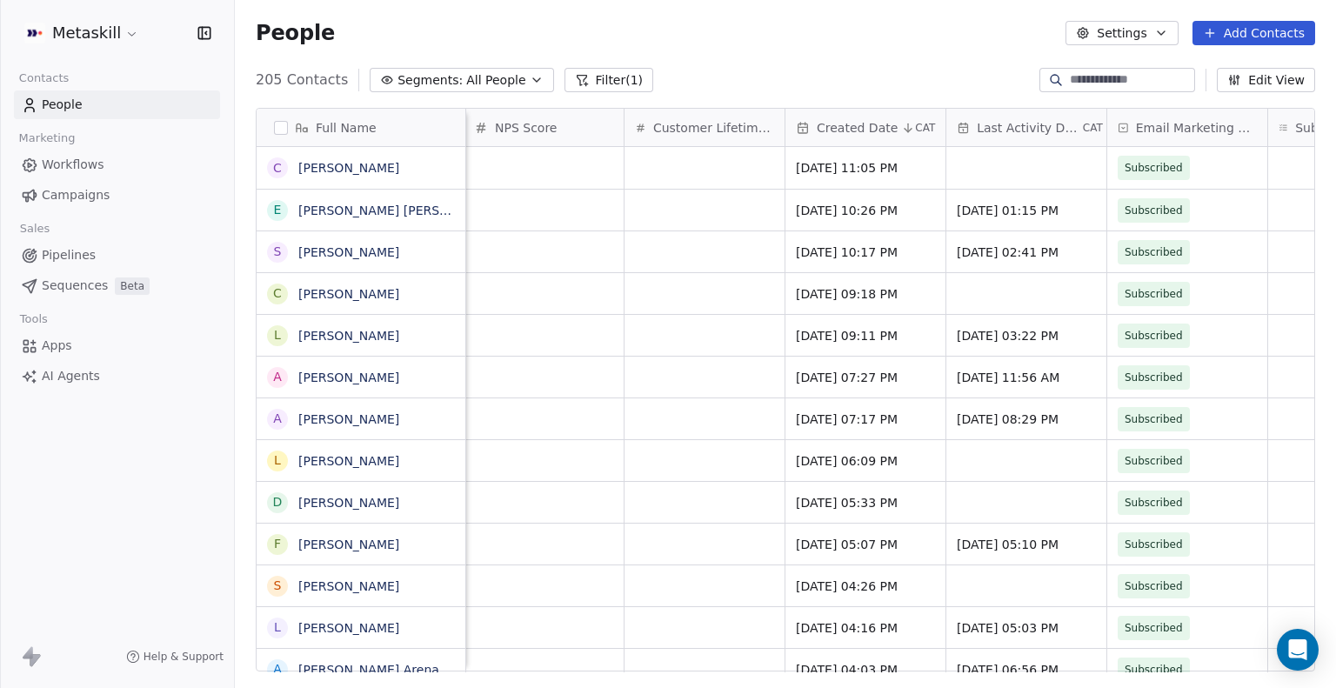
click at [874, 137] on div "Created Date CAT" at bounding box center [866, 127] width 160 height 37
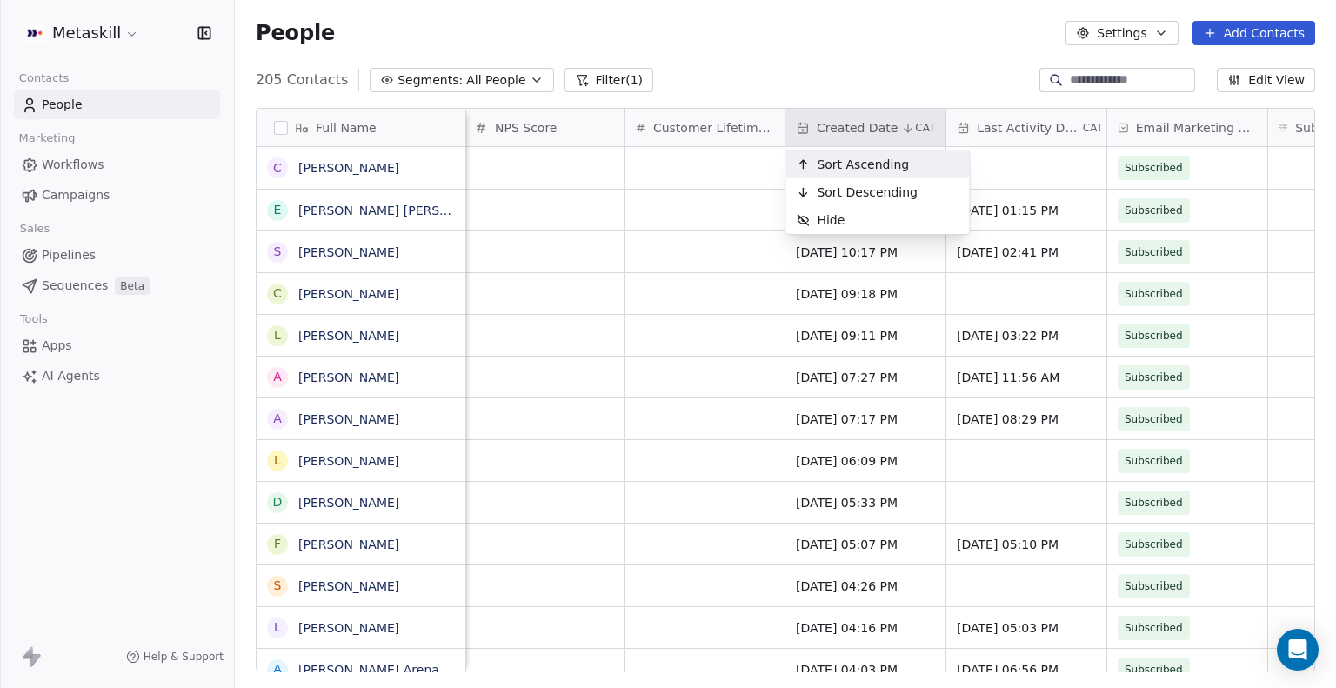
click at [866, 157] on span "Sort Ascending" at bounding box center [863, 164] width 92 height 17
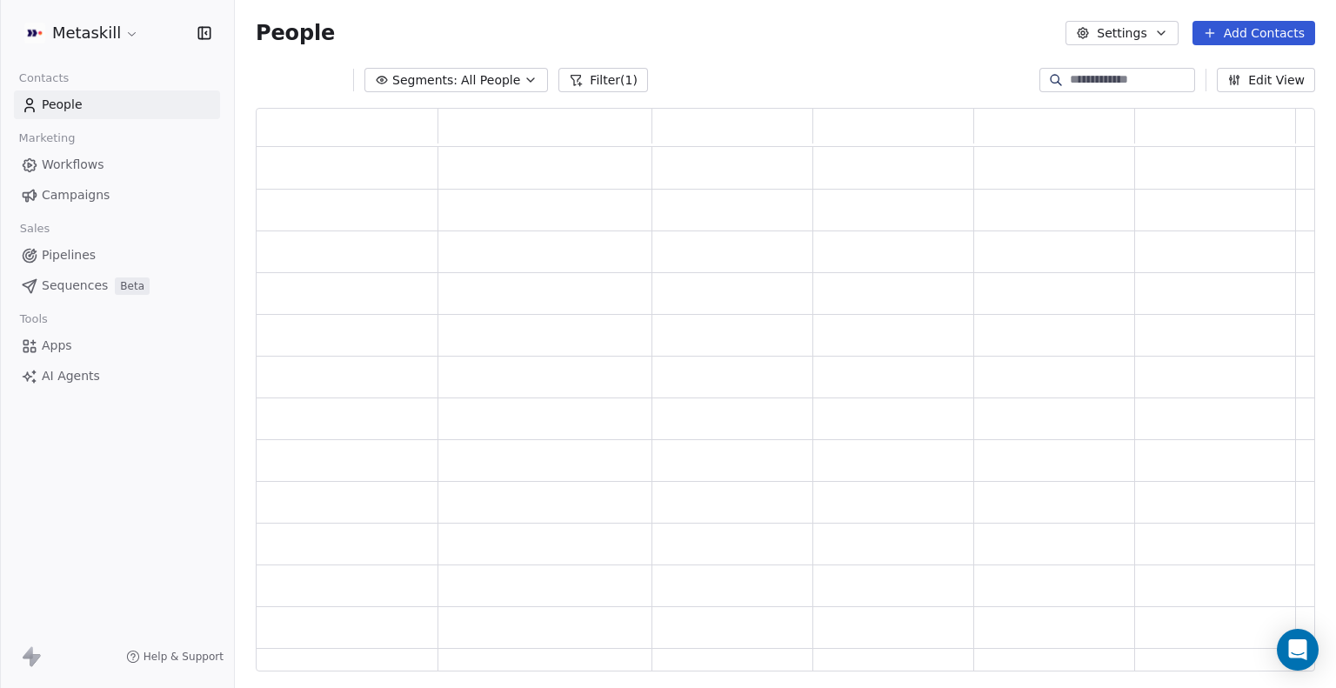
scroll to position [551, 1046]
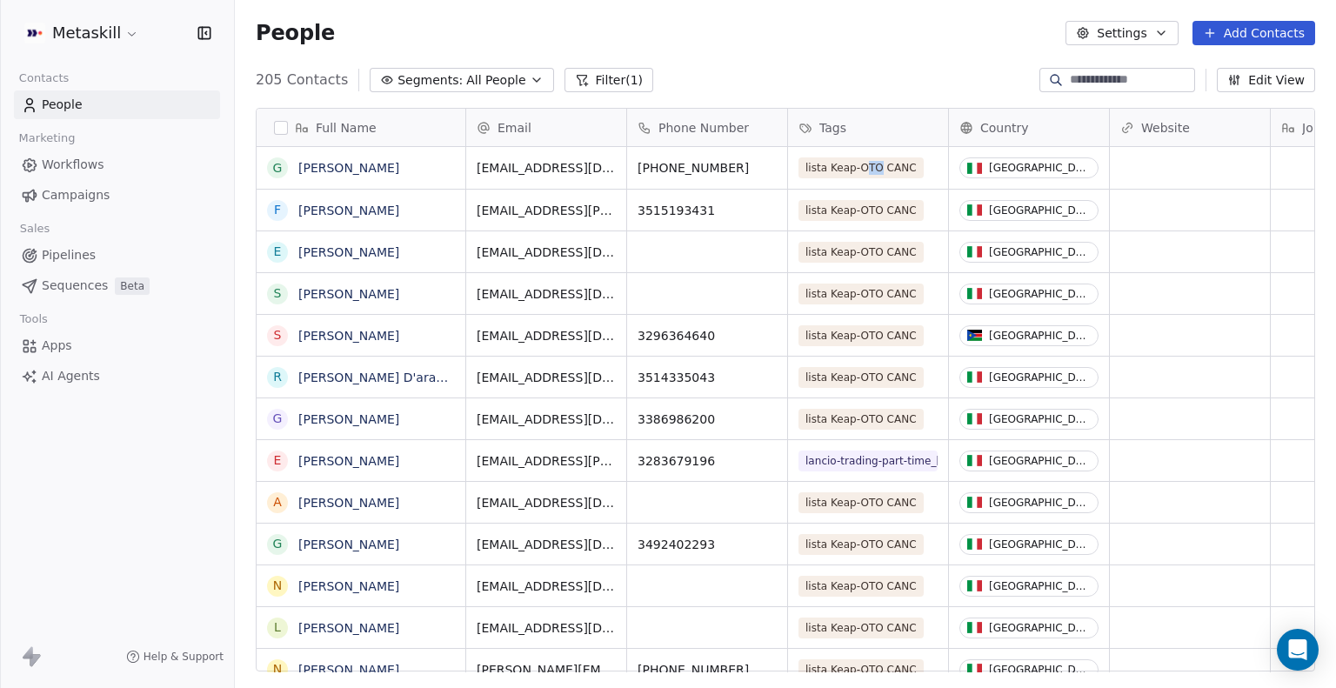
drag, startPoint x: 866, startPoint y: 157, endPoint x: 881, endPoint y: 172, distance: 22.1
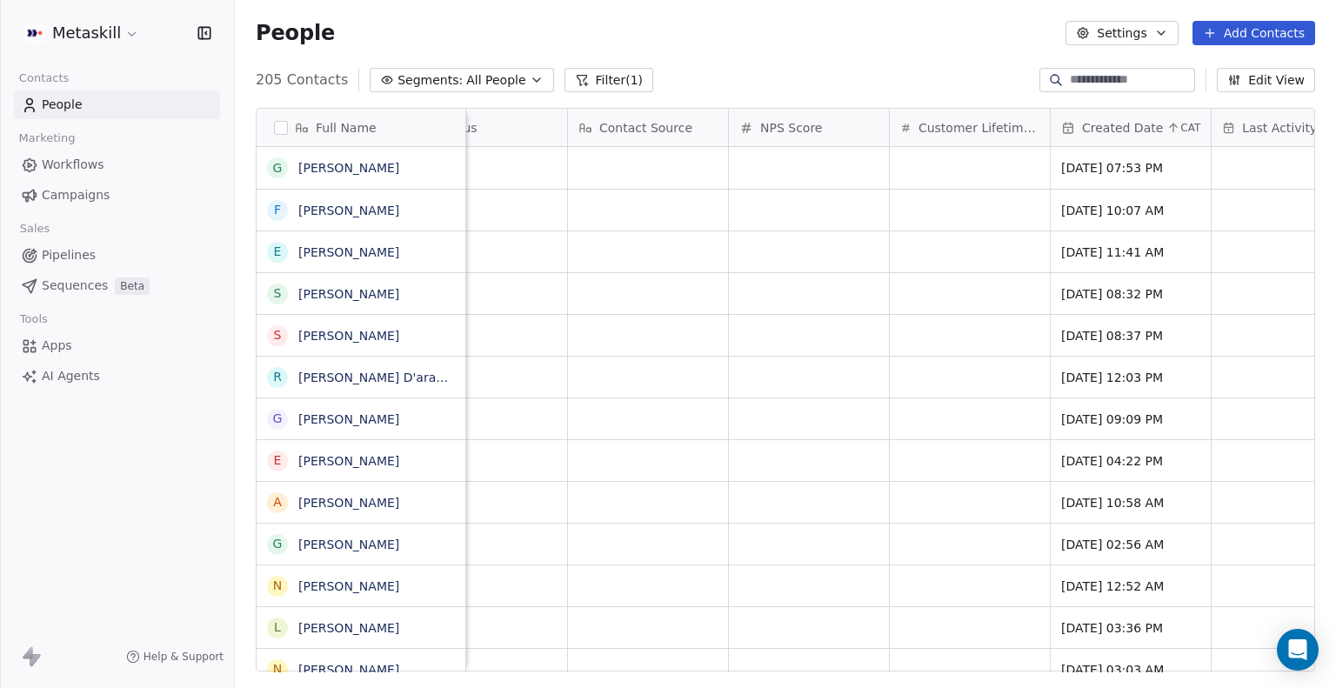
scroll to position [0, 1192]
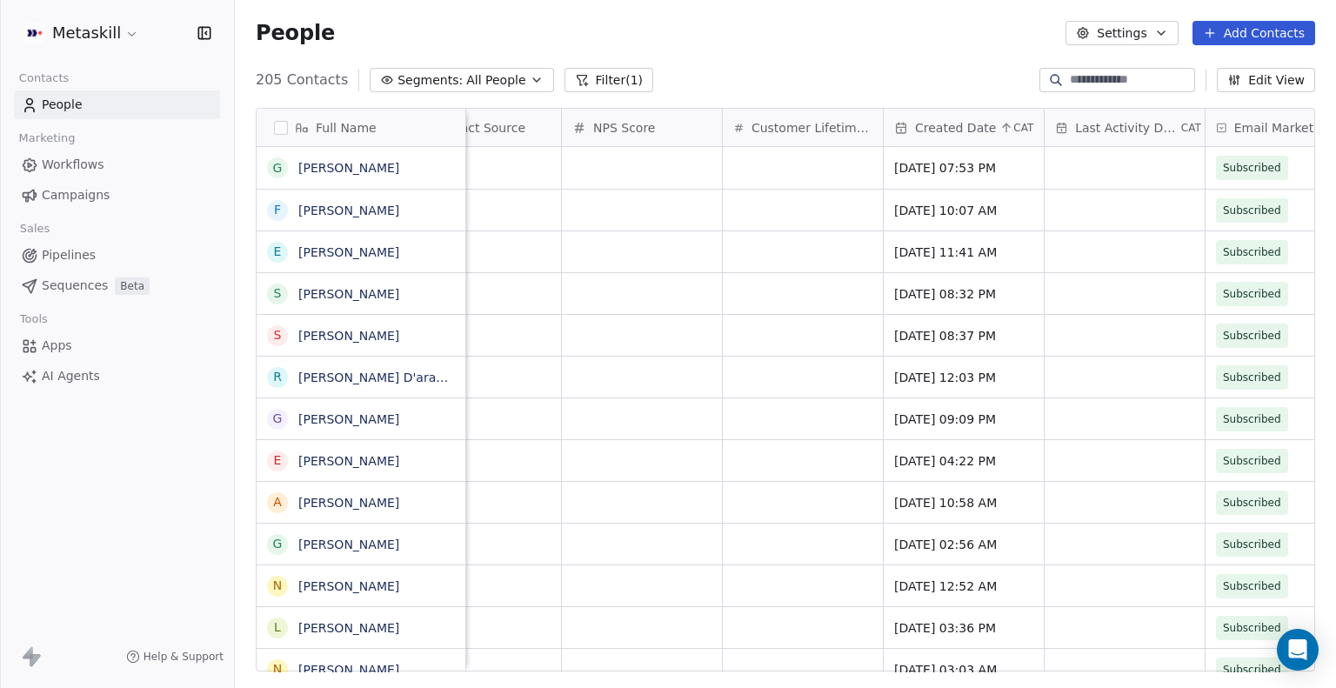
click at [1009, 127] on icon at bounding box center [1007, 128] width 14 height 14
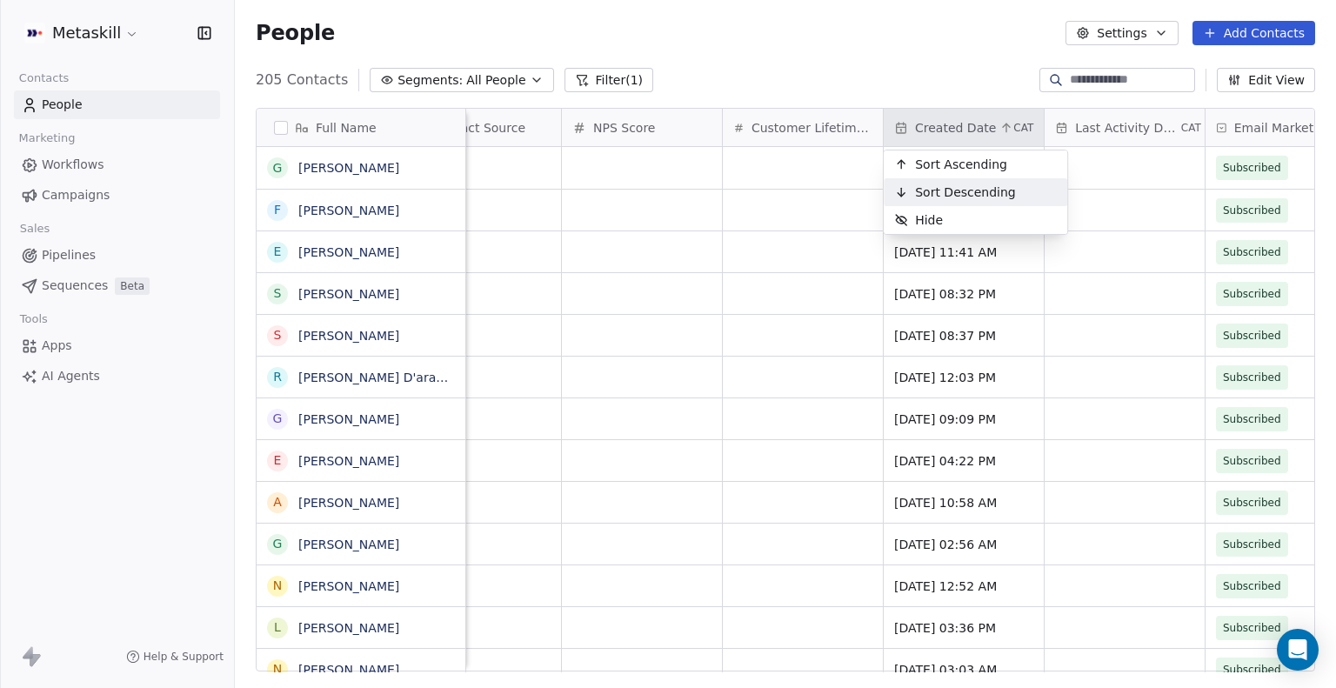
click at [957, 192] on span "Sort Descending" at bounding box center [965, 192] width 101 height 17
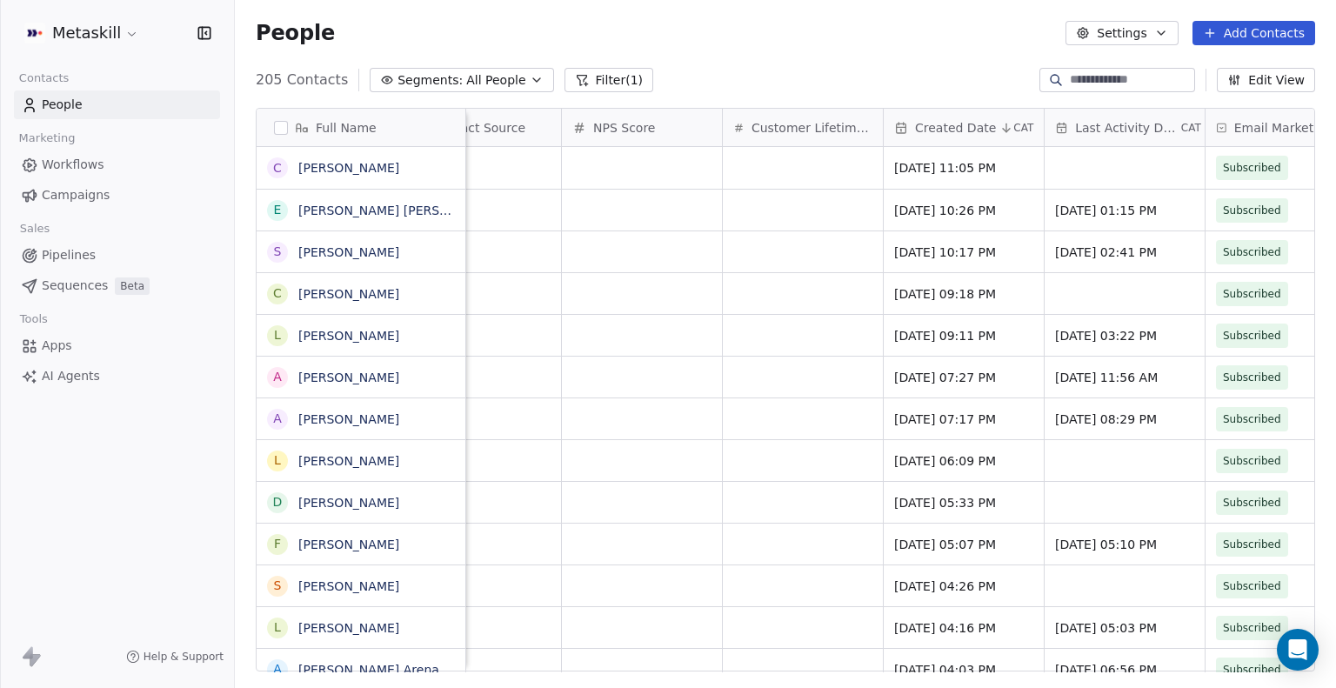
click at [607, 48] on div "People Settings Add Contacts" at bounding box center [785, 33] width 1101 height 66
click at [607, 68] on div "205 Contacts Segments: All People Filter (1)" at bounding box center [455, 80] width 398 height 24
click at [608, 72] on button "Filter (1)" at bounding box center [610, 80] width 90 height 24
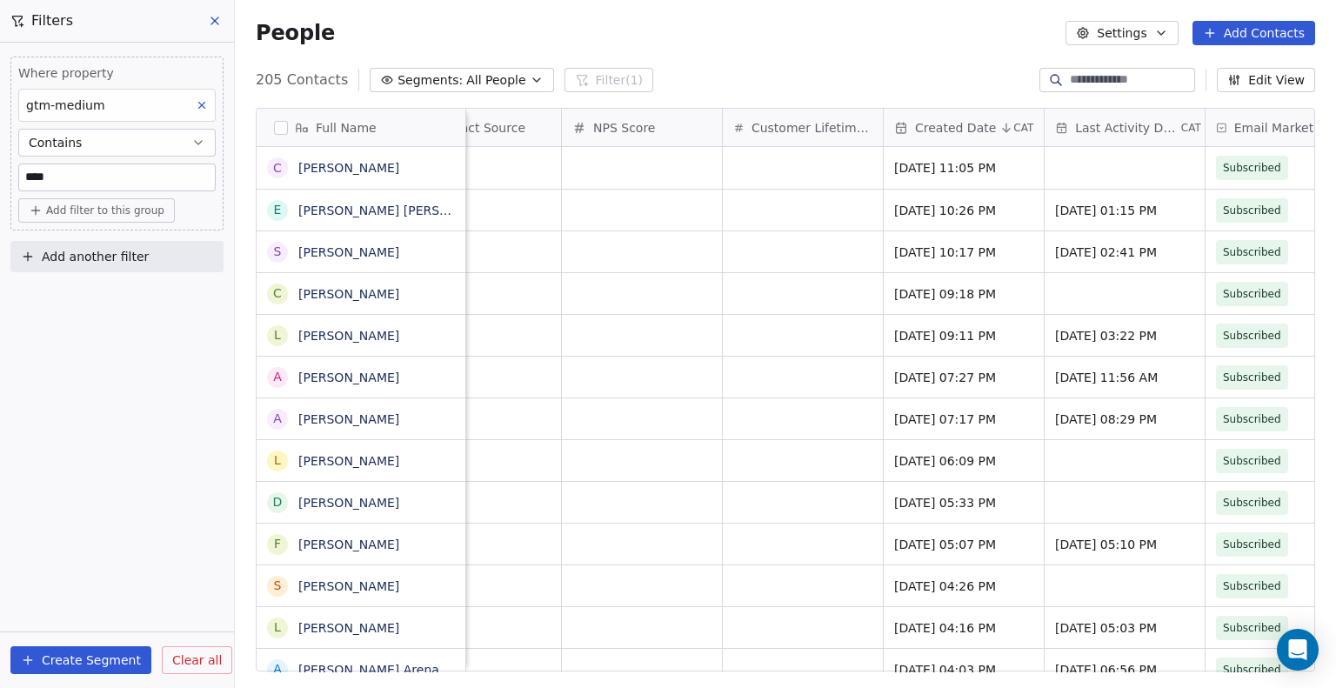
click at [204, 99] on icon at bounding box center [202, 105] width 12 height 12
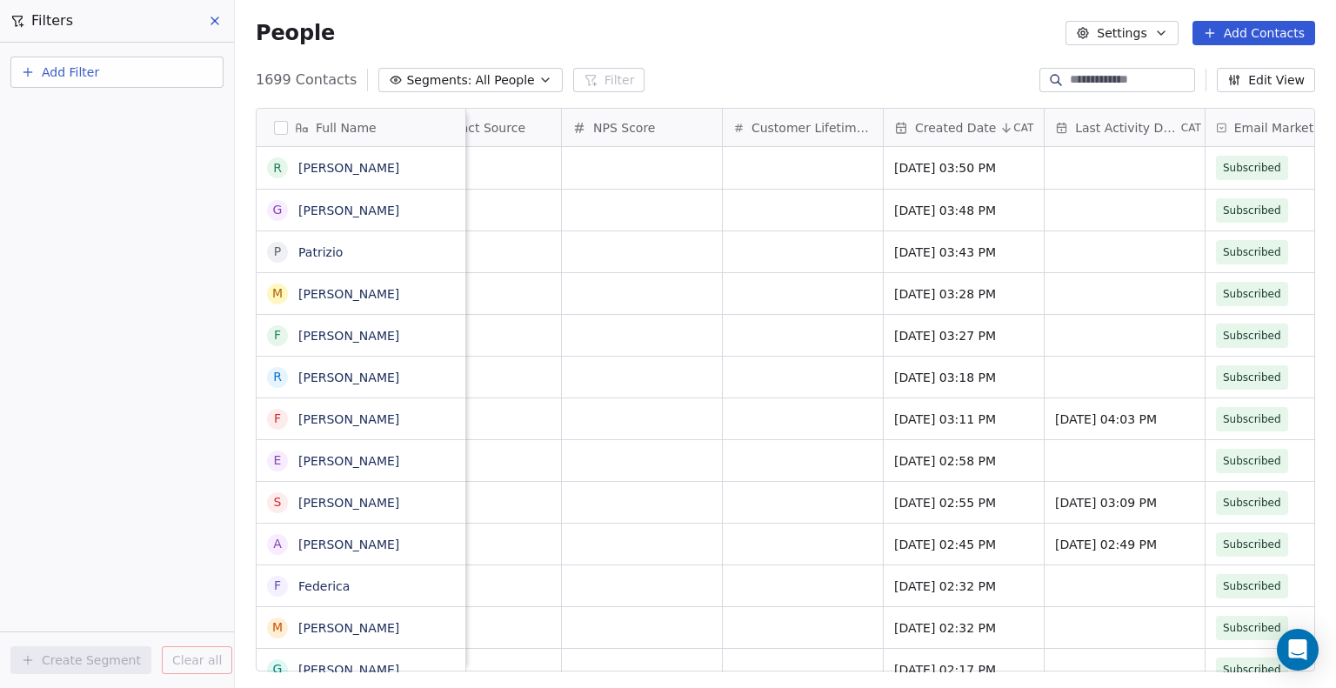
click at [218, 17] on icon at bounding box center [215, 21] width 14 height 14
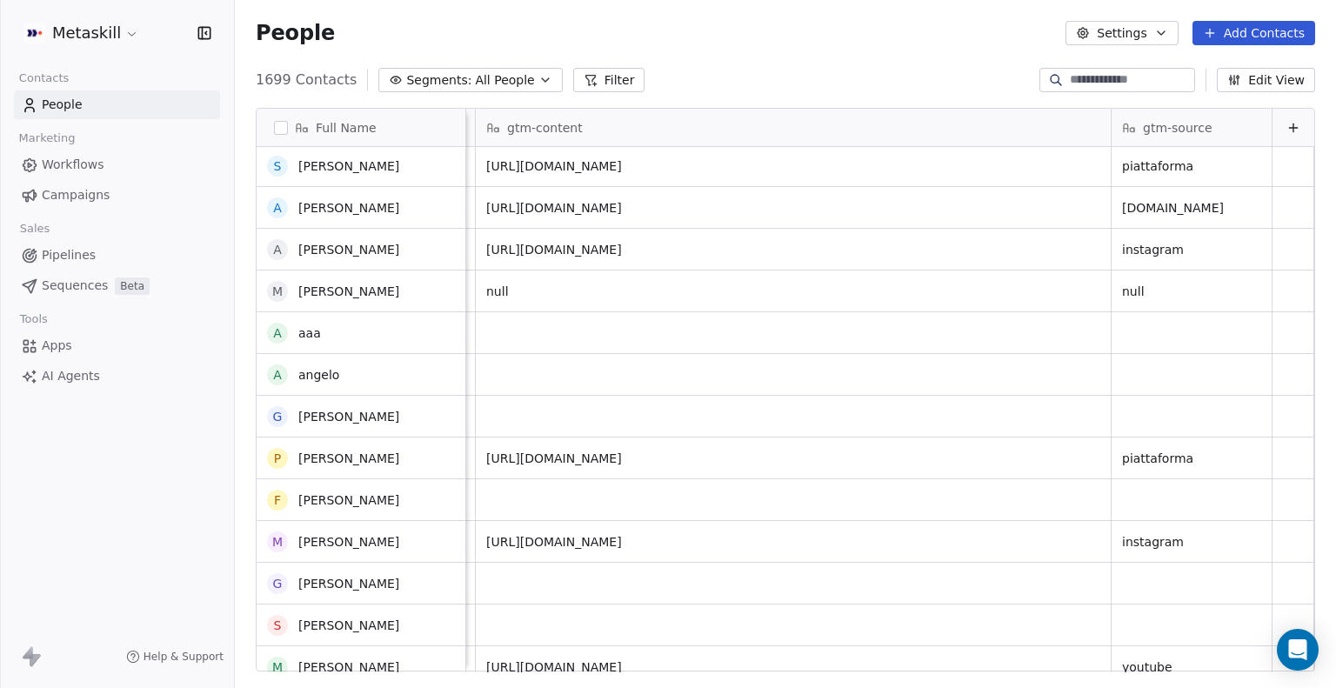
scroll to position [755, 0]
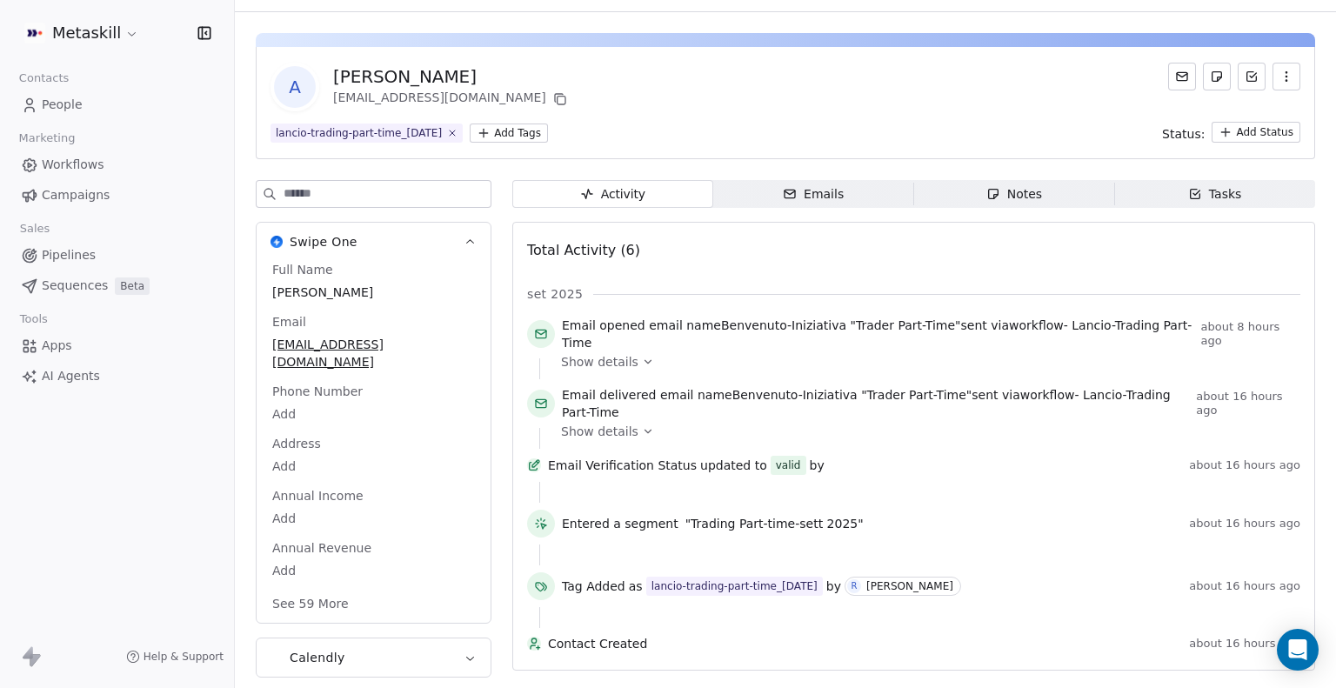
scroll to position [45, 0]
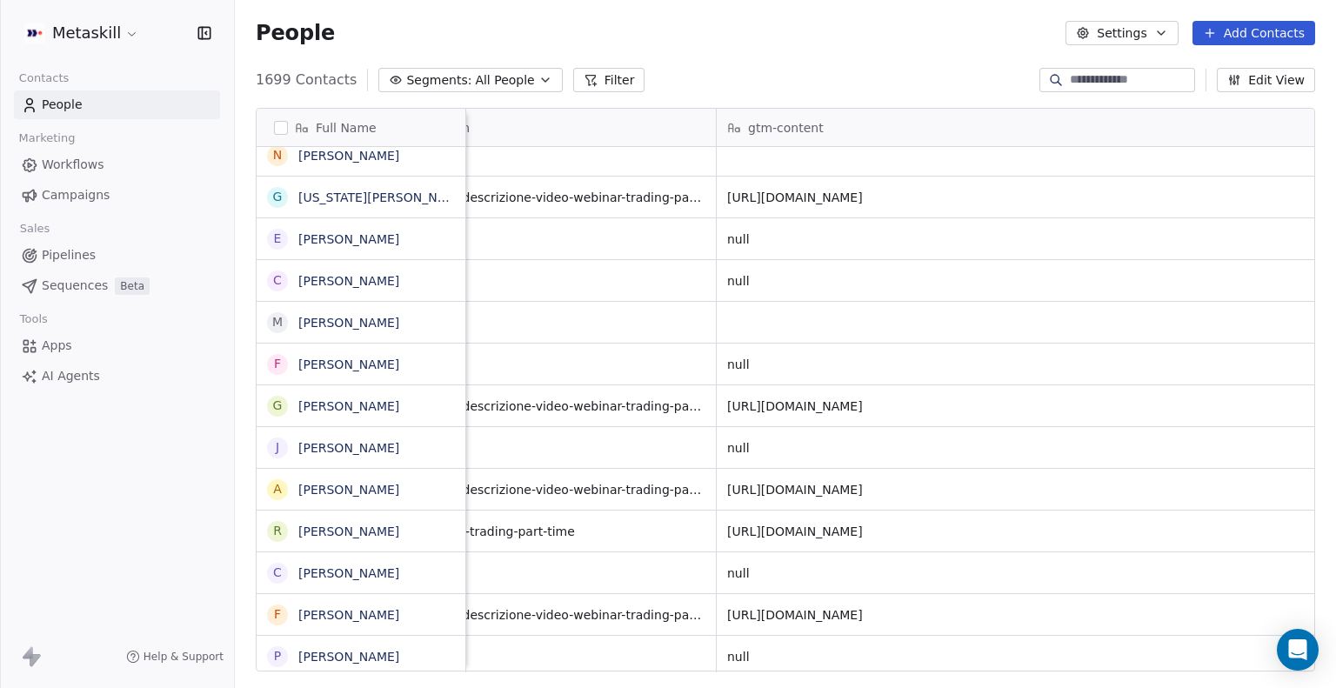
click at [573, 88] on button "Filter" at bounding box center [609, 80] width 72 height 24
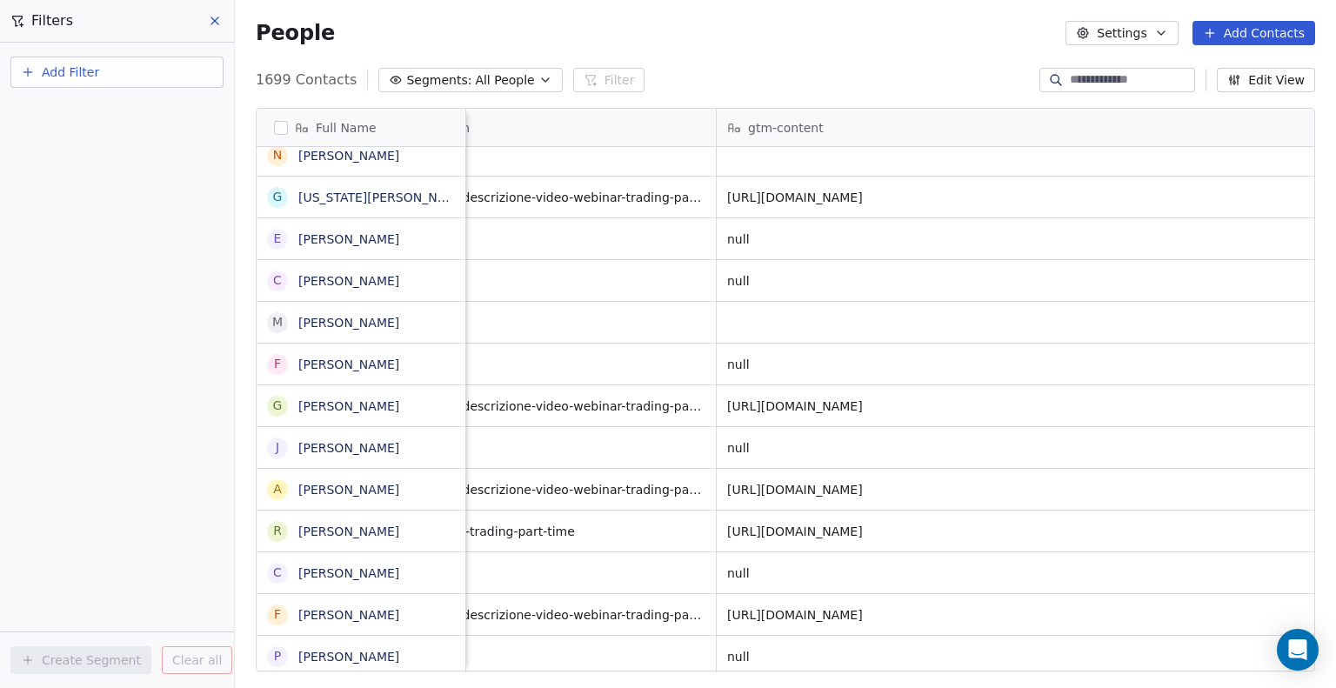
click at [122, 70] on button "Add Filter" at bounding box center [116, 72] width 213 height 31
click at [111, 109] on span "Contact properties" at bounding box center [85, 113] width 113 height 18
type input "***"
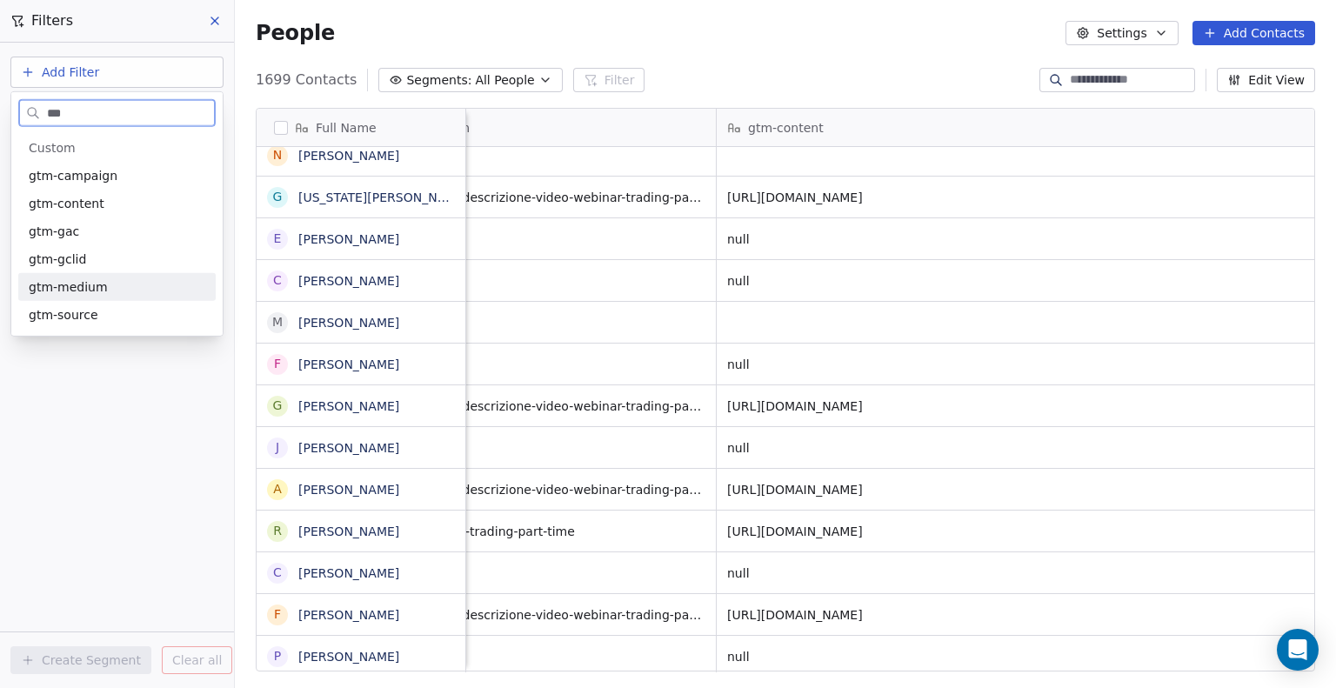
click at [99, 287] on span "gtm-medium" at bounding box center [68, 286] width 79 height 17
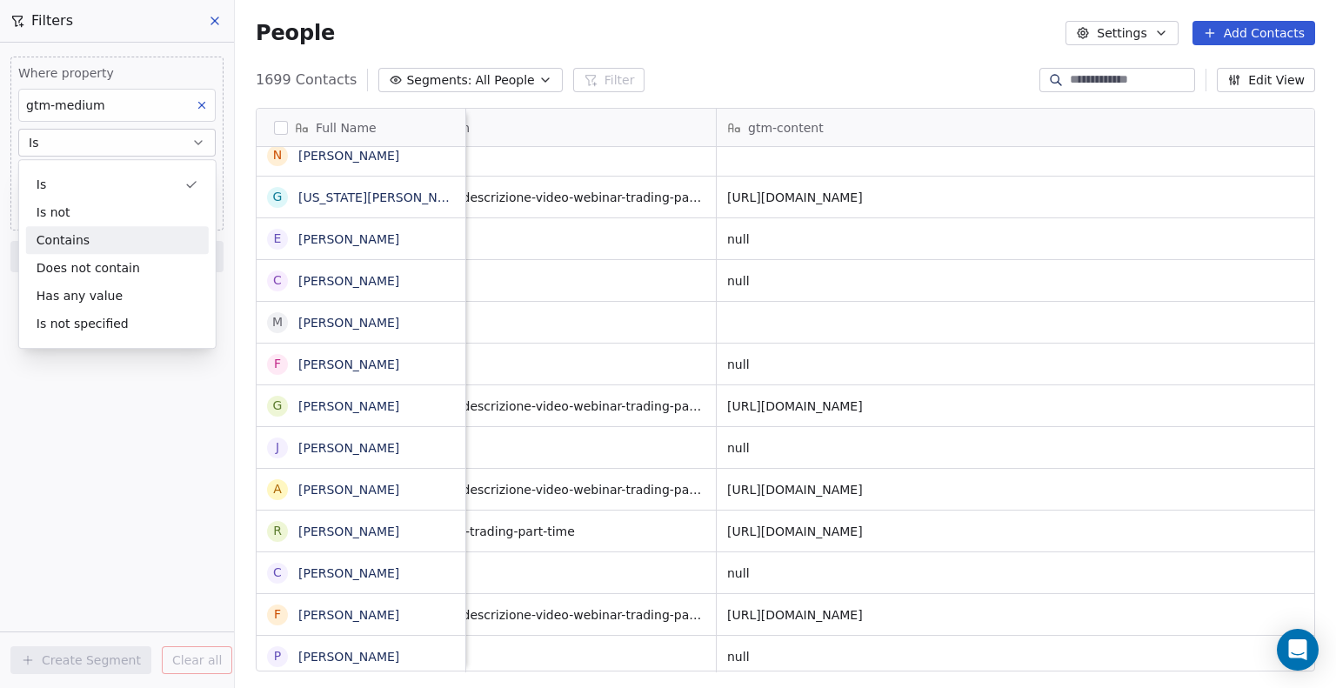
click at [98, 242] on div "Contains" at bounding box center [117, 240] width 183 height 28
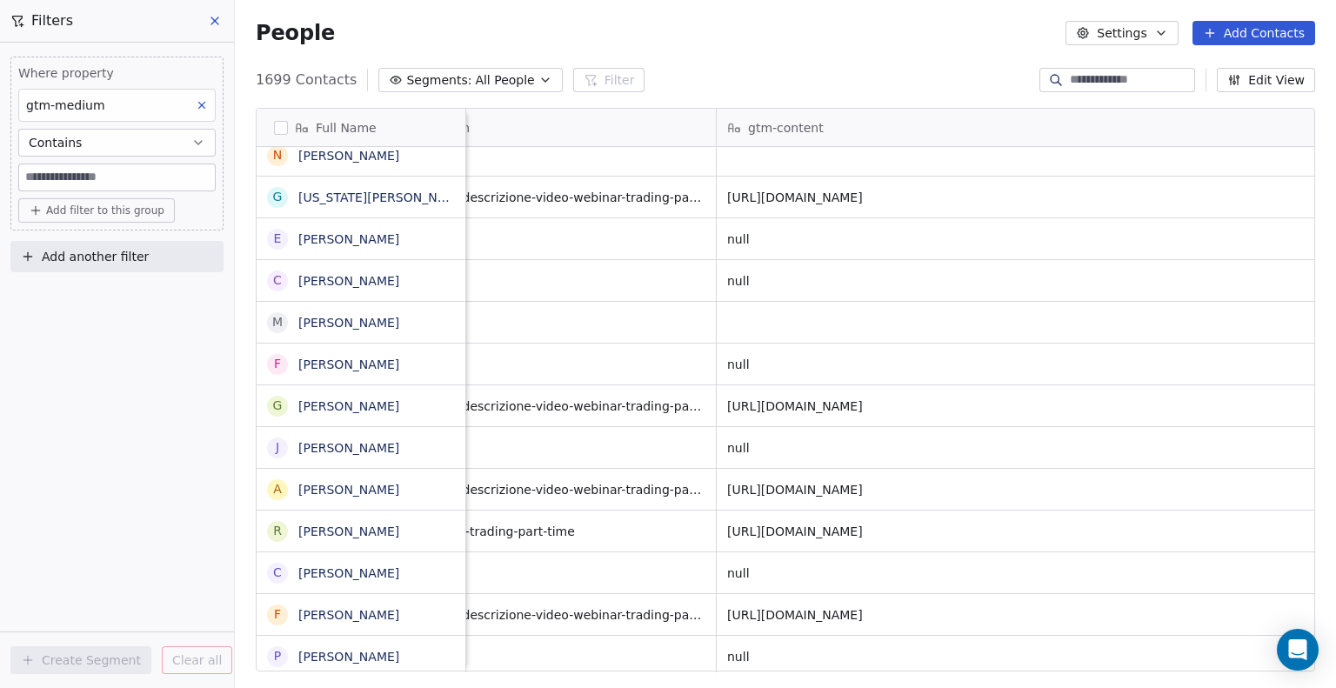
click at [90, 169] on input at bounding box center [117, 177] width 196 height 26
type input "****"
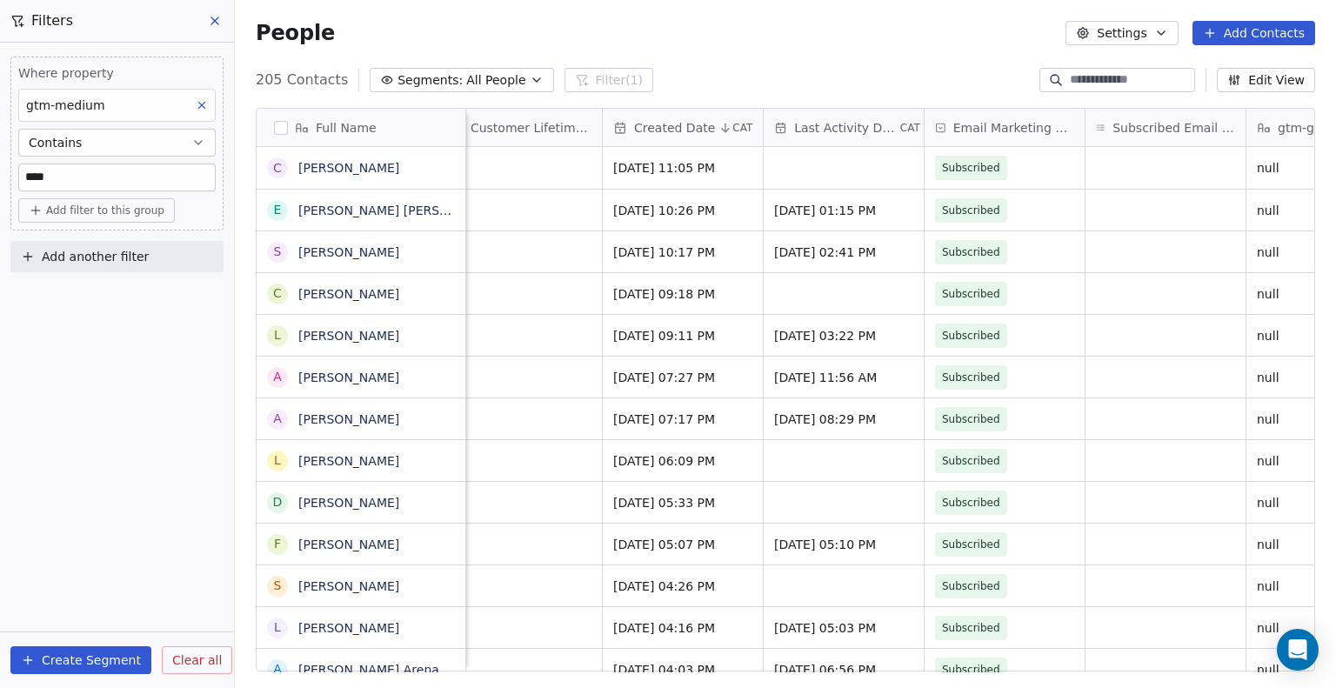
scroll to position [0, 1365]
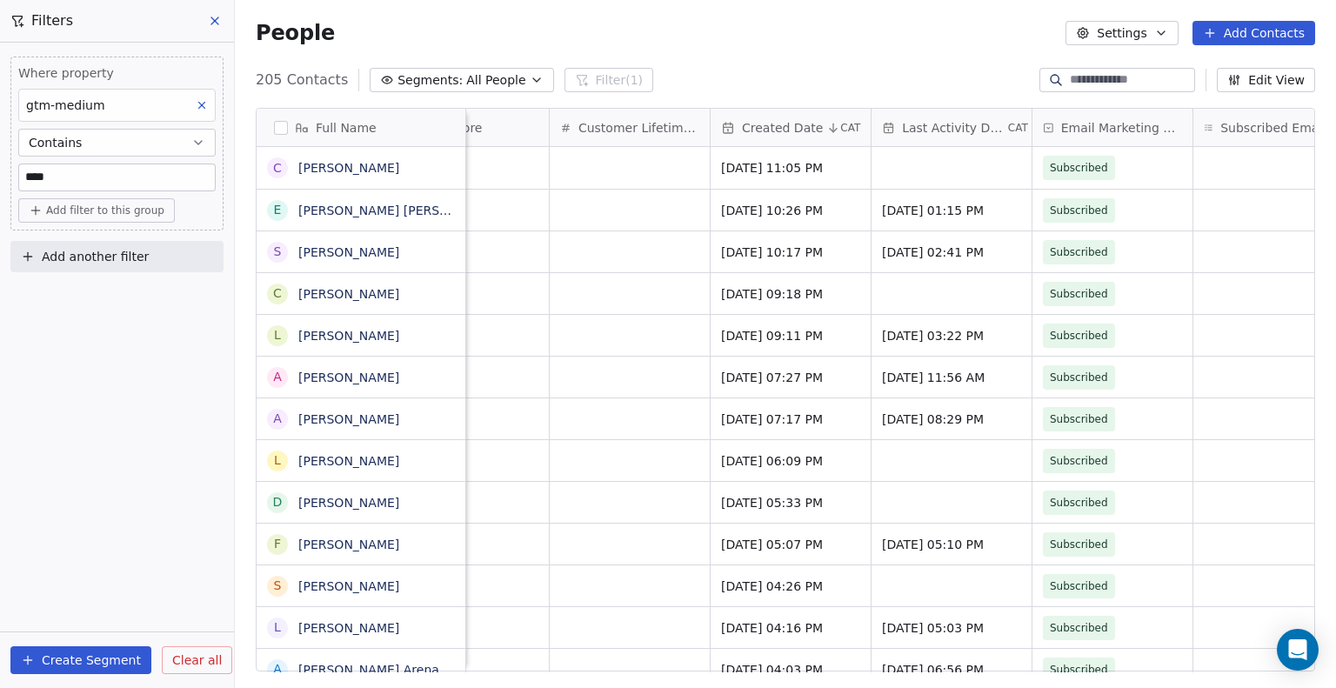
click at [762, 135] on span "Created Date" at bounding box center [782, 127] width 81 height 17
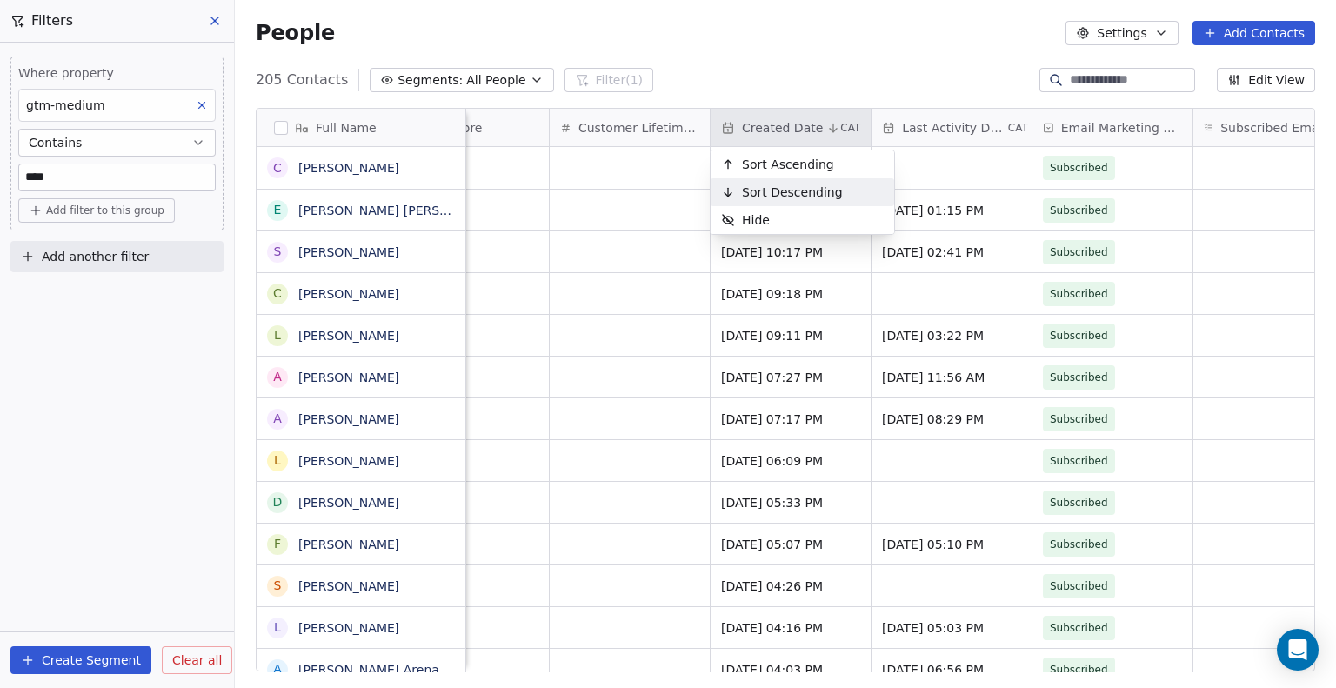
click at [787, 189] on span "Sort Descending" at bounding box center [792, 192] width 101 height 17
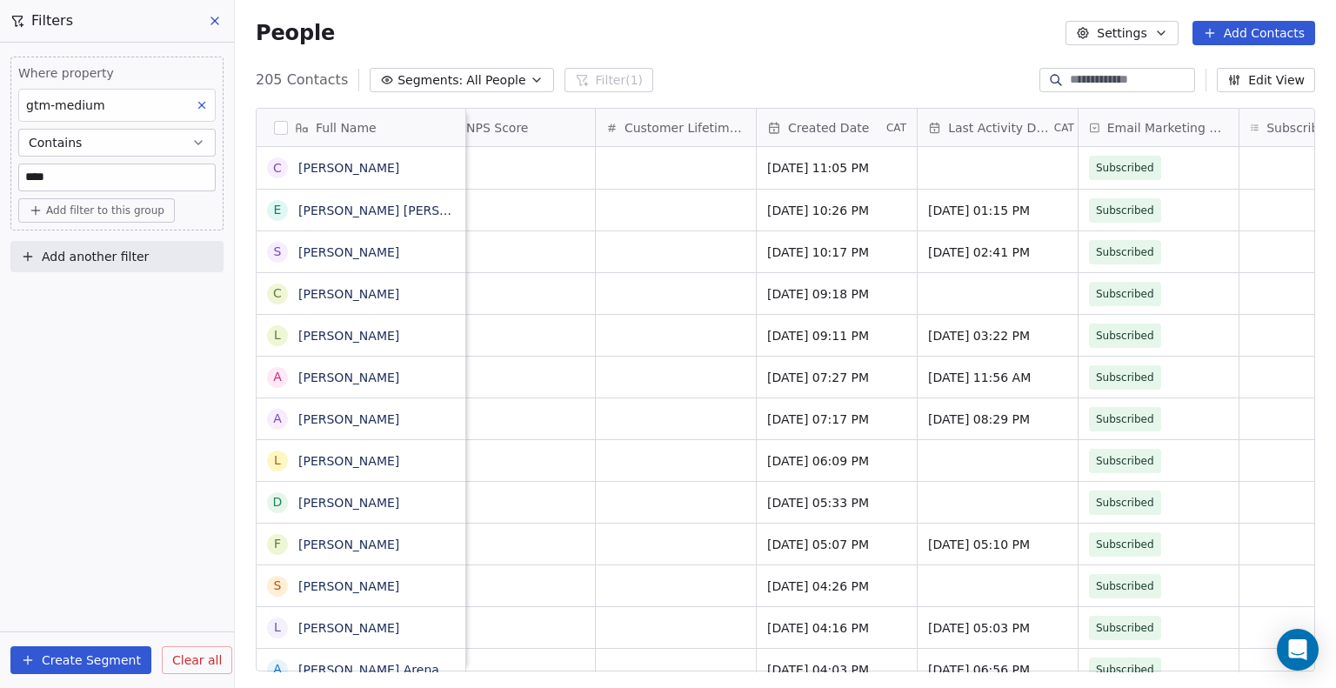
scroll to position [0, 1319]
click at [835, 136] on div "Created Date CAT" at bounding box center [837, 127] width 160 height 37
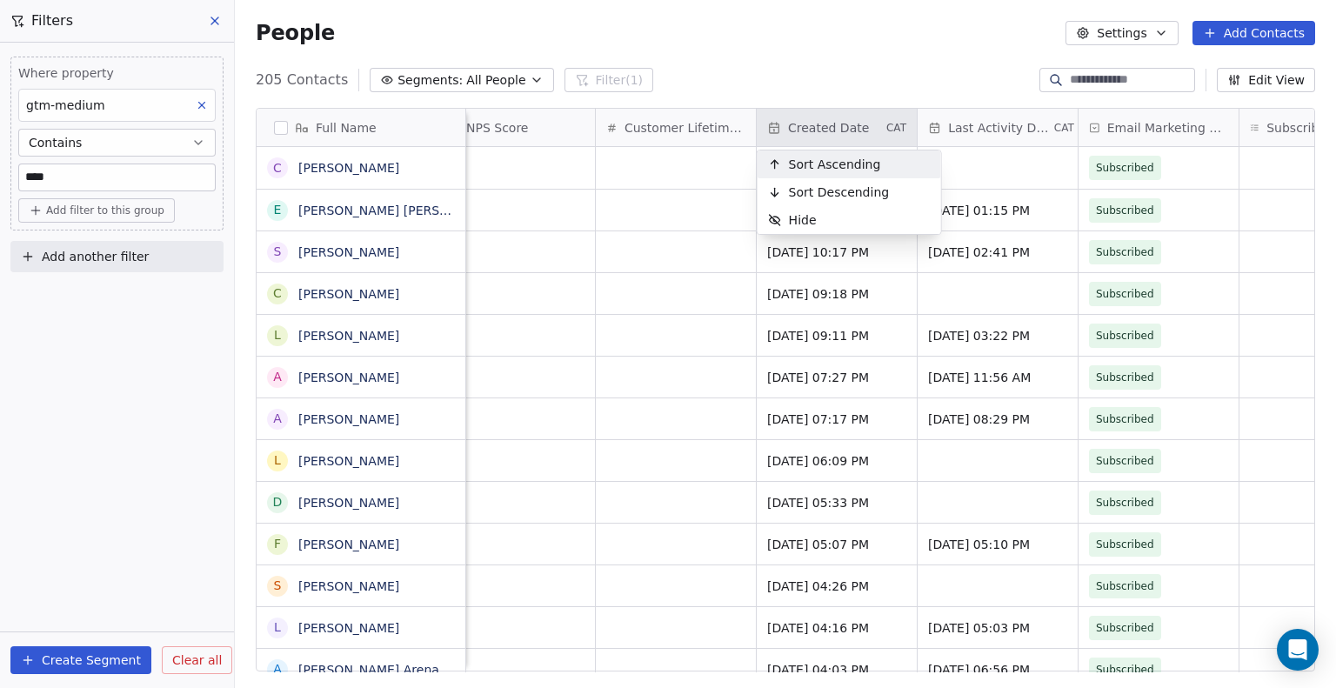
click at [828, 166] on span "Sort Ascending" at bounding box center [835, 164] width 92 height 17
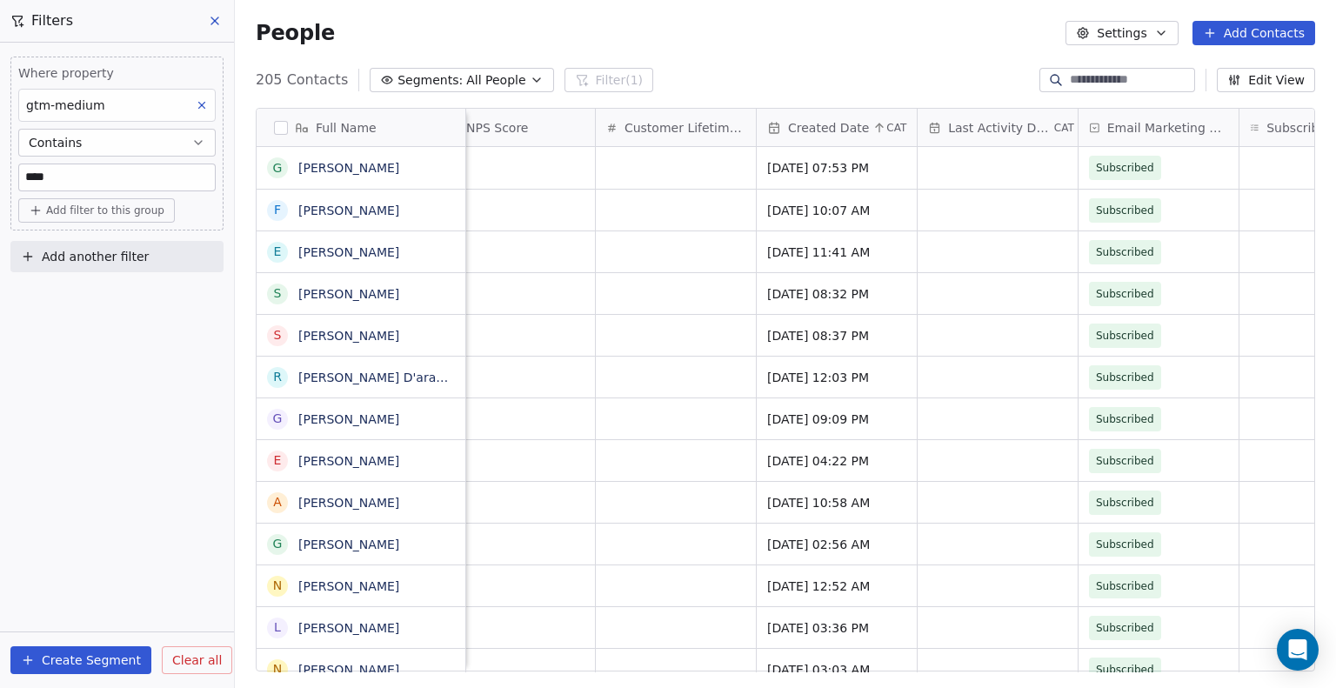
click at [881, 124] on icon at bounding box center [880, 128] width 14 height 14
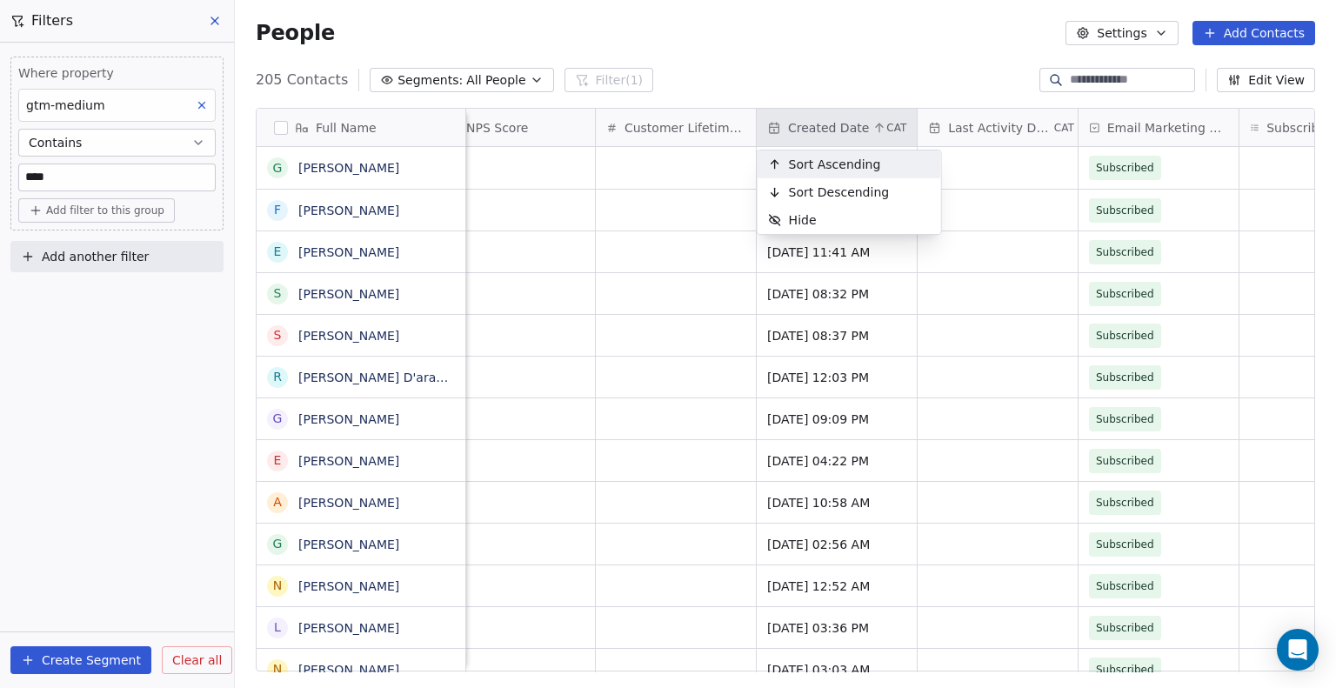
click at [859, 169] on span "Sort Ascending" at bounding box center [835, 164] width 92 height 17
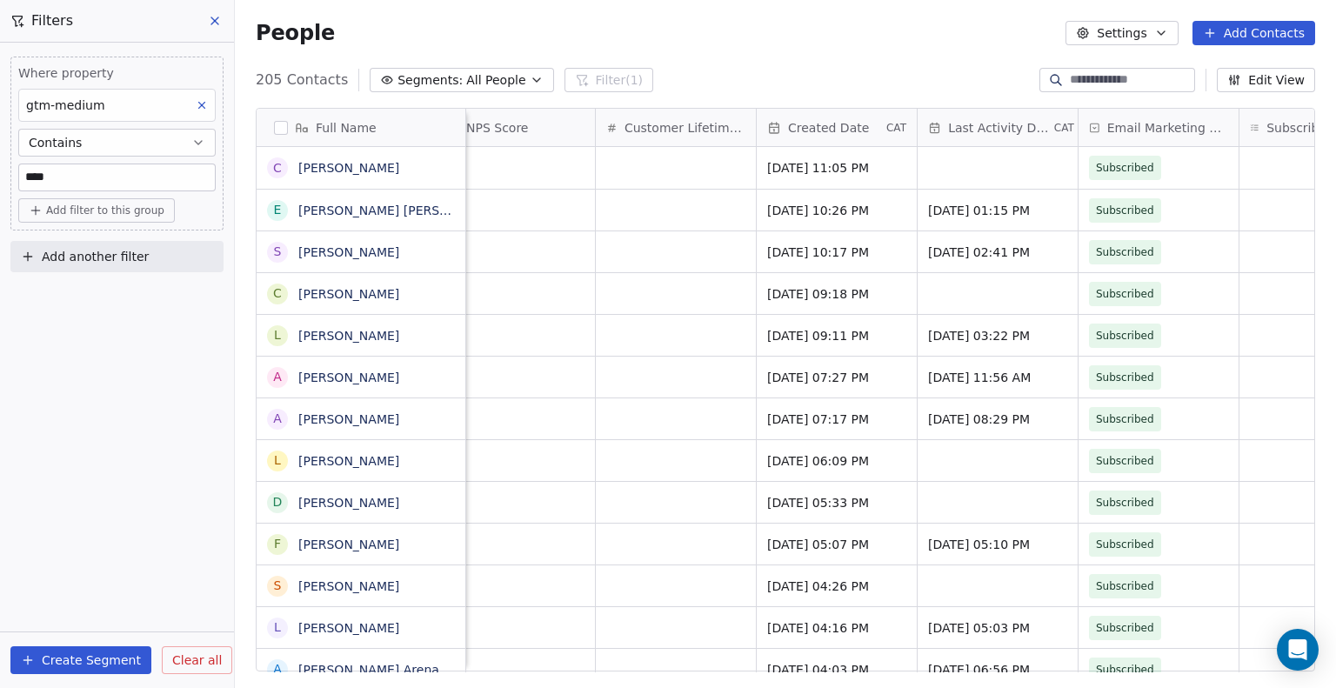
click at [860, 127] on span "Created Date" at bounding box center [828, 127] width 81 height 17
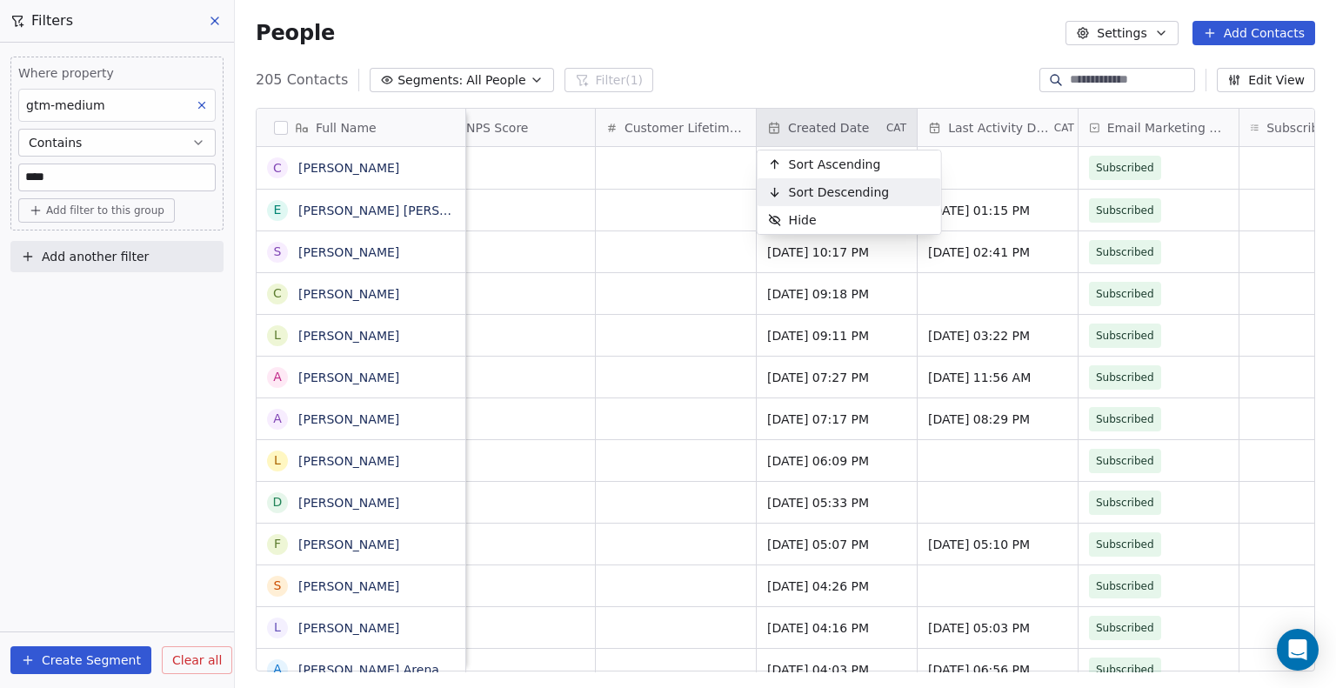
click at [839, 194] on span "Sort Descending" at bounding box center [839, 192] width 101 height 17
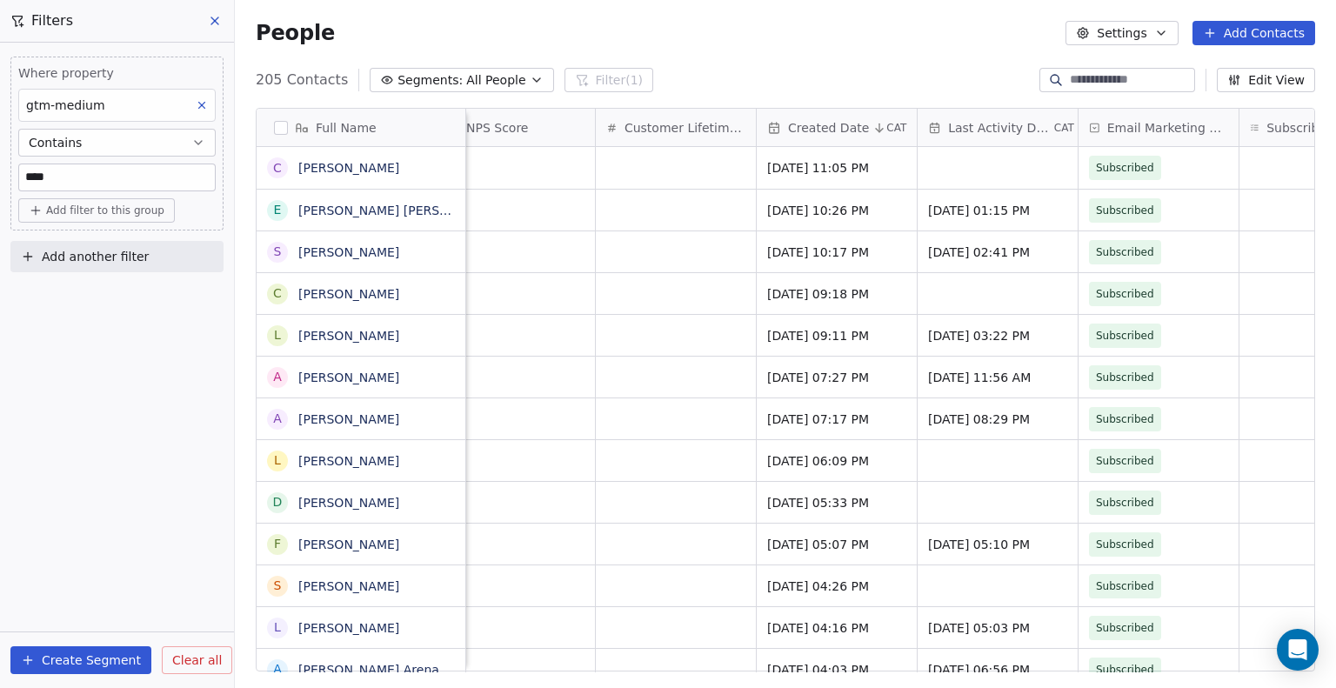
click at [903, 128] on span "CAT" at bounding box center [897, 128] width 20 height 14
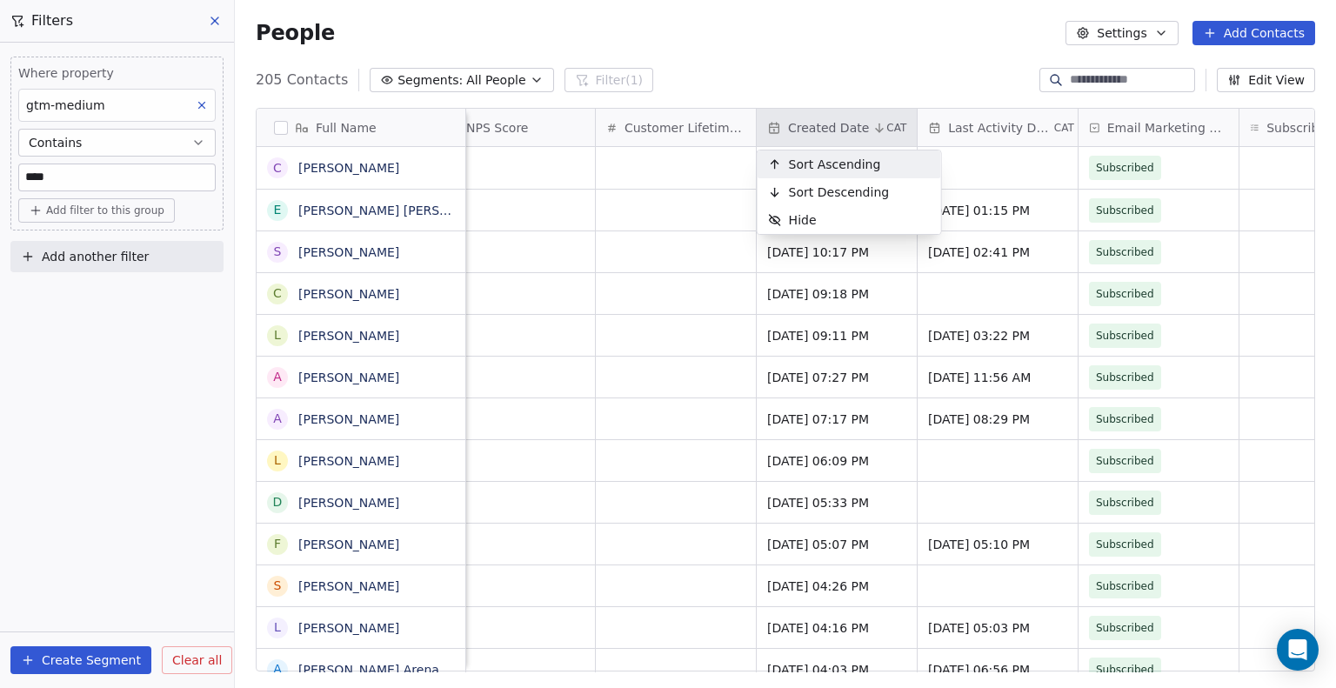
click at [877, 160] on div "Sort Ascending" at bounding box center [825, 165] width 134 height 28
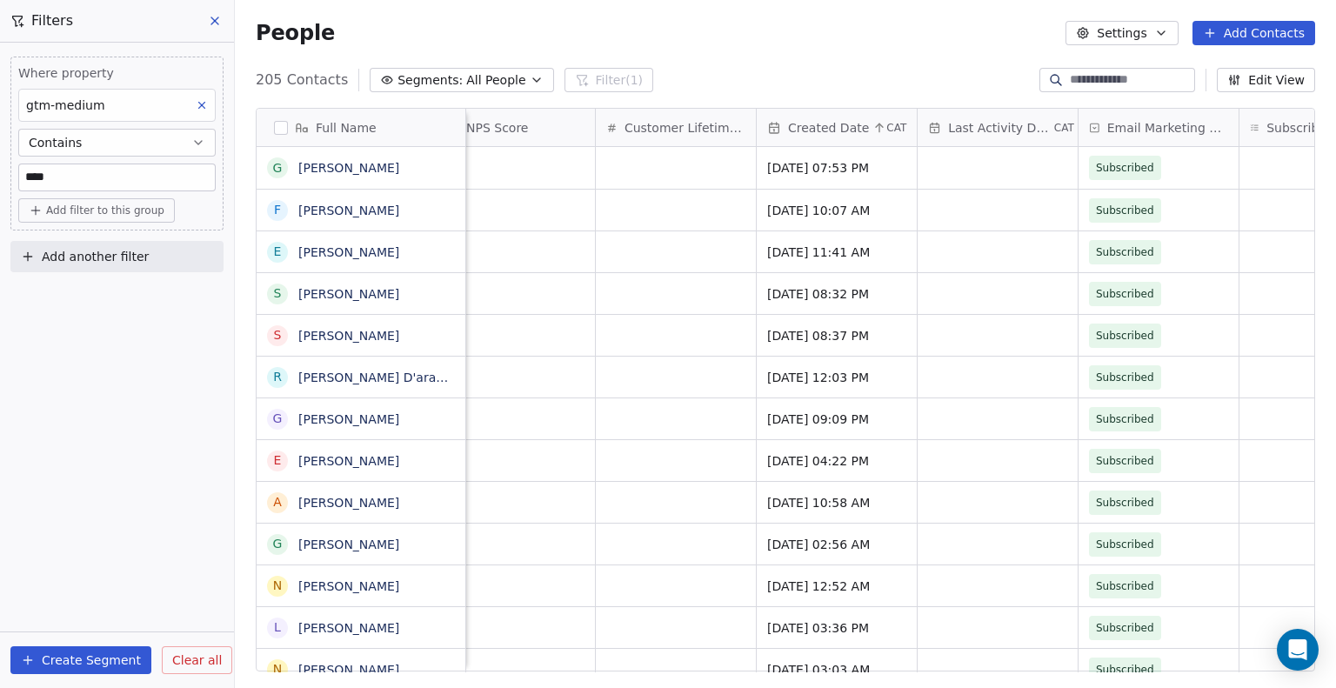
click at [877, 130] on icon at bounding box center [880, 128] width 14 height 14
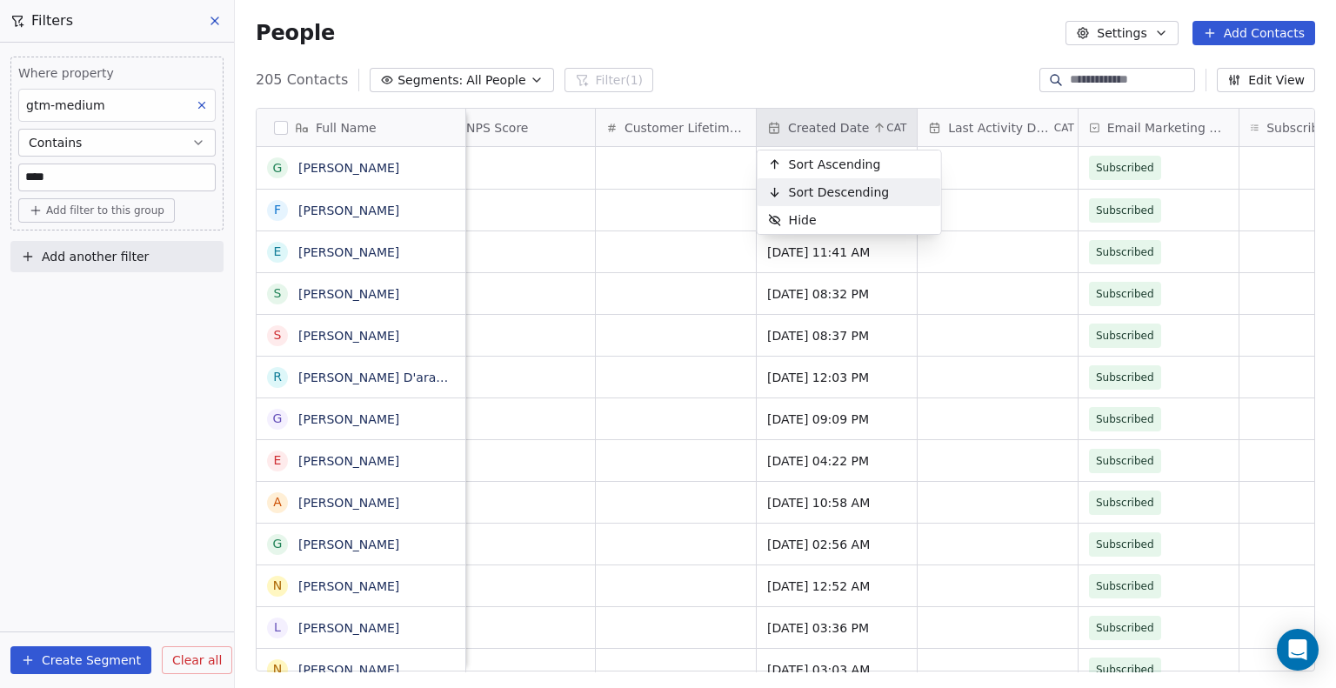
click at [856, 184] on span "Sort Descending" at bounding box center [839, 192] width 101 height 17
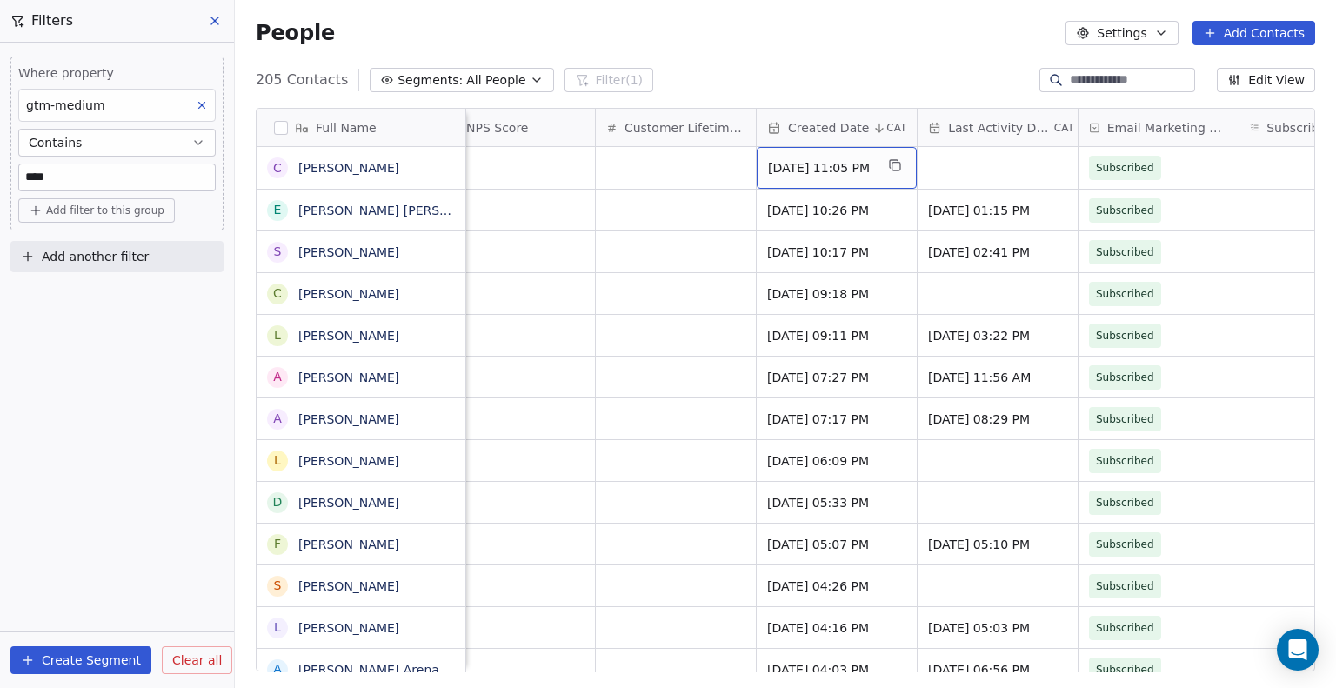
drag, startPoint x: 769, startPoint y: 168, endPoint x: 900, endPoint y: 161, distance: 131.6
click at [902, 163] on icon "grid" at bounding box center [895, 165] width 14 height 14
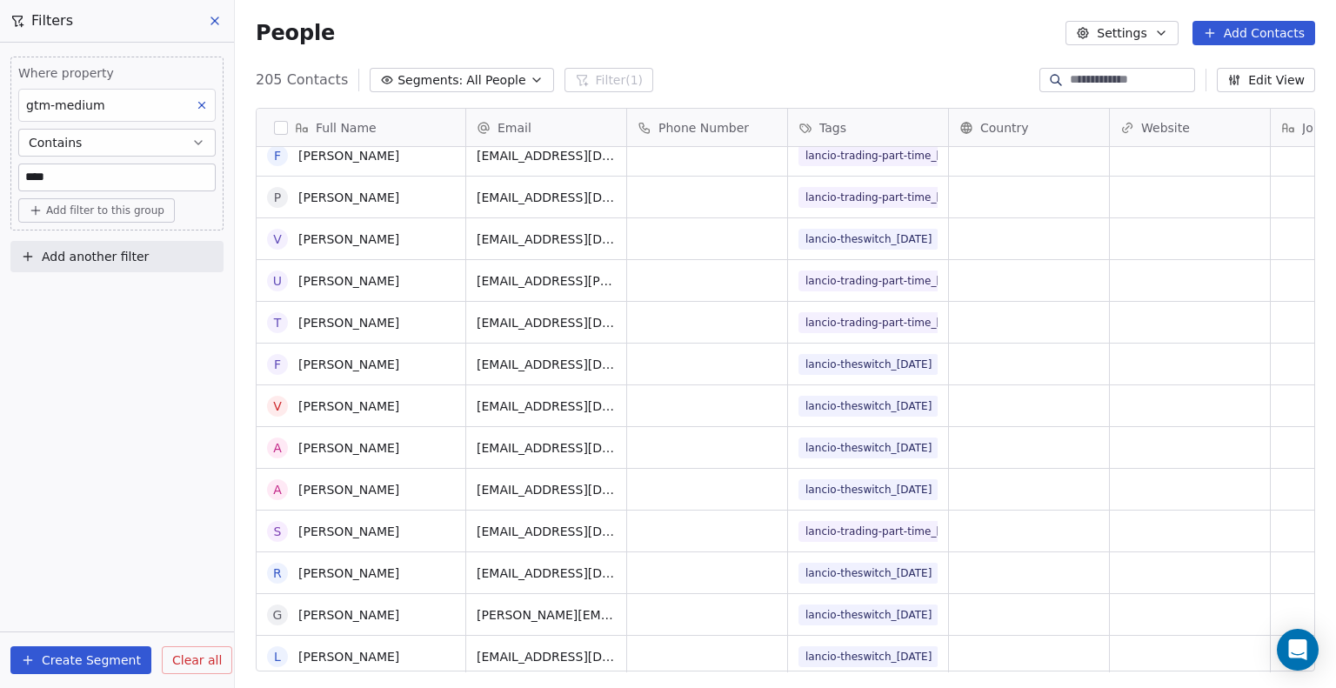
scroll to position [5923, 0]
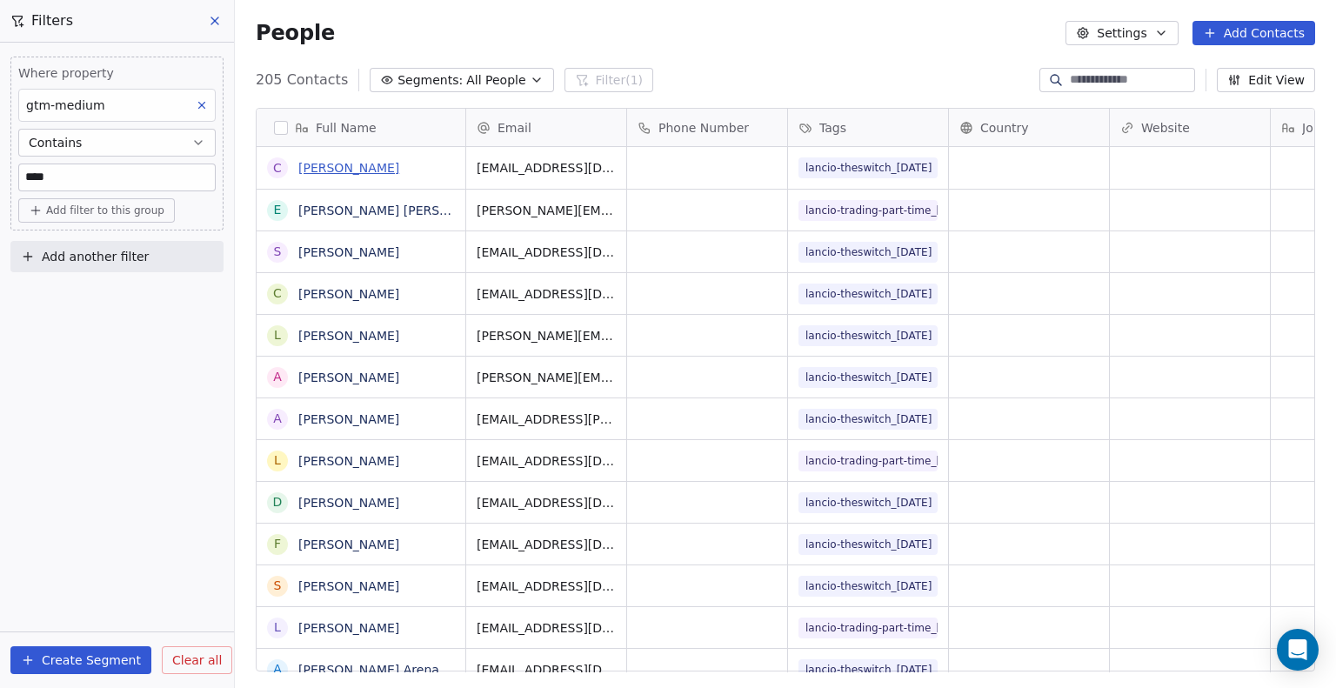
click at [348, 169] on link "[PERSON_NAME]" at bounding box center [348, 168] width 101 height 14
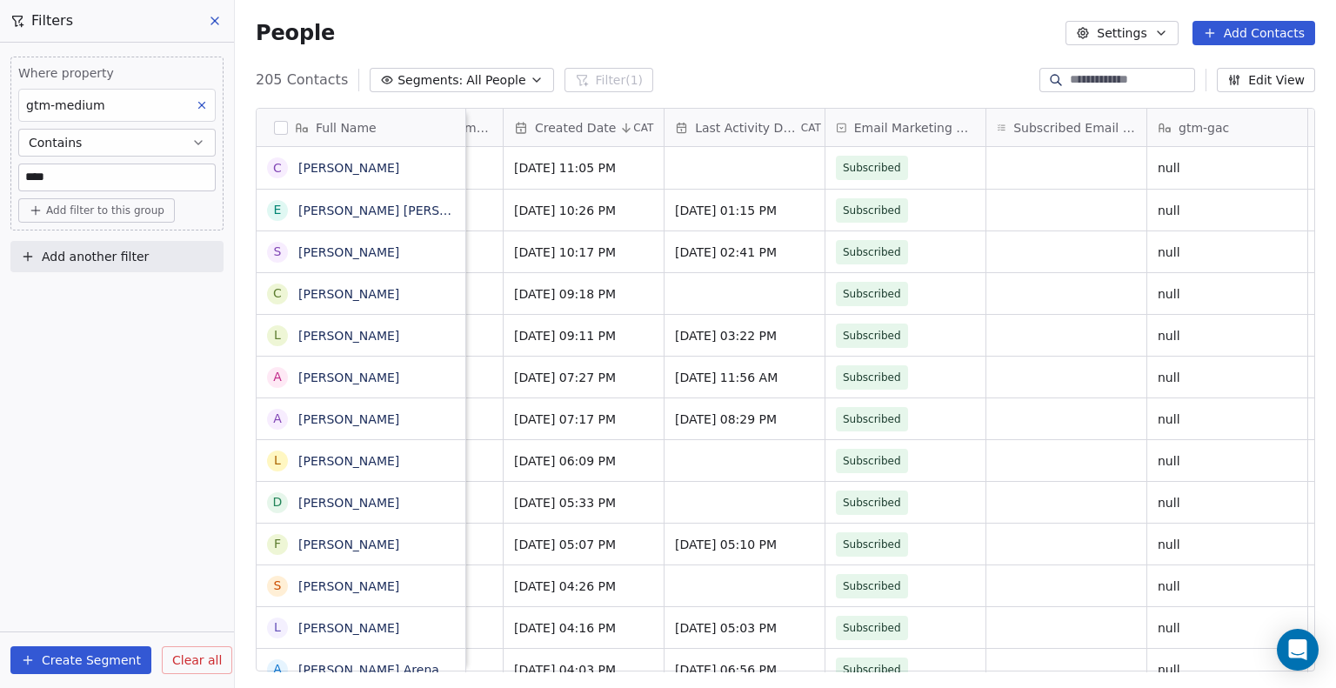
click at [206, 30] on button at bounding box center [216, 21] width 26 height 24
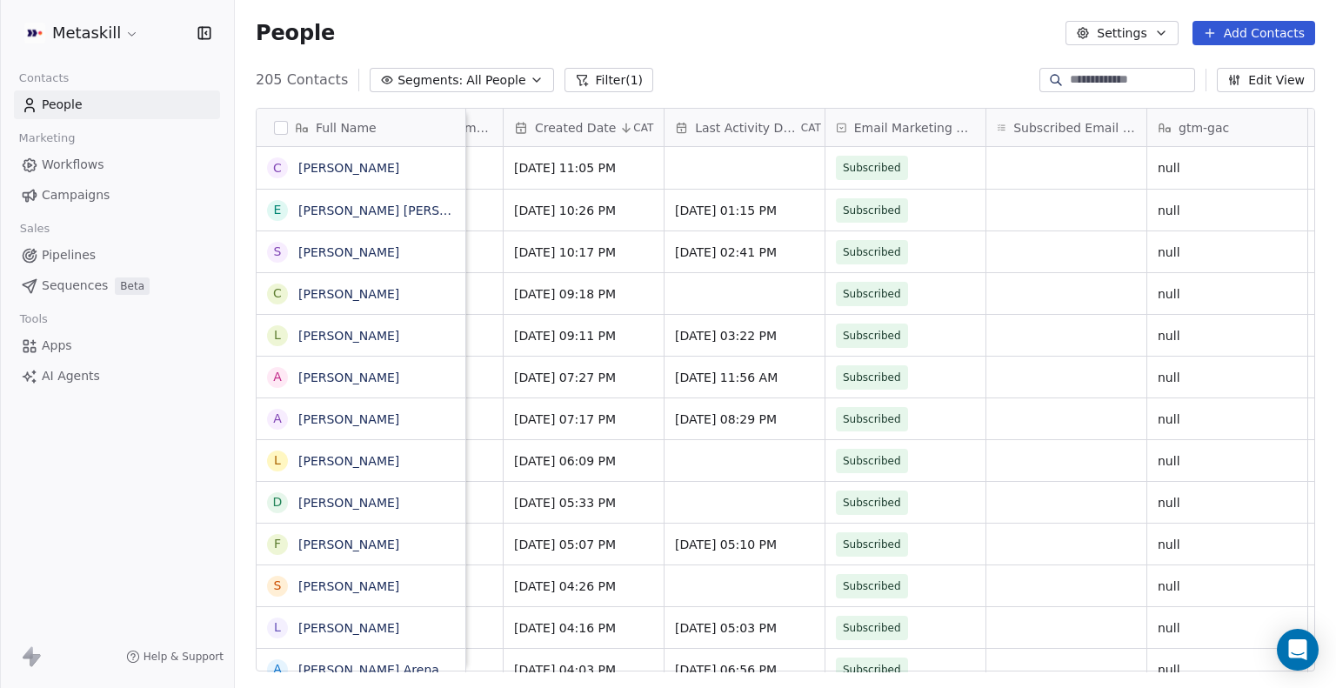
click at [614, 79] on button "Filter (1)" at bounding box center [610, 80] width 90 height 24
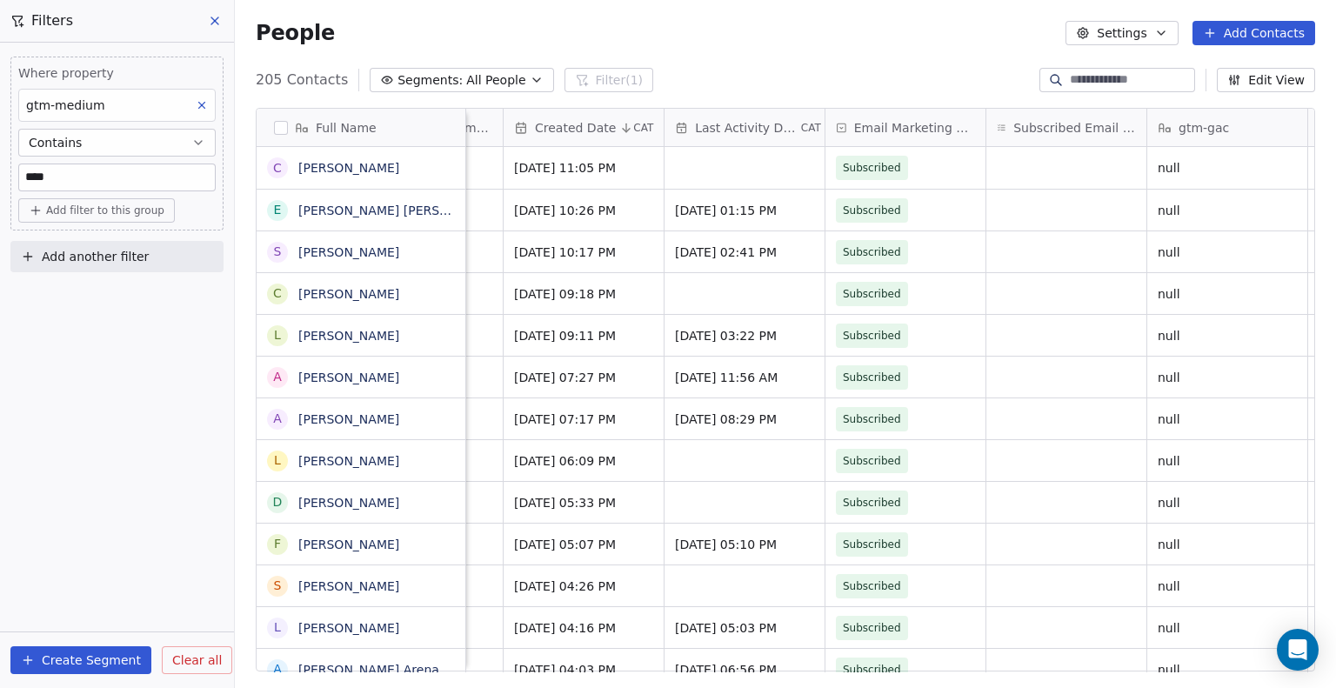
click at [205, 30] on button at bounding box center [216, 21] width 26 height 24
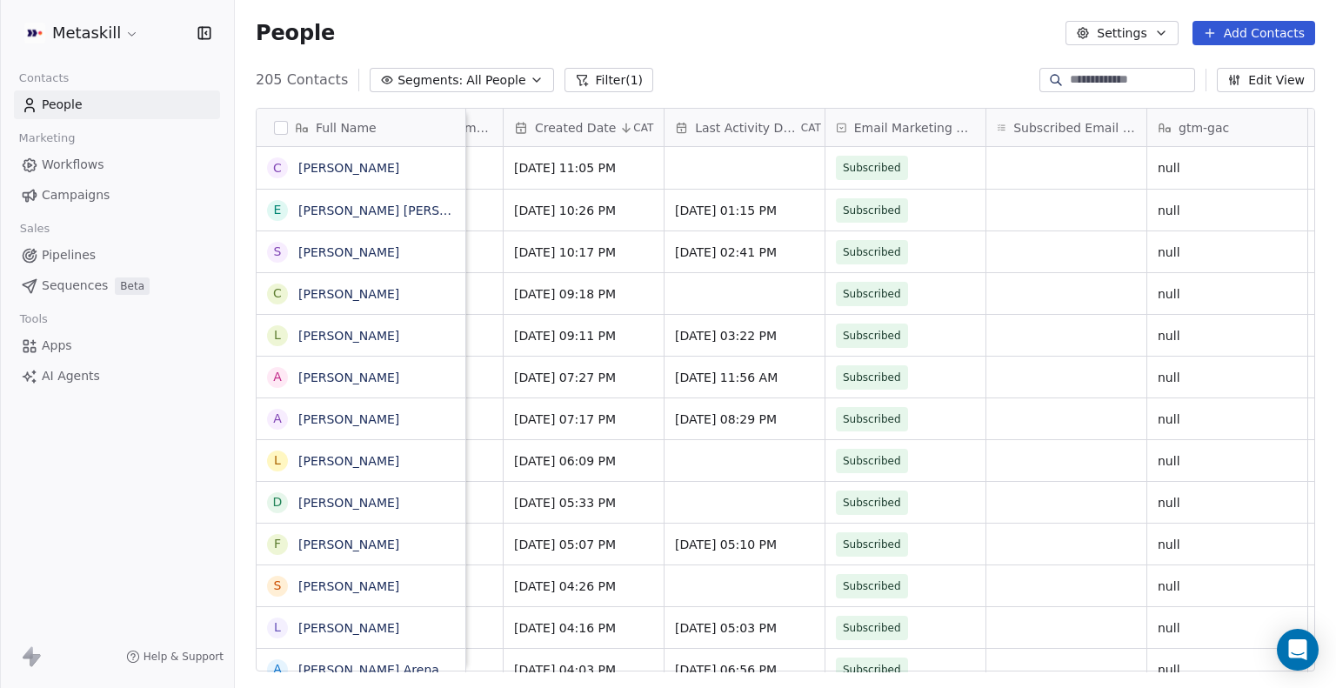
click at [588, 91] on button "Filter (1)" at bounding box center [610, 80] width 90 height 24
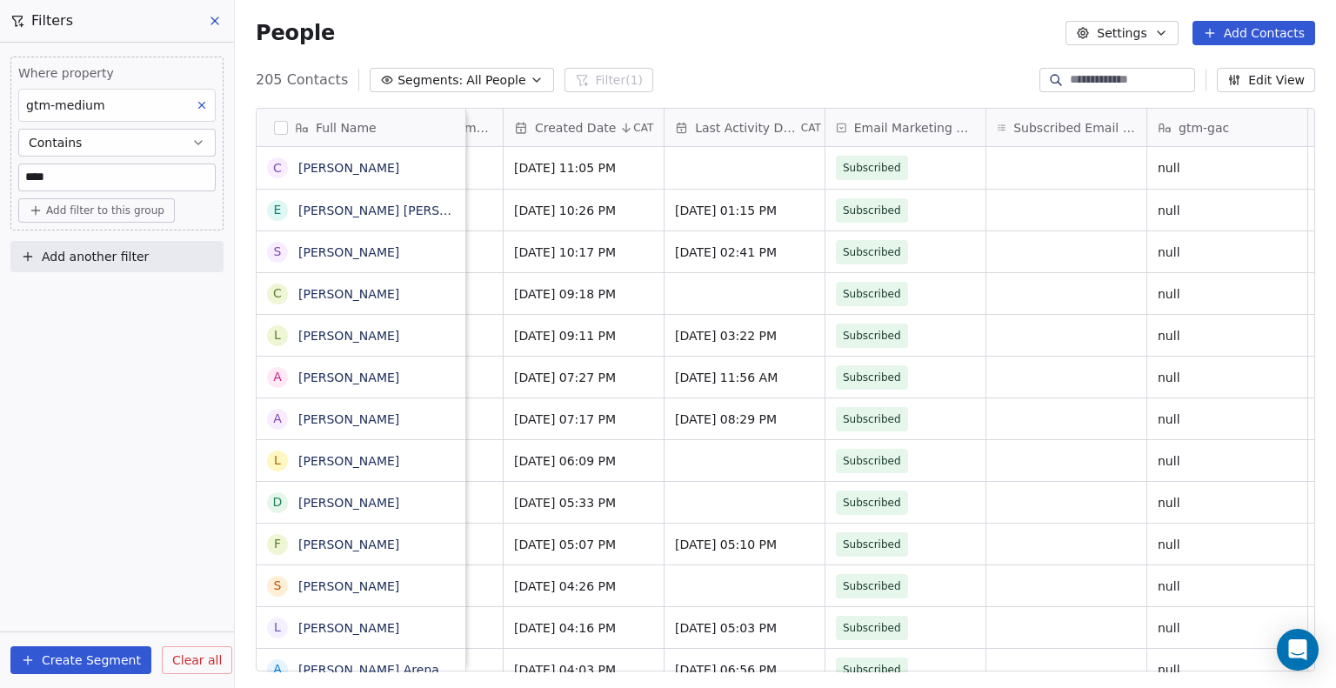
click at [203, 110] on icon at bounding box center [202, 105] width 12 height 12
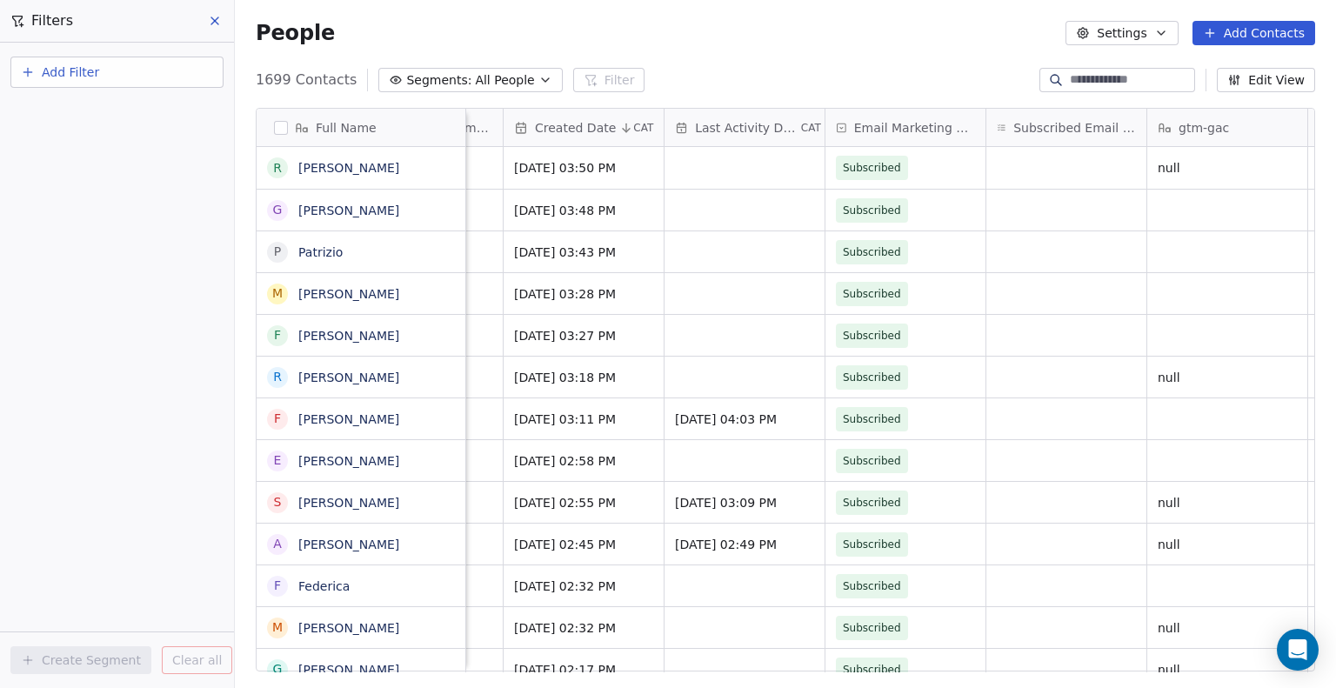
click at [213, 21] on icon at bounding box center [215, 21] width 14 height 14
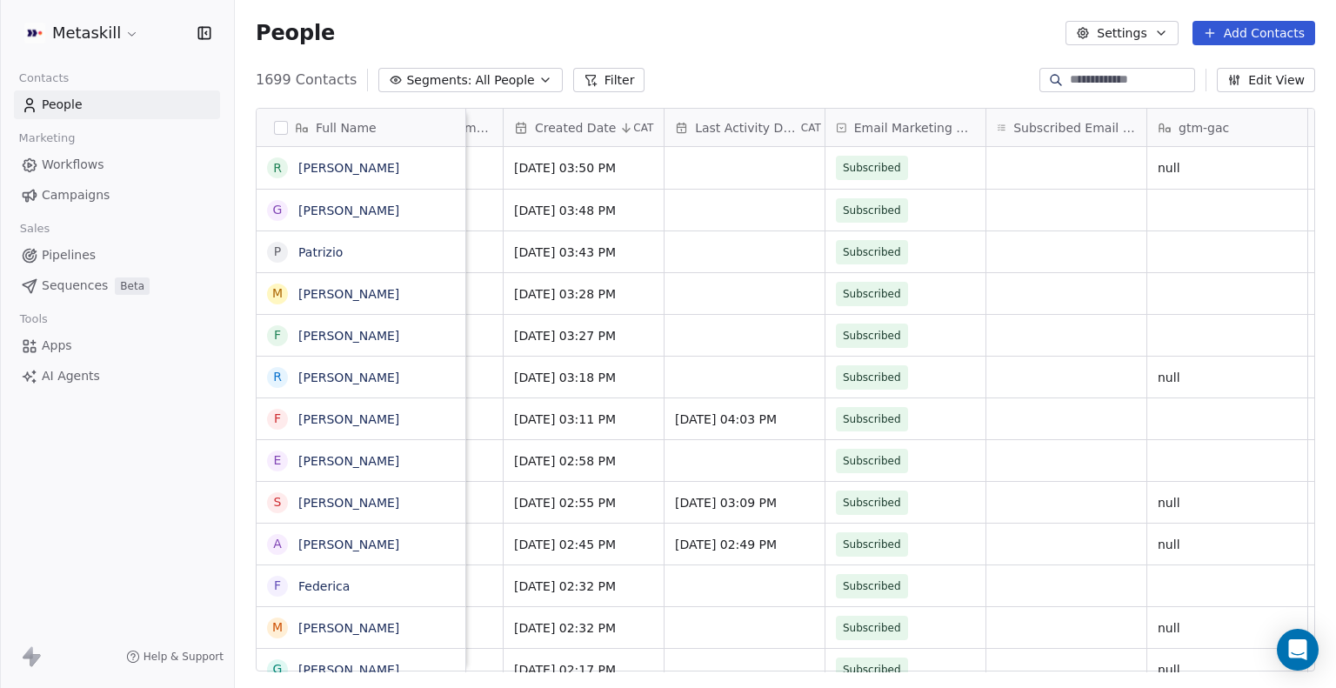
click at [520, 90] on button "Segments: All People" at bounding box center [470, 80] width 184 height 24
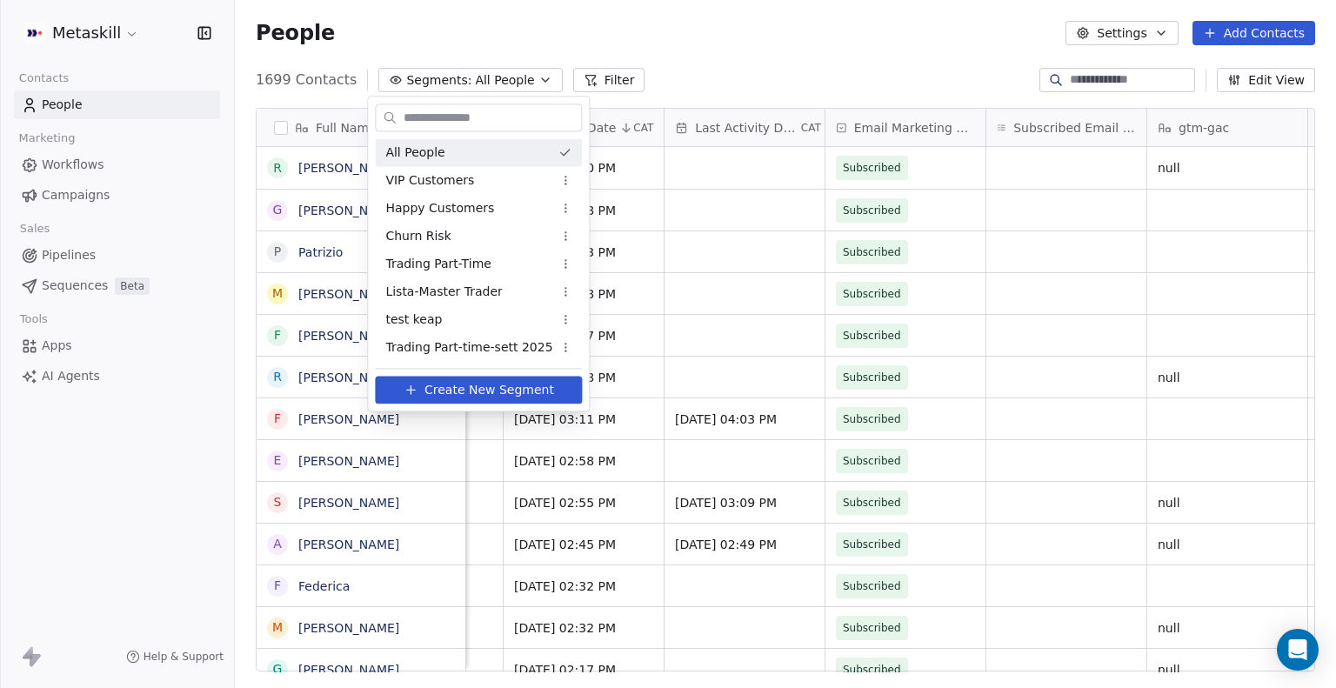
click at [519, 78] on html "Metaskill Contacts People Marketing Workflows Campaigns Sales Pipelines Sequenc…" at bounding box center [668, 344] width 1336 height 688
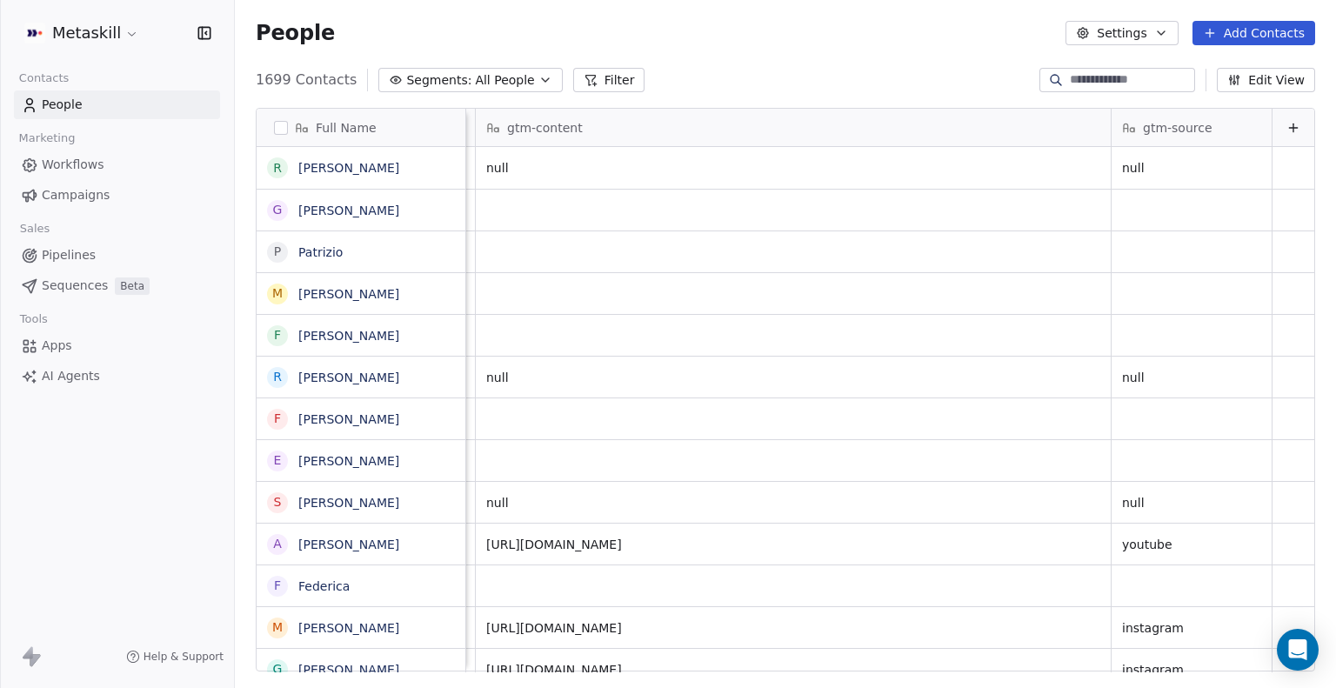
scroll to position [0, 3107]
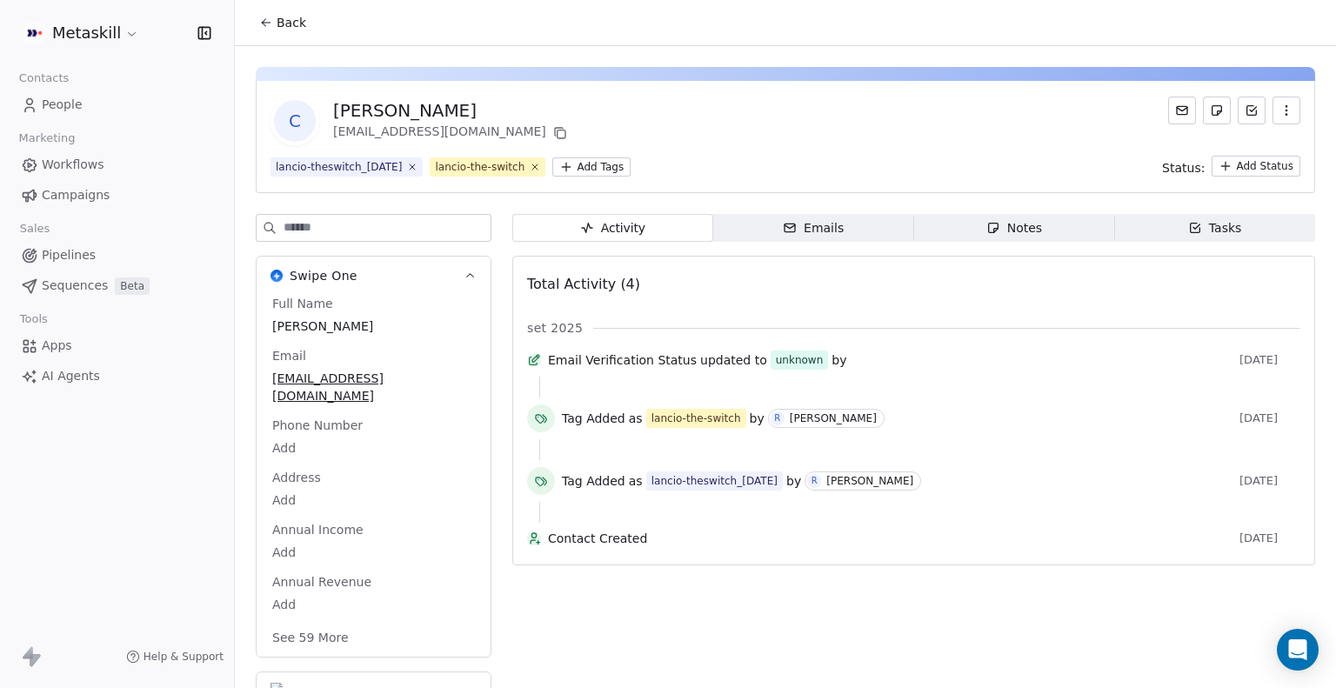
scroll to position [15, 0]
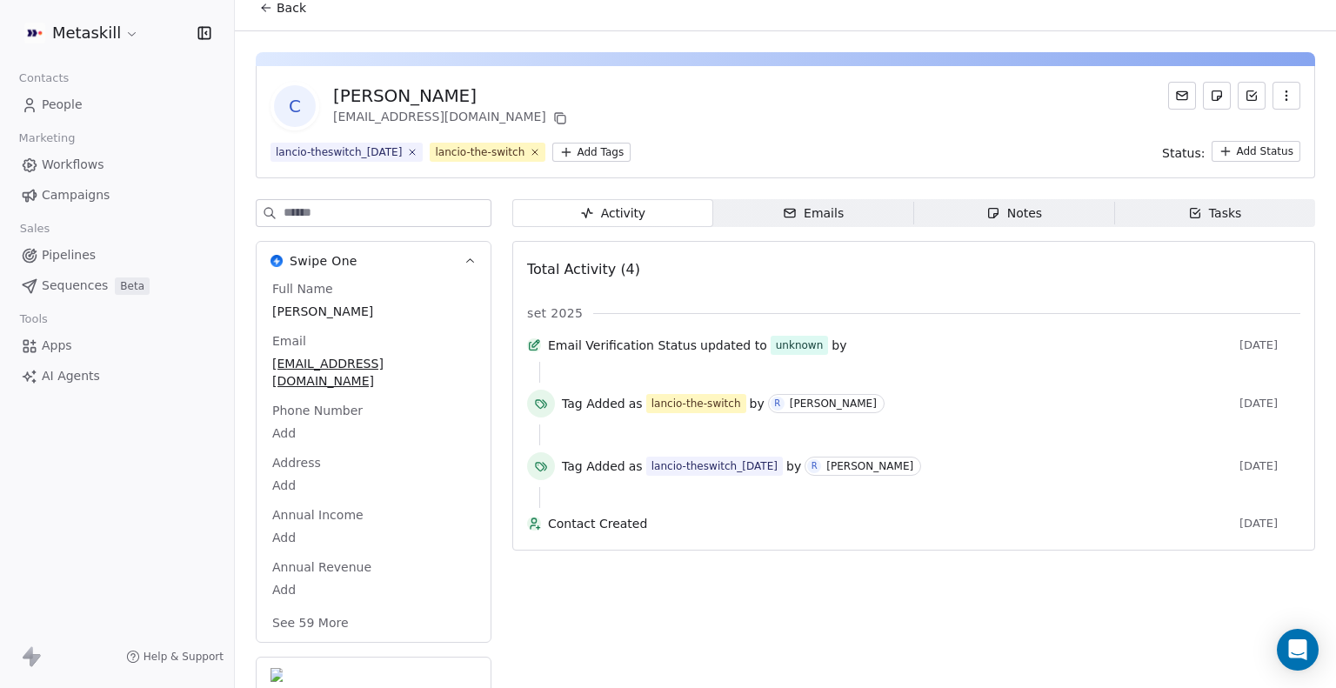
click at [324, 619] on button "See 59 More" at bounding box center [310, 622] width 97 height 31
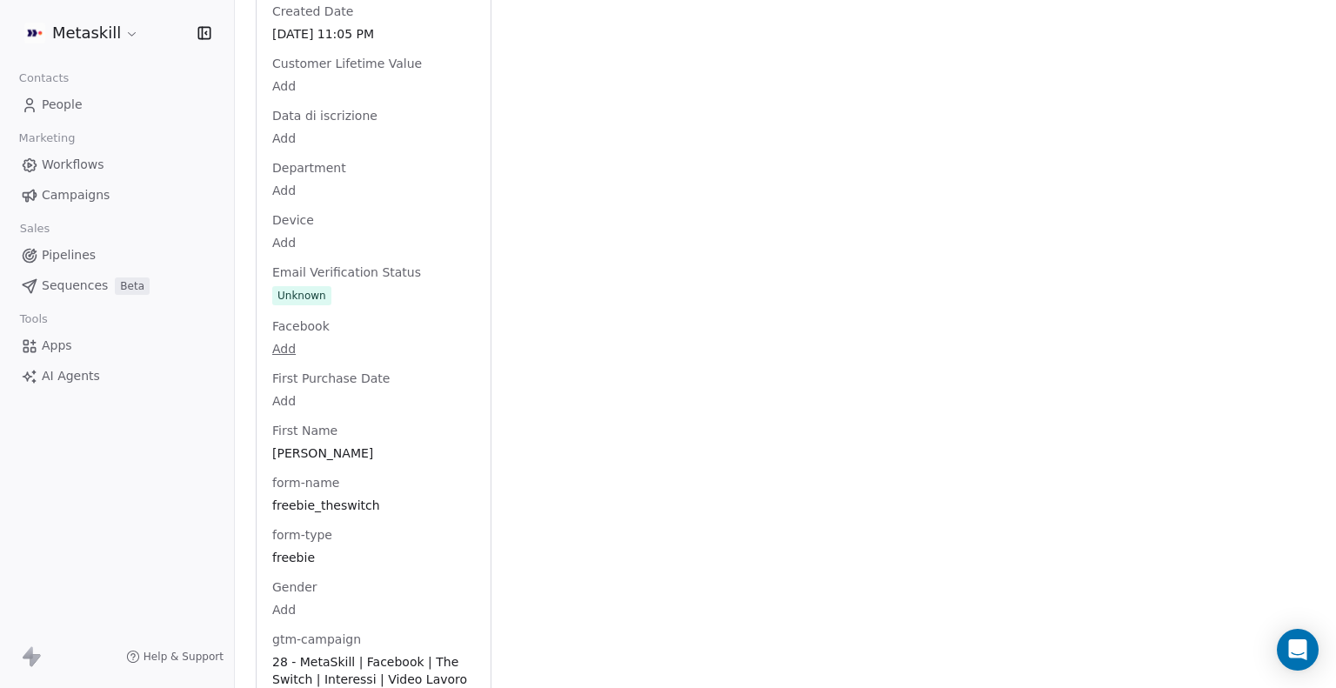
scroll to position [1312, 0]
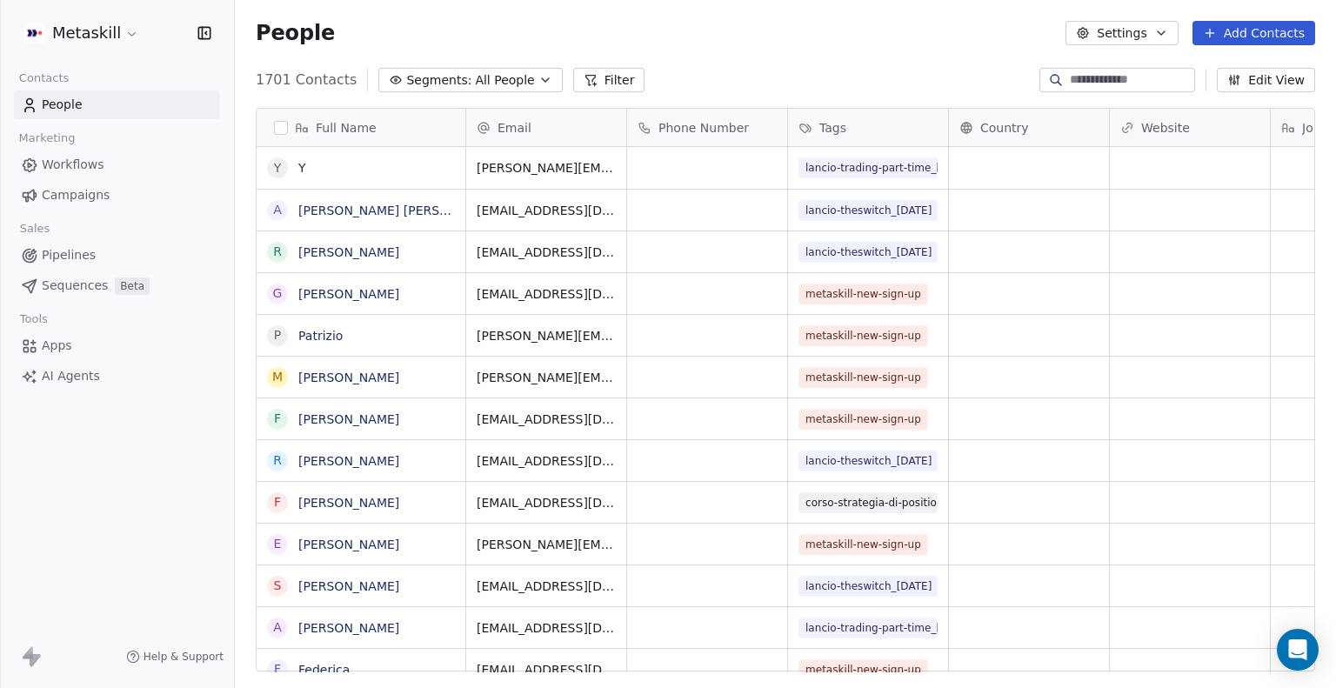
scroll to position [592, 1088]
click at [595, 76] on button "Filter" at bounding box center [609, 80] width 72 height 24
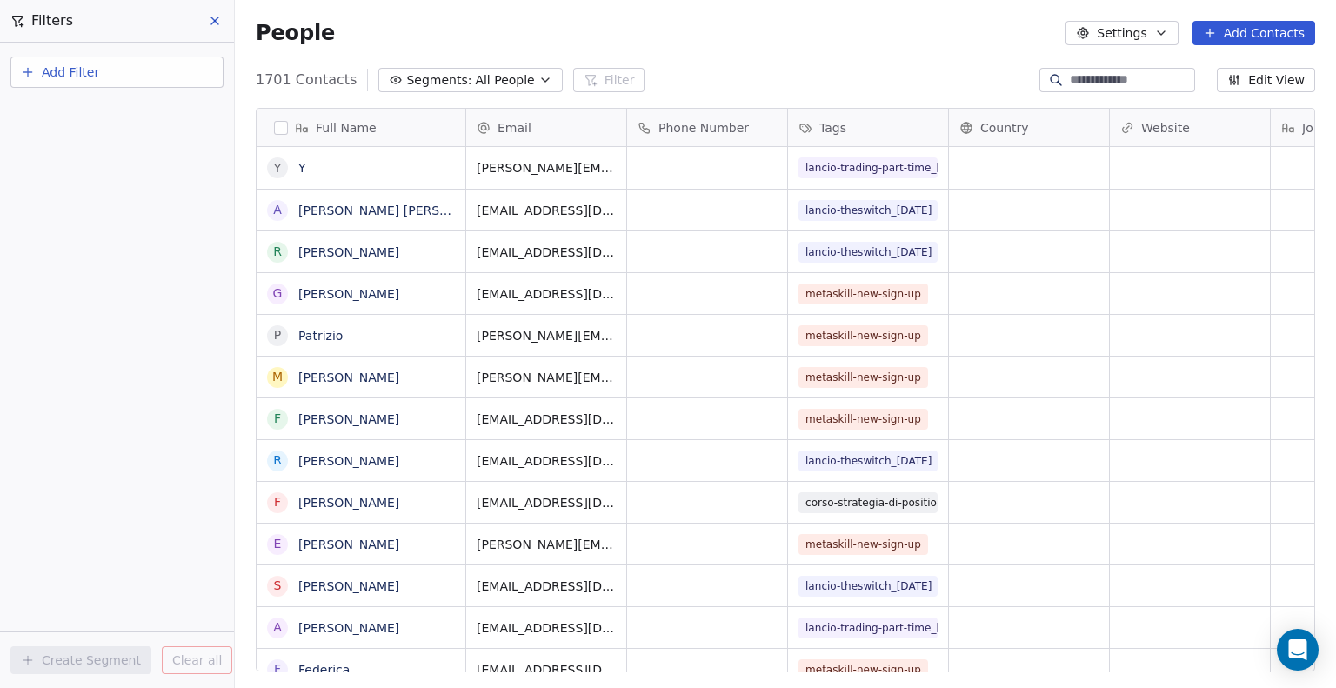
click at [130, 63] on button "Add Filter" at bounding box center [116, 72] width 213 height 31
click at [107, 118] on span "Contact properties" at bounding box center [85, 113] width 113 height 18
type input "***"
click at [101, 164] on div "gtm-medium" at bounding box center [116, 176] width 197 height 28
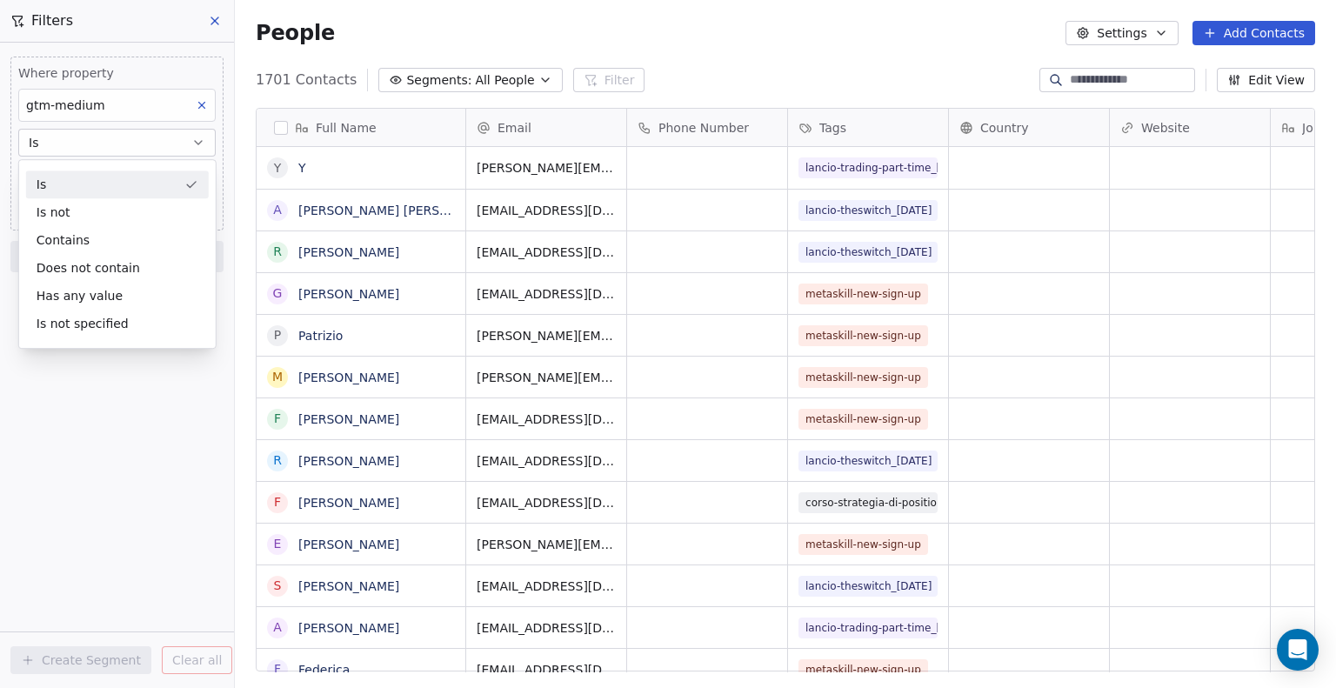
click at [83, 186] on div "Is" at bounding box center [117, 185] width 183 height 28
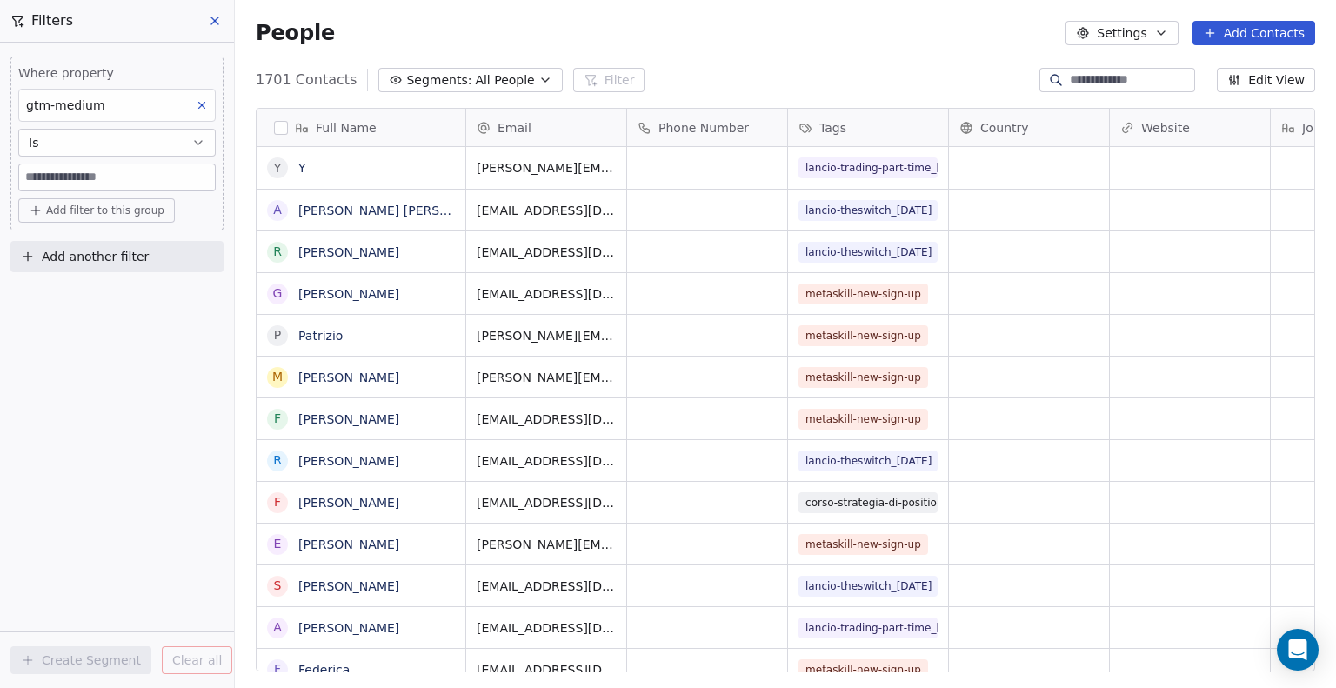
click at [73, 183] on input at bounding box center [117, 177] width 196 height 26
type input "*"
type input "****"
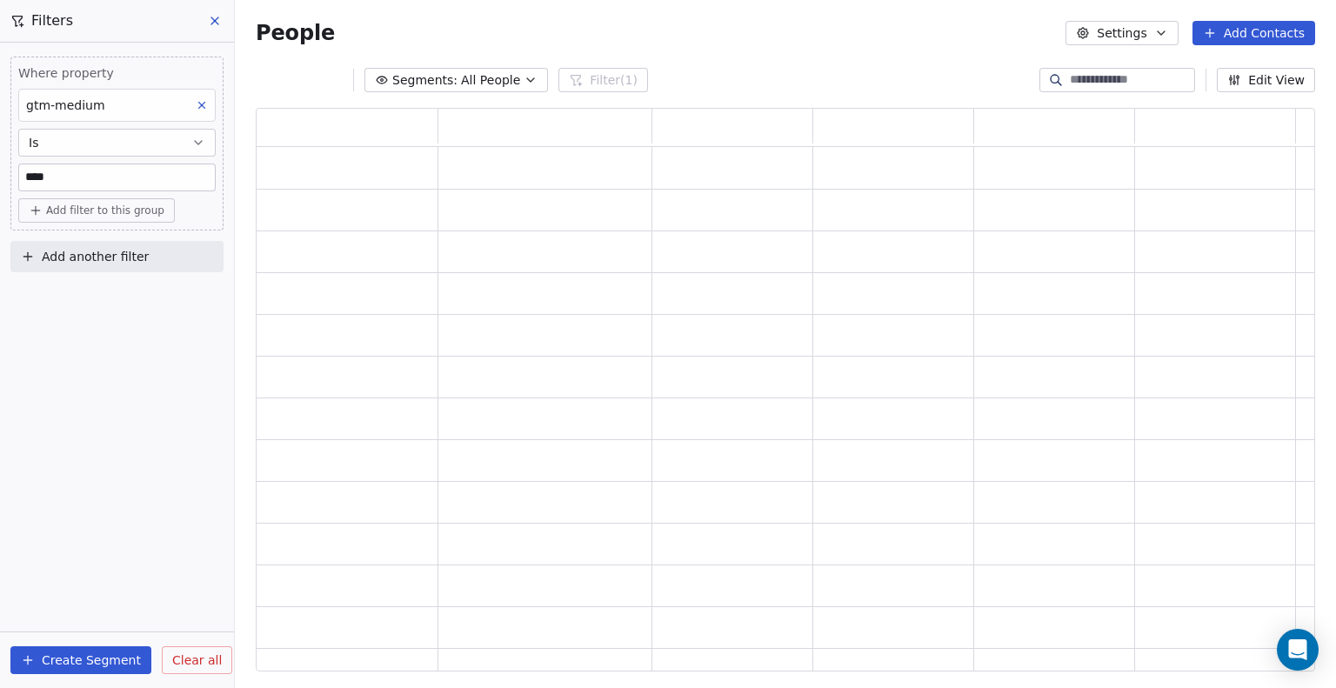
click at [83, 141] on button "Is" at bounding box center [116, 143] width 197 height 28
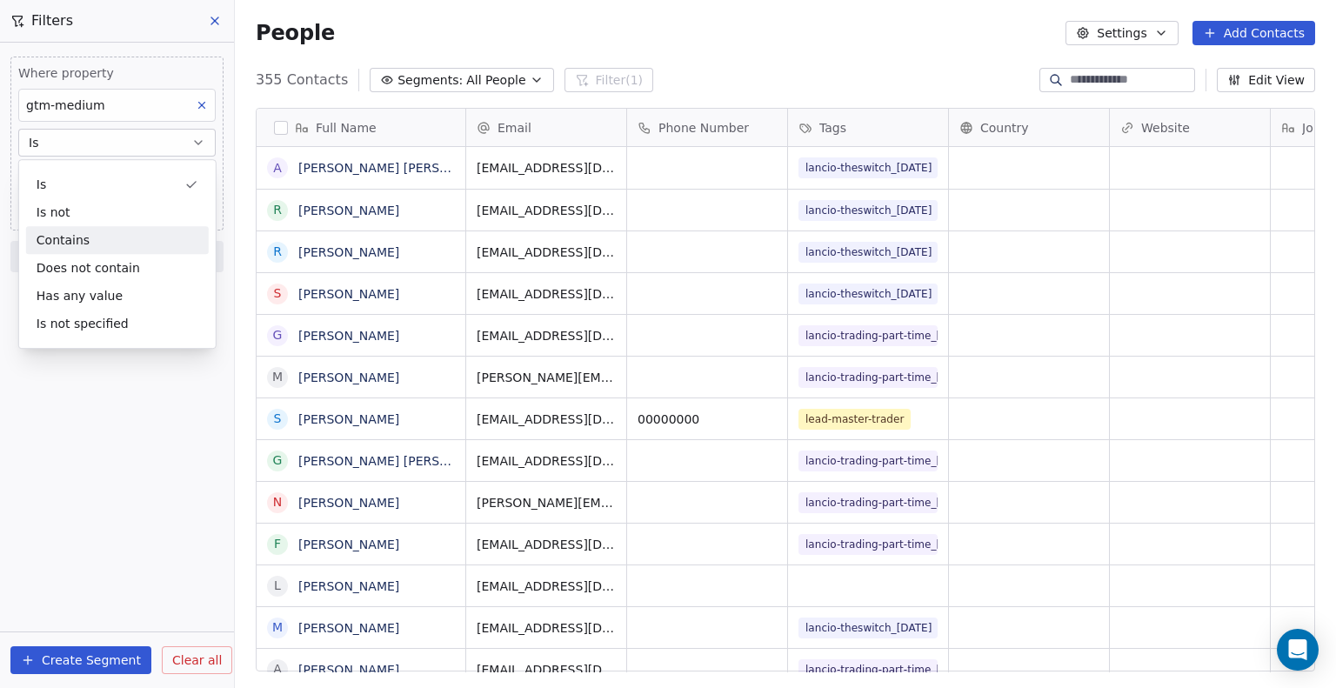
click at [78, 236] on div "Contains" at bounding box center [117, 240] width 183 height 28
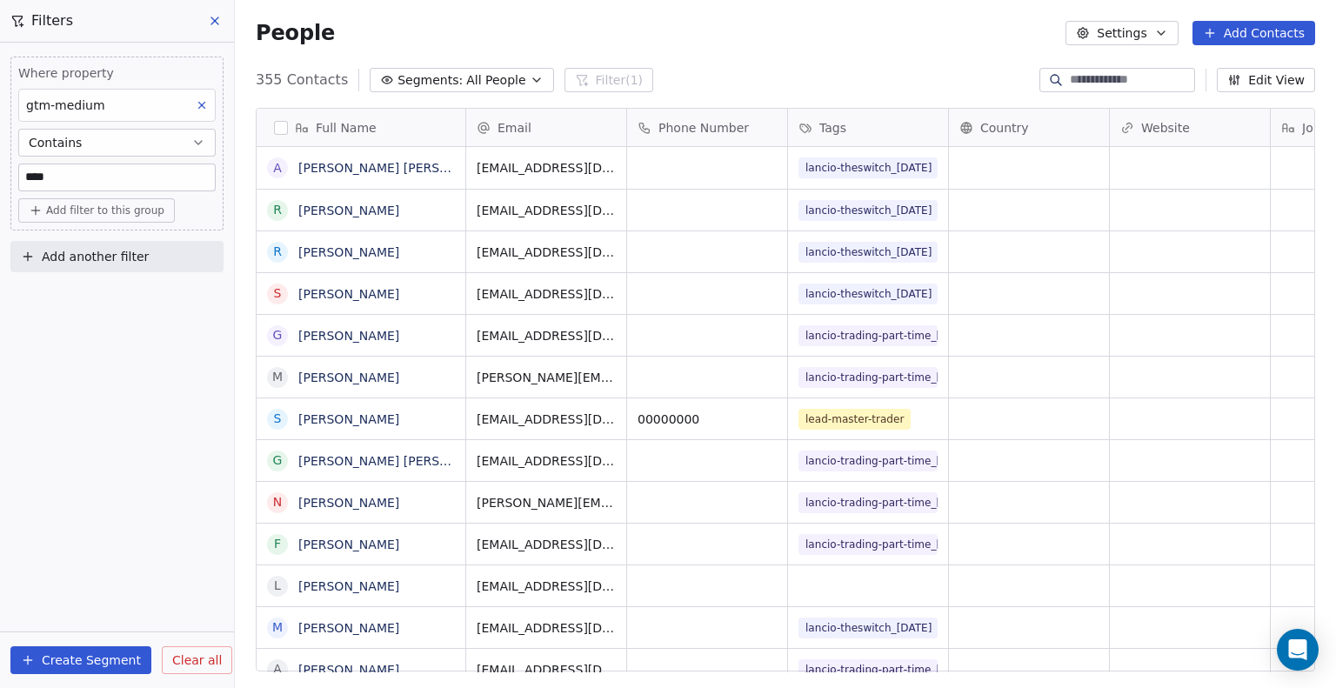
scroll to position [0, 21]
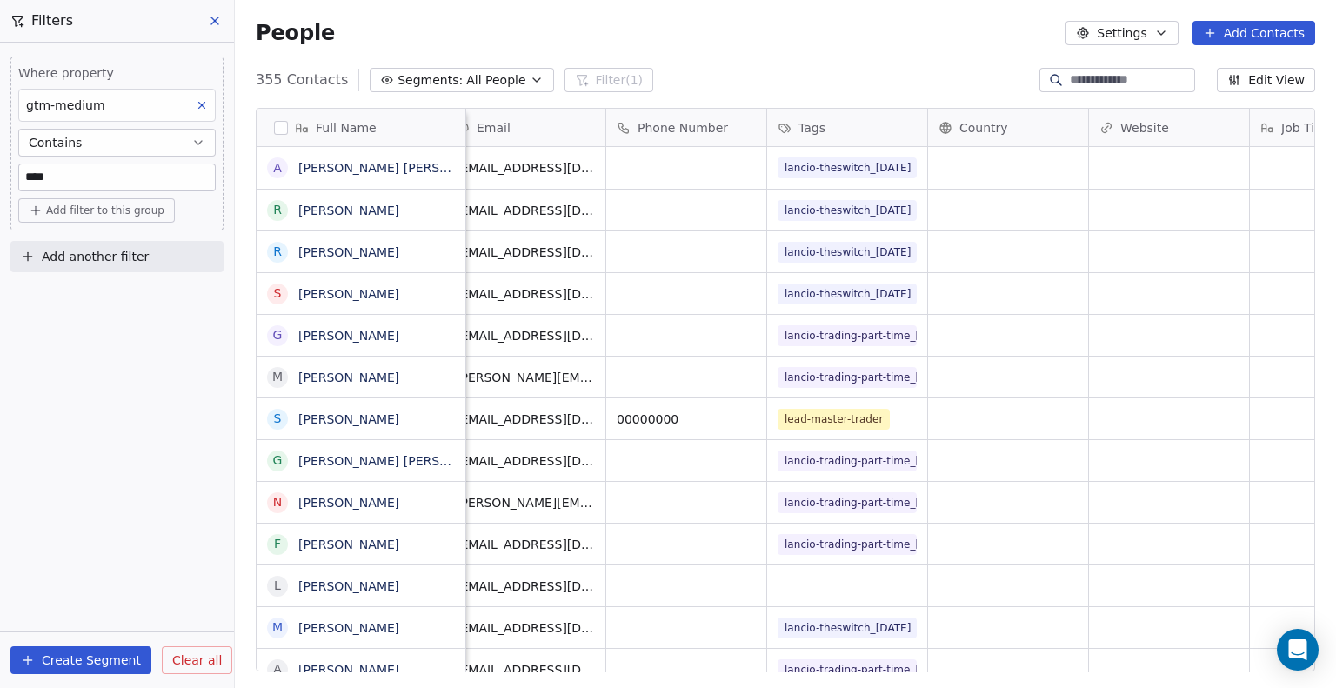
click at [103, 264] on span "Add another filter" at bounding box center [95, 257] width 107 height 18
click at [108, 290] on span "Contact properties" at bounding box center [85, 297] width 113 height 18
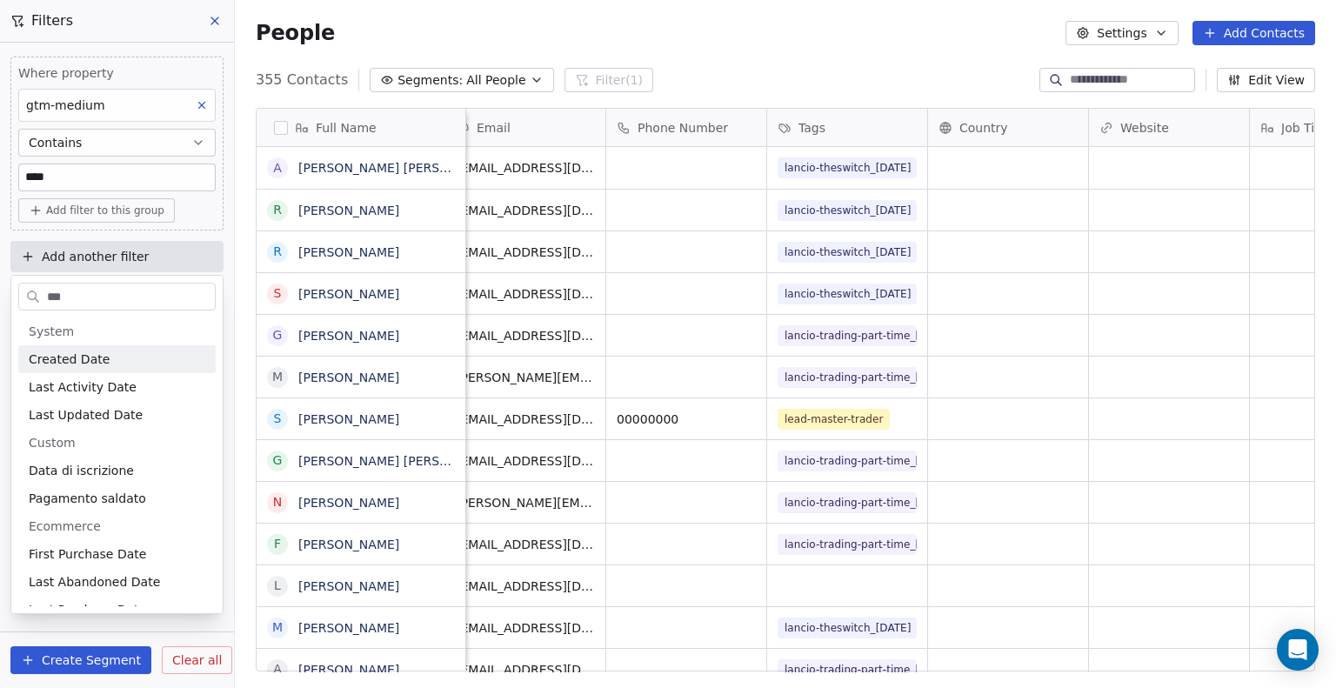
type input "***"
click at [120, 352] on div "Created Date" at bounding box center [117, 359] width 177 height 17
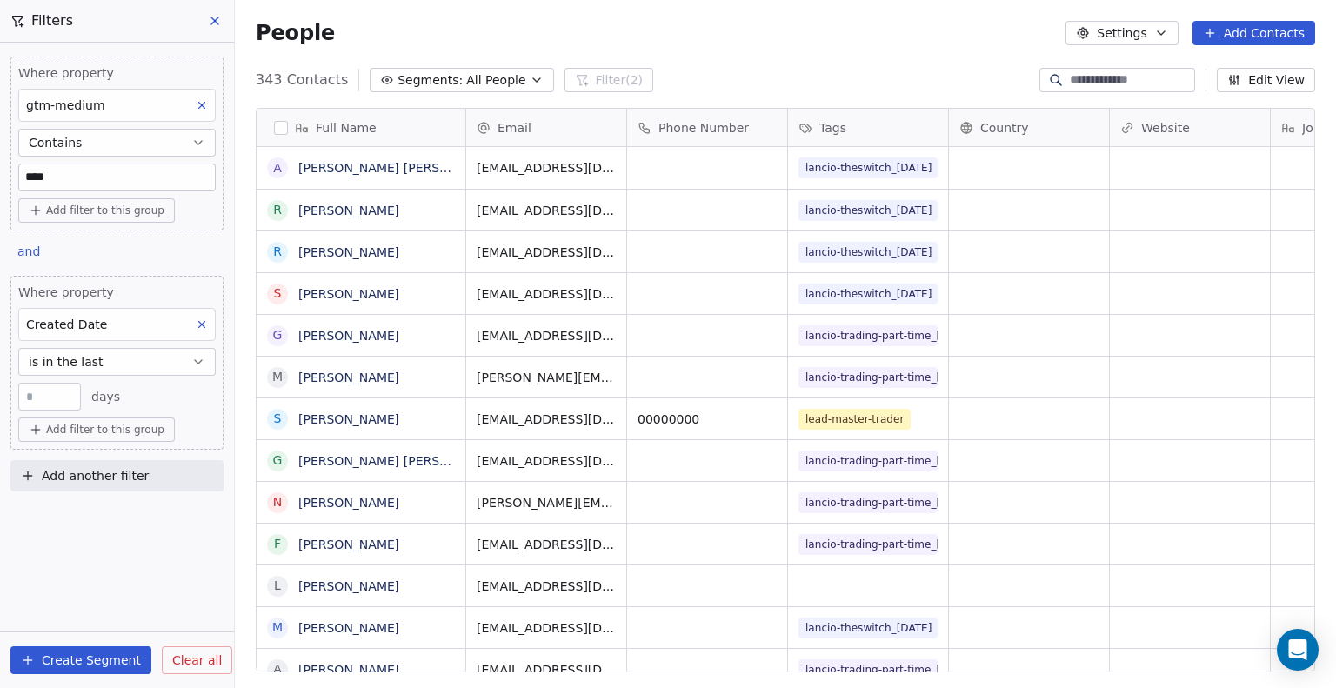
scroll to position [592, 1088]
click at [96, 365] on span "is in the last" at bounding box center [66, 361] width 75 height 17
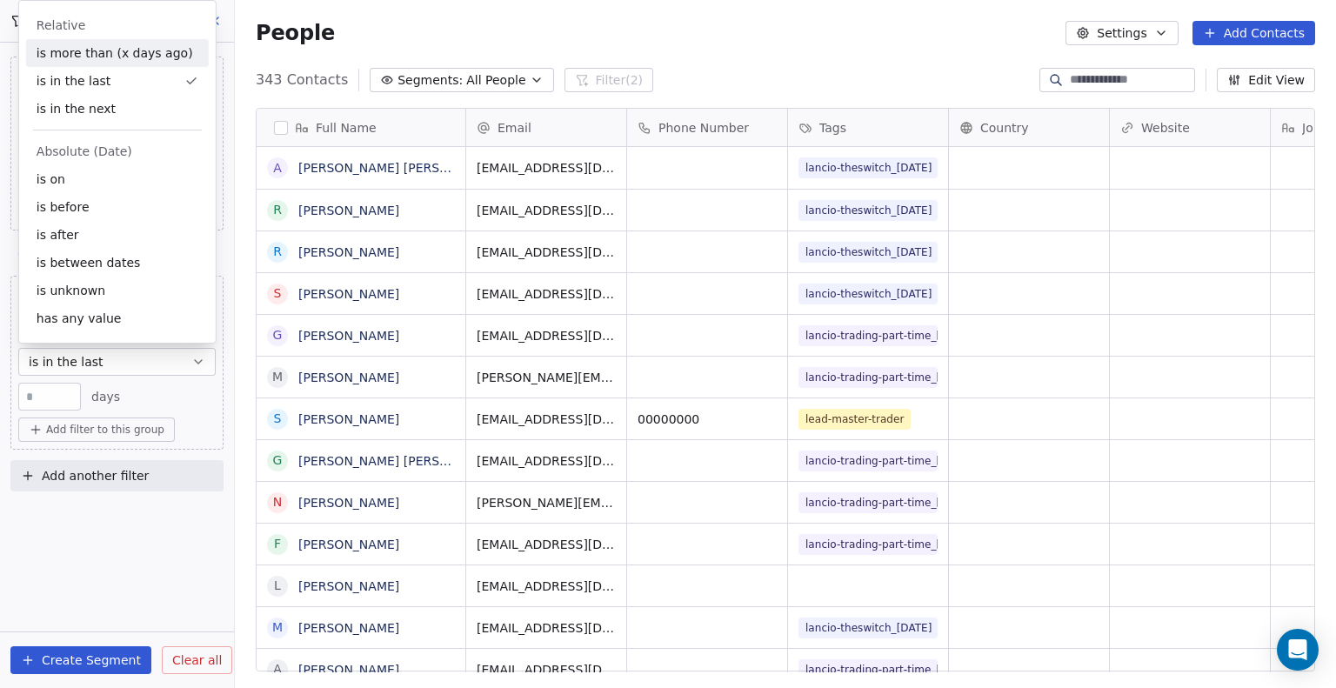
click at [98, 58] on div "is more than (x days ago)" at bounding box center [117, 53] width 183 height 28
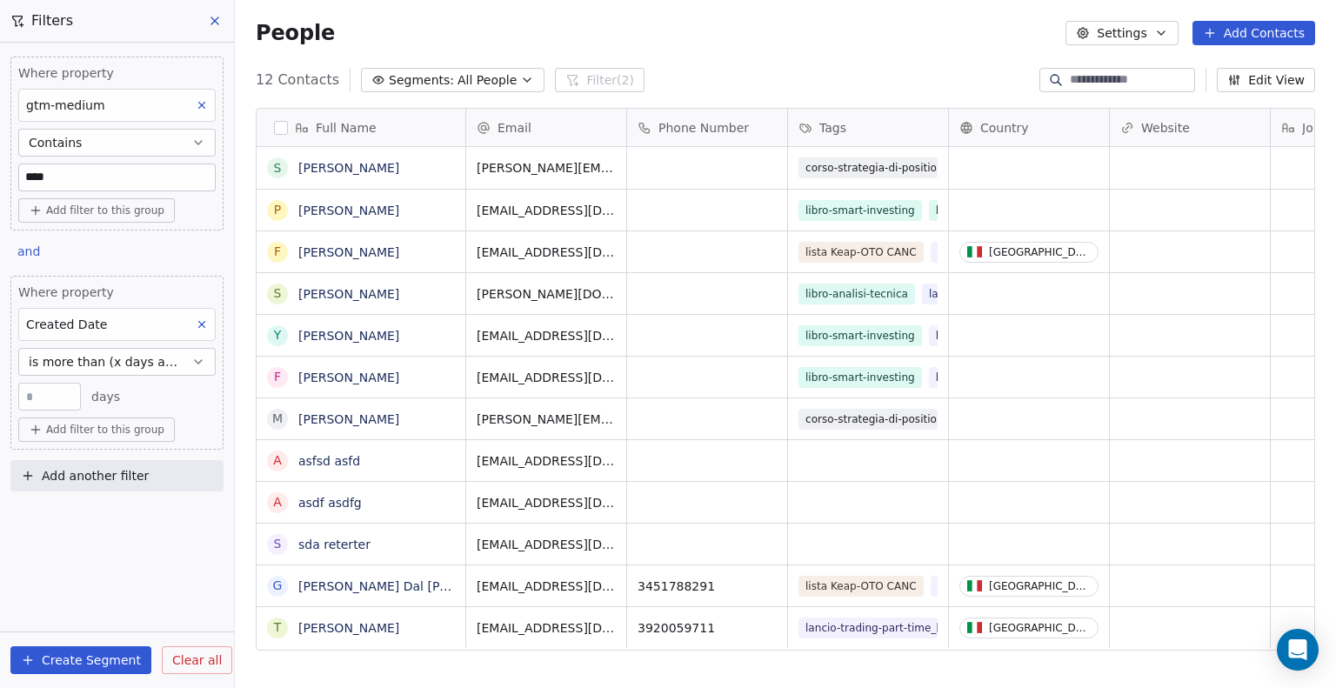
click at [106, 368] on span "is more than (x days ago)" at bounding box center [107, 361] width 156 height 17
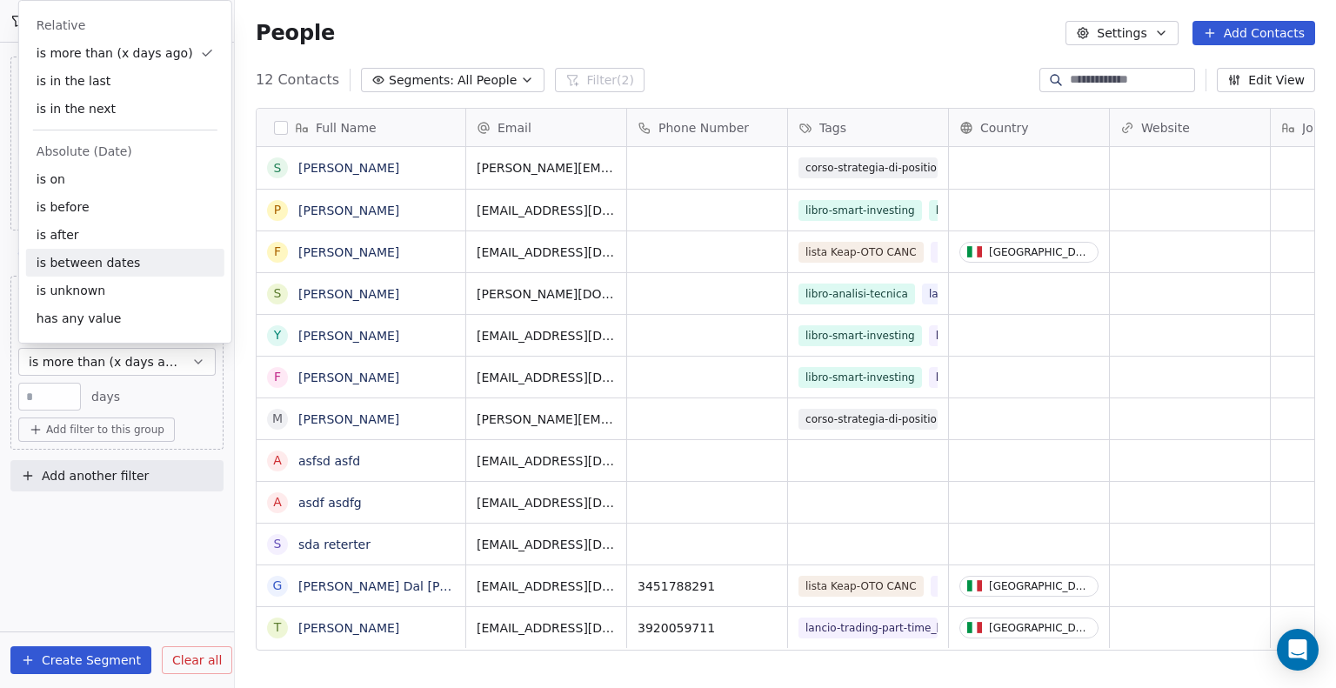
click at [97, 265] on div "is between dates" at bounding box center [125, 263] width 198 height 28
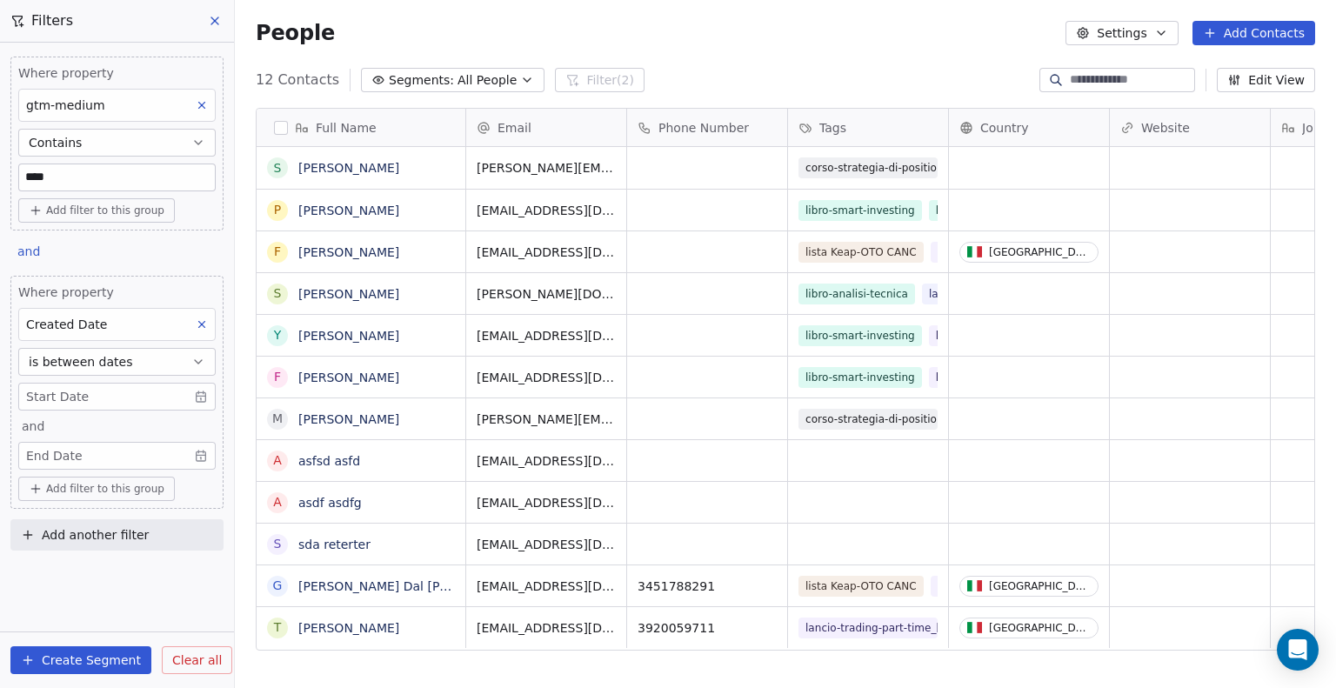
click at [188, 394] on body "Metaskill Contacts People Marketing Workflows Campaigns Sales Pipelines Sequenc…" at bounding box center [668, 344] width 1336 height 688
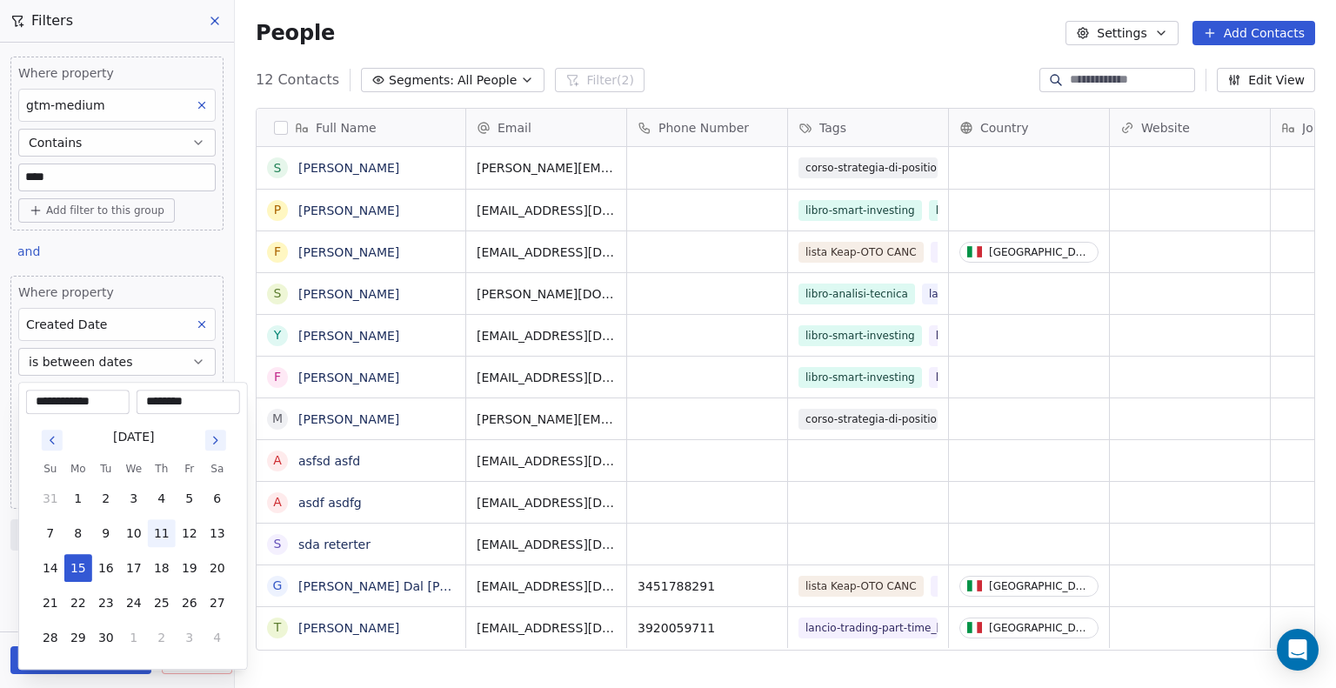
click at [165, 530] on button "11" at bounding box center [162, 533] width 28 height 28
click at [164, 391] on div "********" at bounding box center [189, 402] width 104 height 24
click at [138, 539] on button "10" at bounding box center [134, 533] width 28 height 28
type input "**********"
click at [158, 295] on html "Metaskill Contacts People Marketing Workflows Campaigns Sales Pipelines Sequenc…" at bounding box center [668, 344] width 1336 height 688
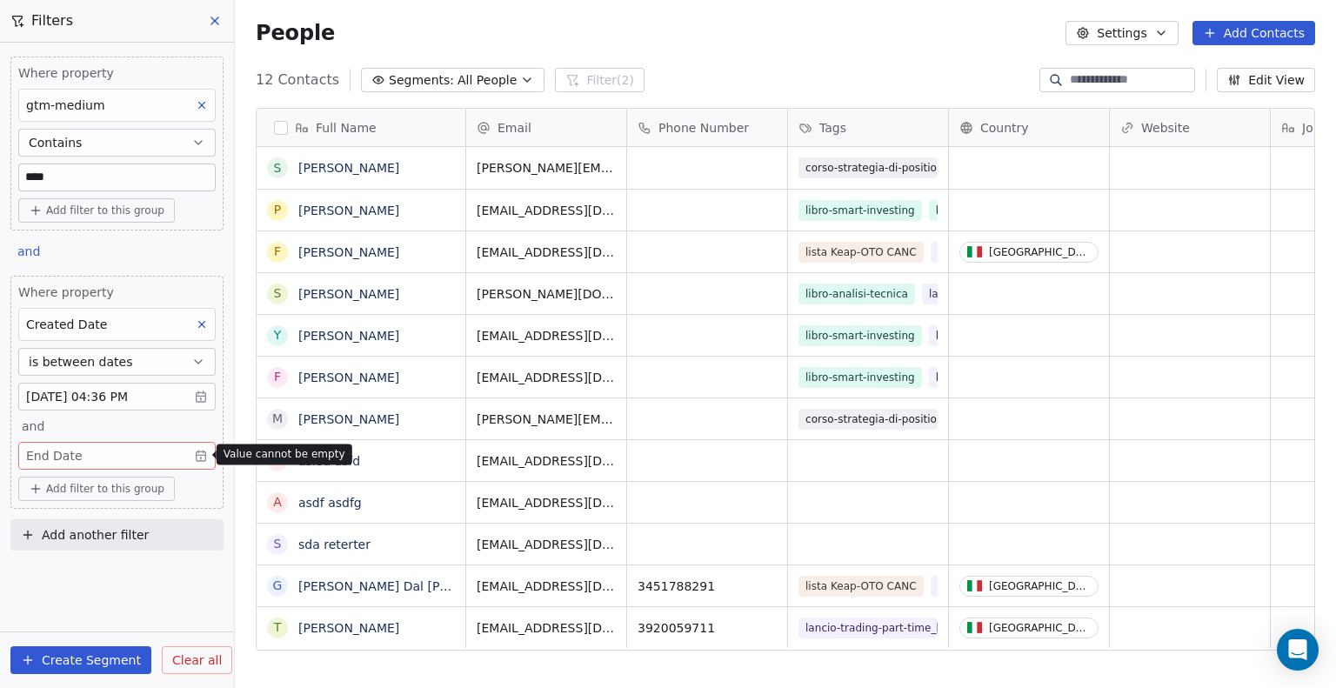
click at [86, 452] on body "Metaskill Contacts People Marketing Workflows Campaigns Sales Pipelines Sequenc…" at bounding box center [668, 344] width 1336 height 688
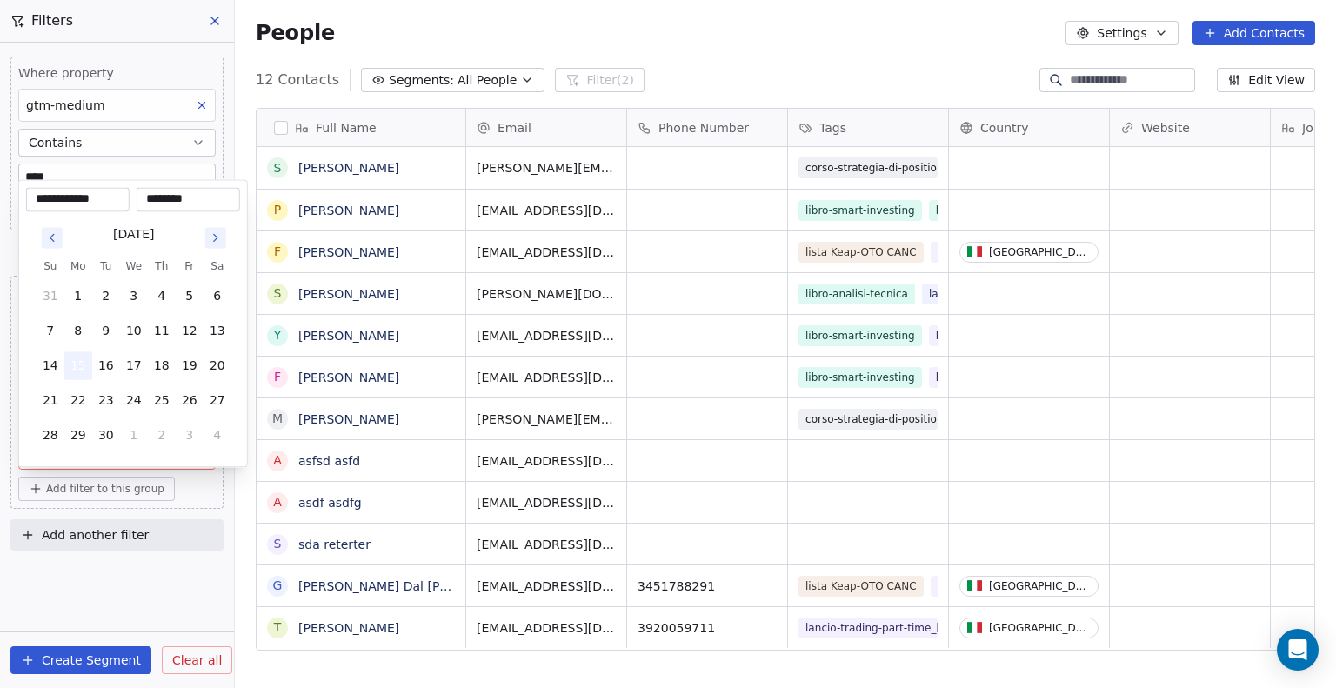
click at [77, 364] on button "15" at bounding box center [78, 365] width 28 height 28
click at [80, 365] on button "15" at bounding box center [78, 365] width 28 height 28
click at [196, 599] on html "Metaskill Contacts People Marketing Workflows Campaigns Sales Pipelines Sequenc…" at bounding box center [668, 344] width 1336 height 688
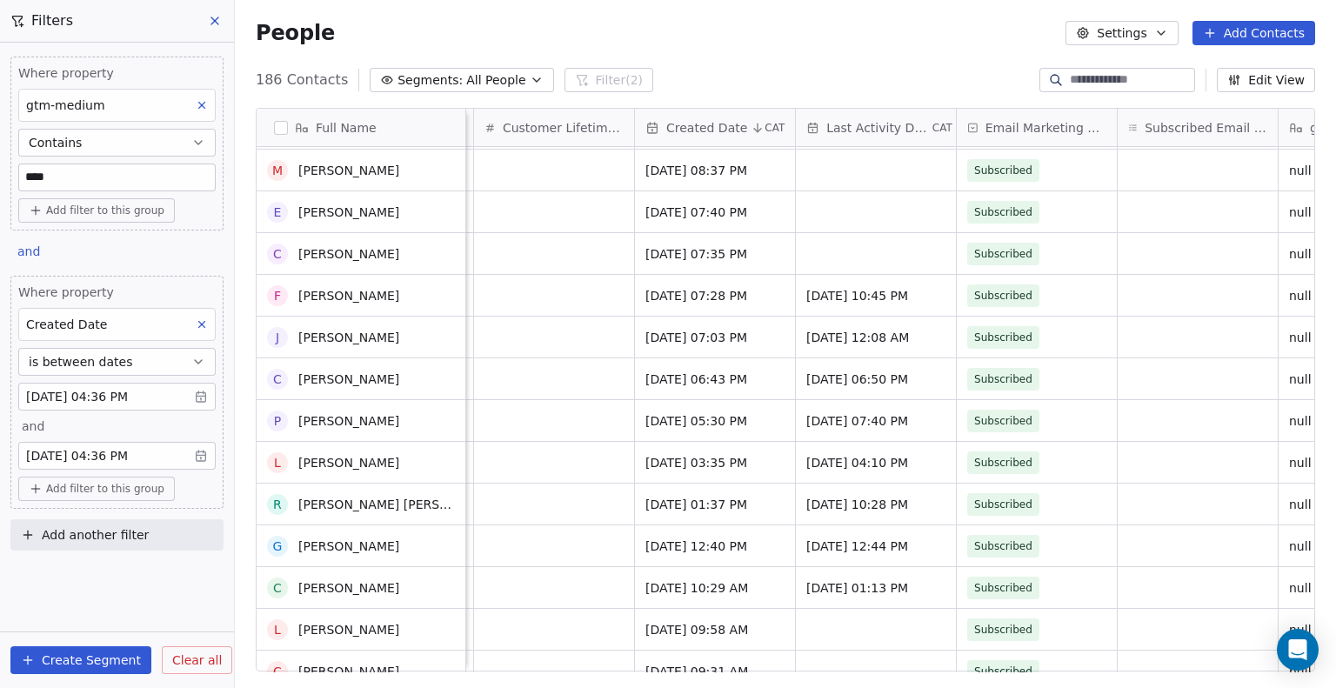
scroll to position [0, 0]
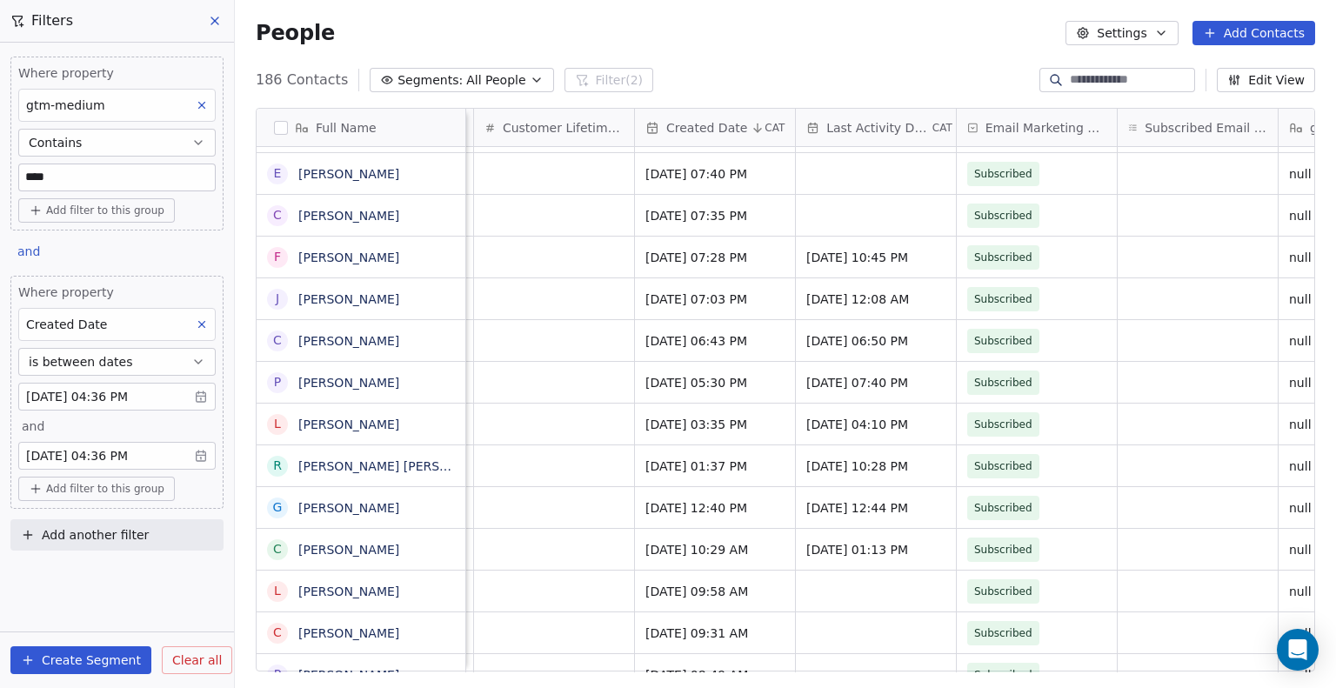
click at [118, 391] on body "Metaskill Contacts People Marketing Workflows Campaigns Sales Pipelines Sequenc…" at bounding box center [668, 344] width 1336 height 688
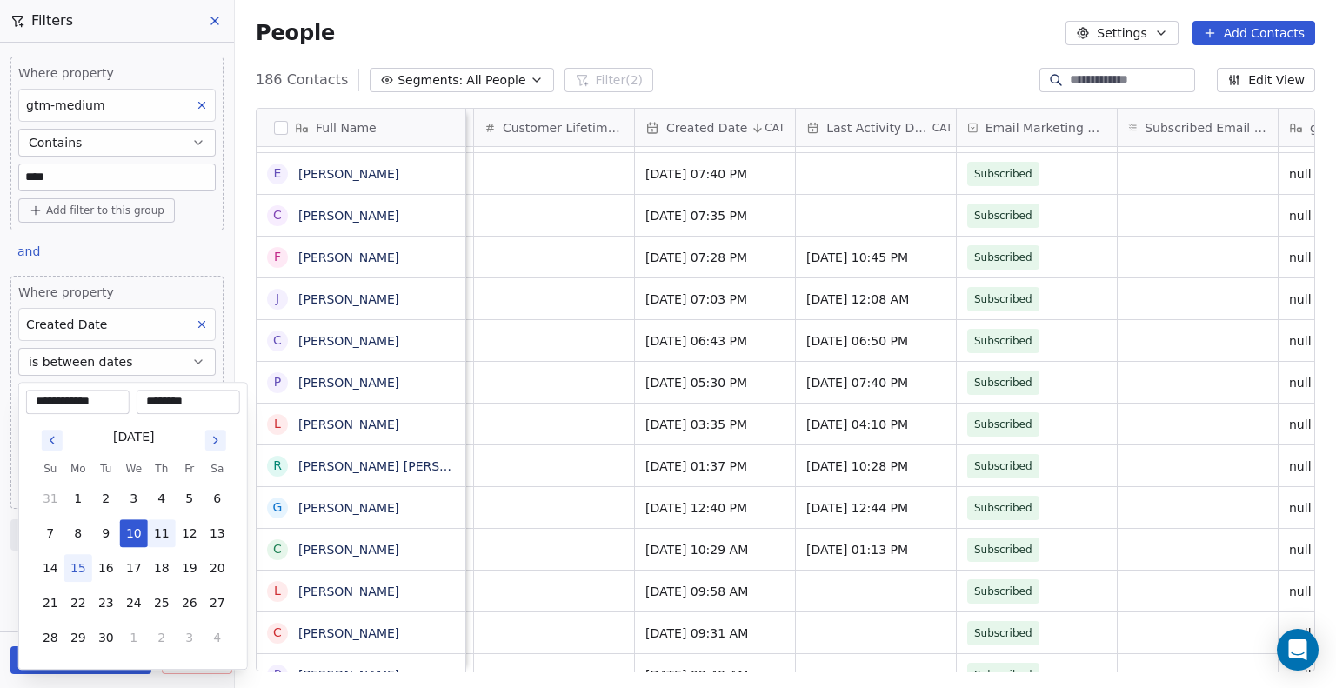
click at [164, 525] on button "11" at bounding box center [162, 533] width 28 height 28
type input "**********"
click at [168, 251] on html "Metaskill Contacts People Marketing Workflows Campaigns Sales Pipelines Sequenc…" at bounding box center [668, 344] width 1336 height 688
